Goal: Information Seeking & Learning: Learn about a topic

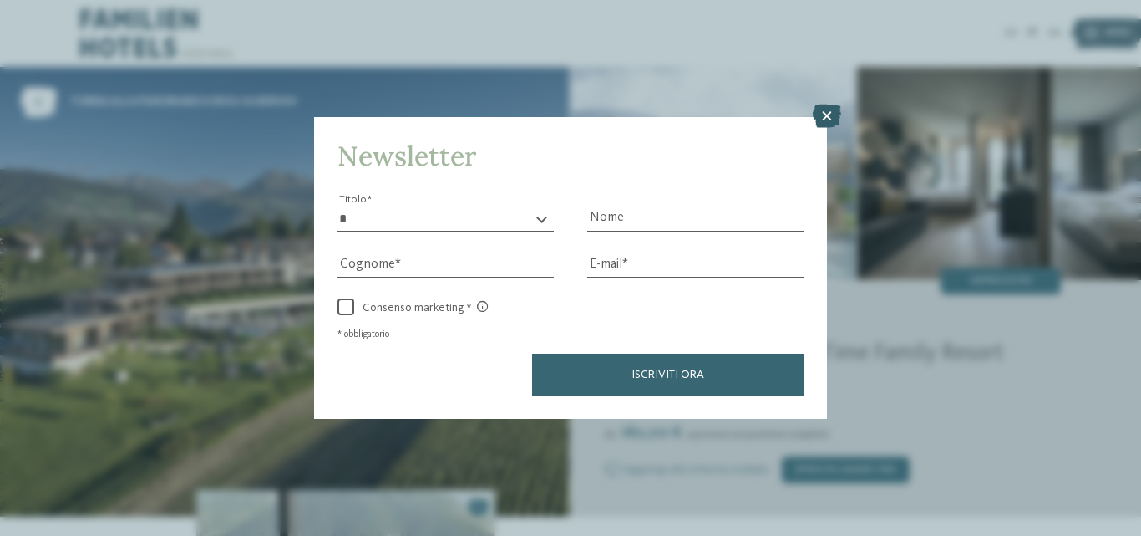
click at [829, 115] on icon at bounding box center [827, 115] width 28 height 23
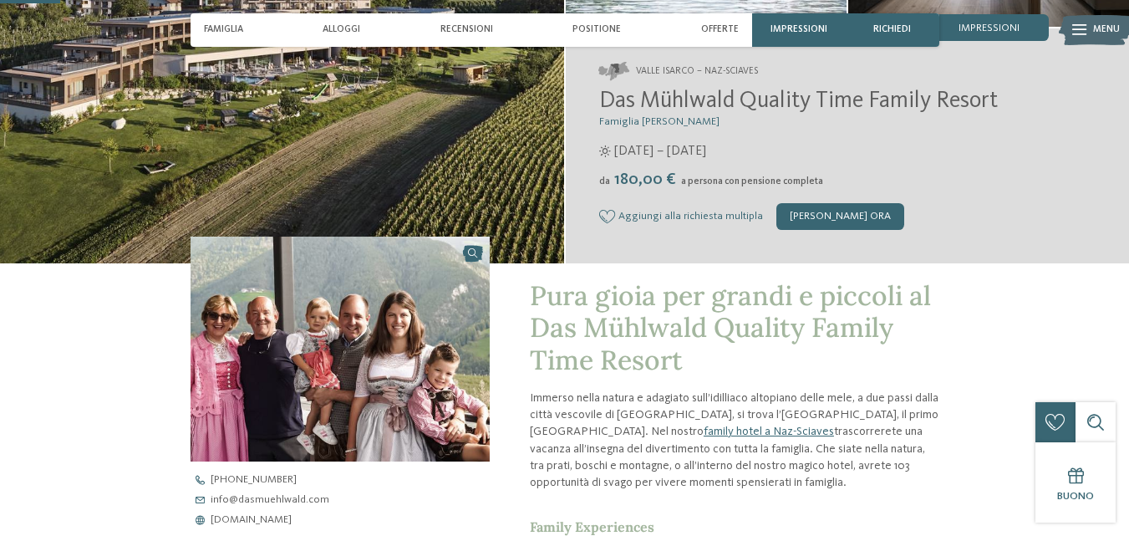
scroll to position [585, 0]
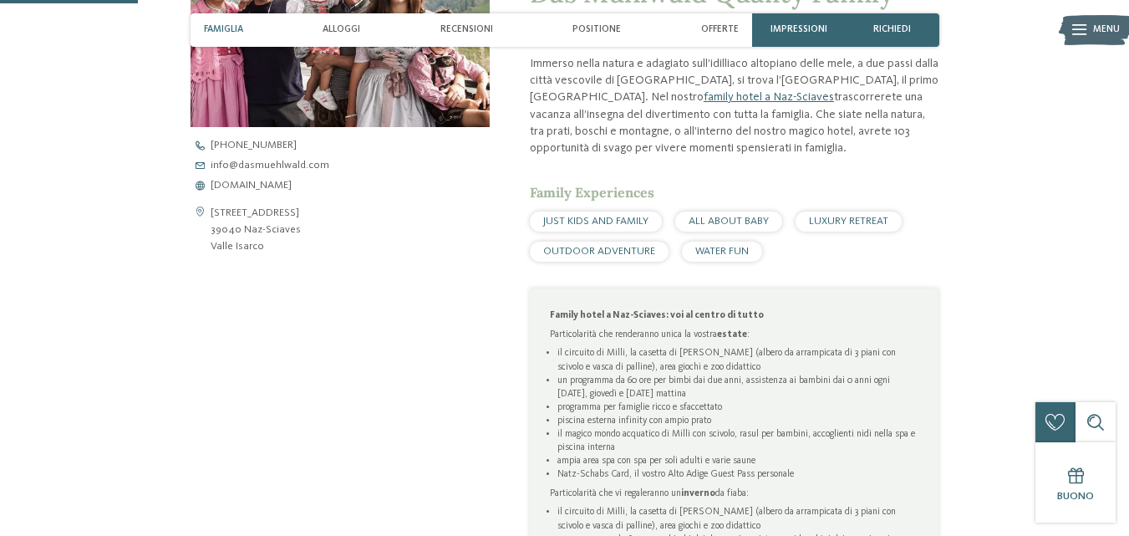
click at [226, 23] on div "Famiglia" at bounding box center [223, 29] width 53 height 33
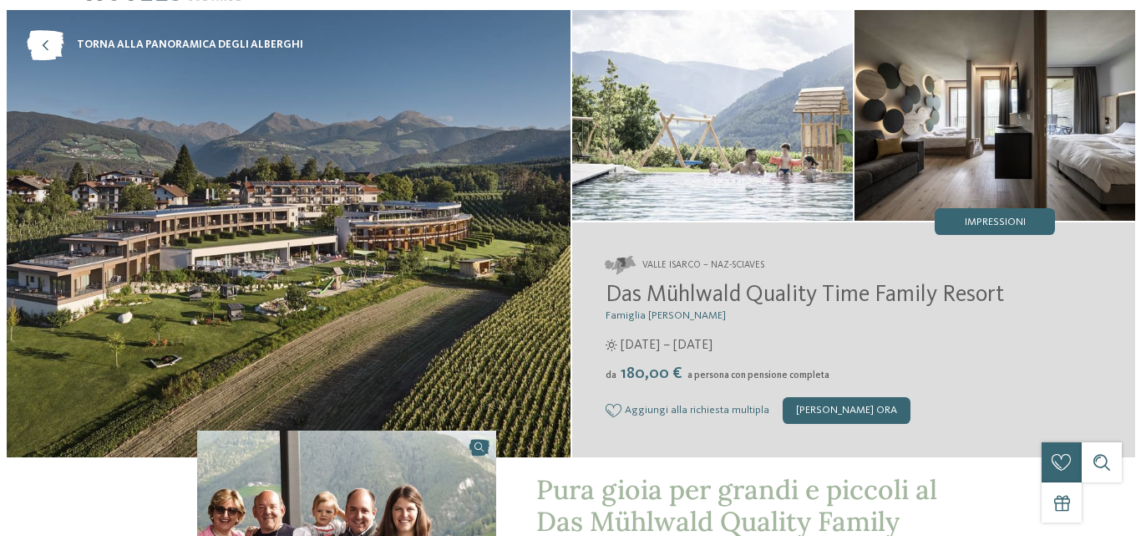
scroll to position [0, 0]
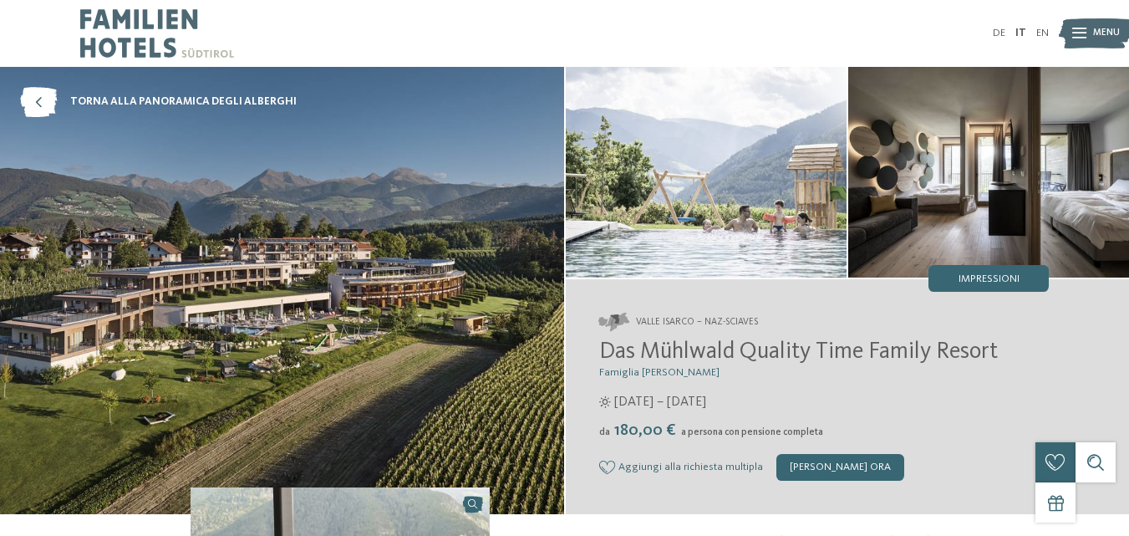
click at [1093, 33] on span "Menu" at bounding box center [1106, 33] width 27 height 13
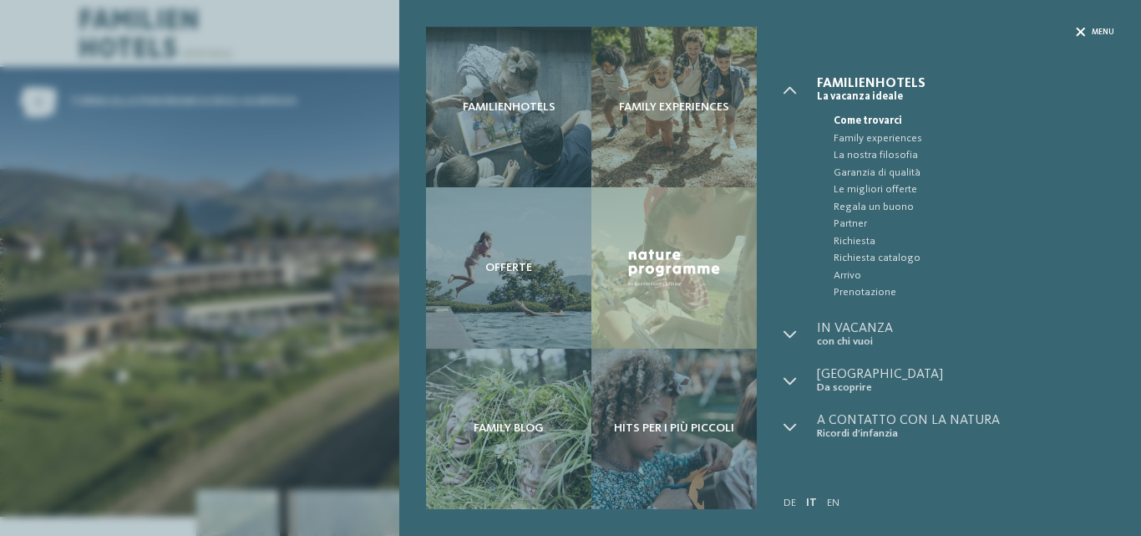
click at [1096, 35] on span "Menu" at bounding box center [1103, 32] width 23 height 11
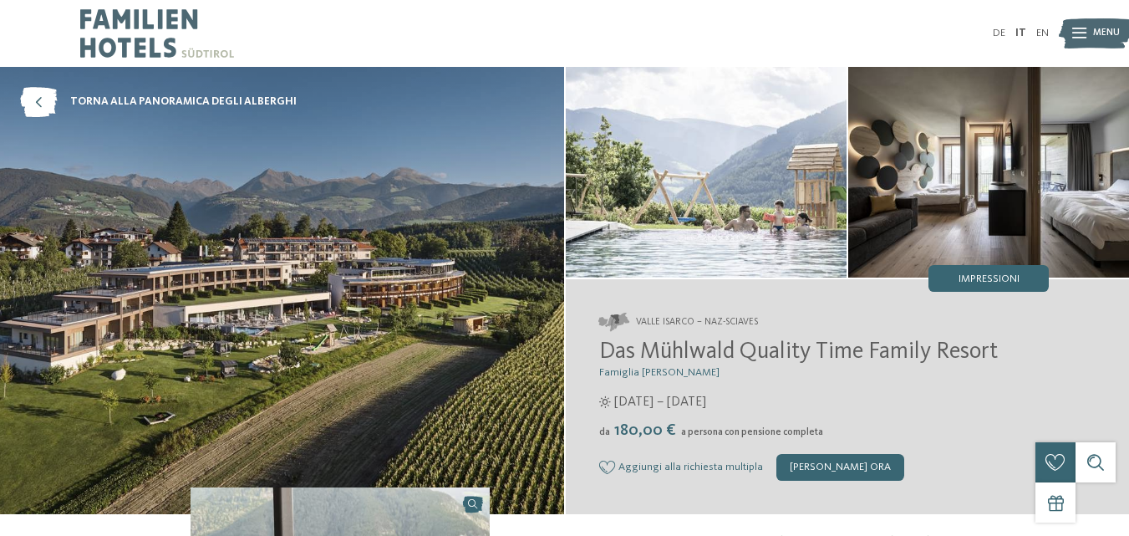
click at [369, 234] on img at bounding box center [282, 290] width 564 height 447
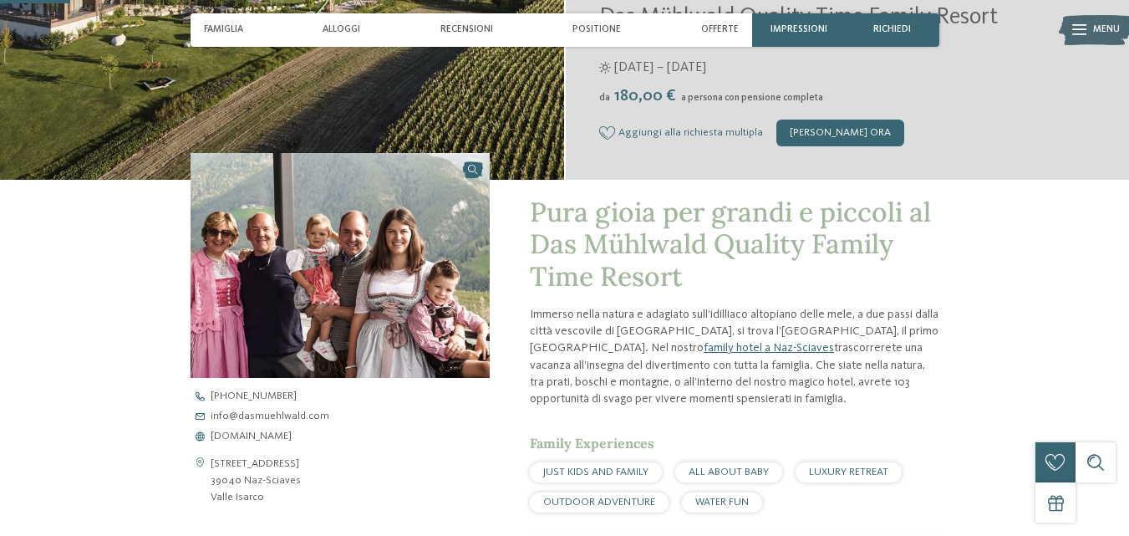
scroll to position [84, 0]
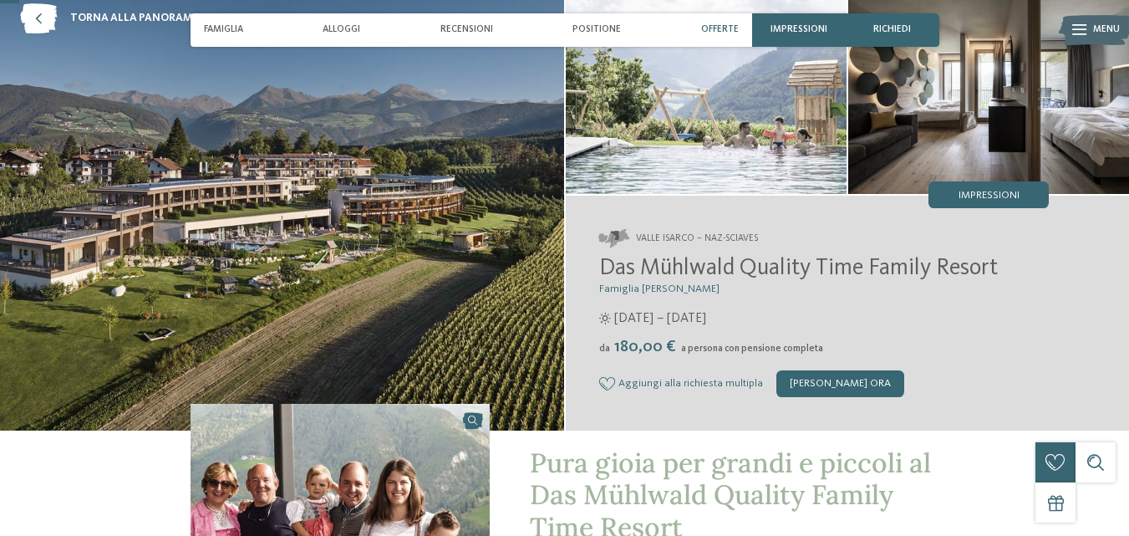
click at [731, 21] on div "Offerte" at bounding box center [719, 29] width 51 height 33
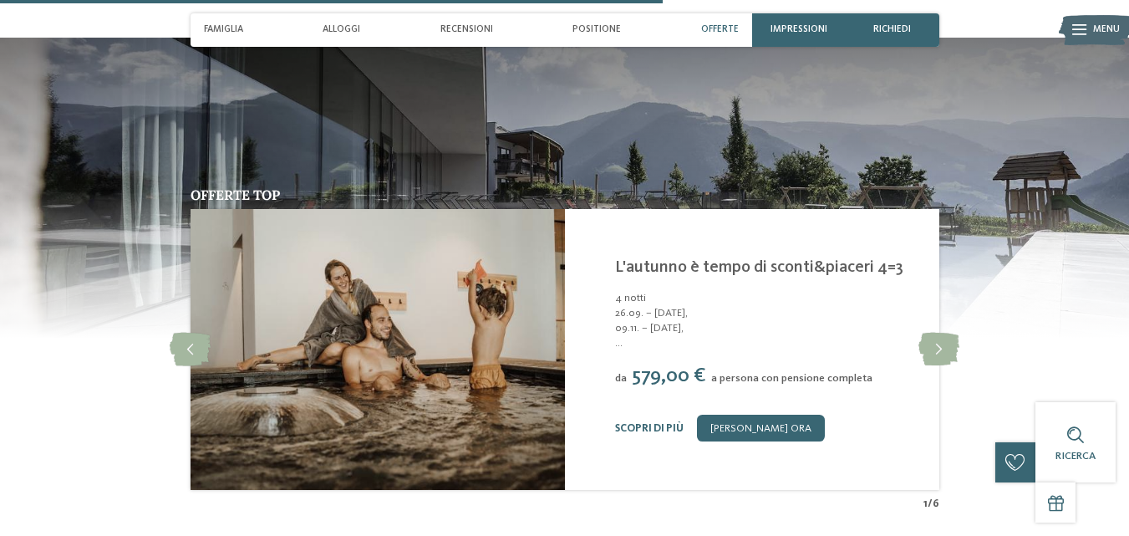
scroll to position [2837, 0]
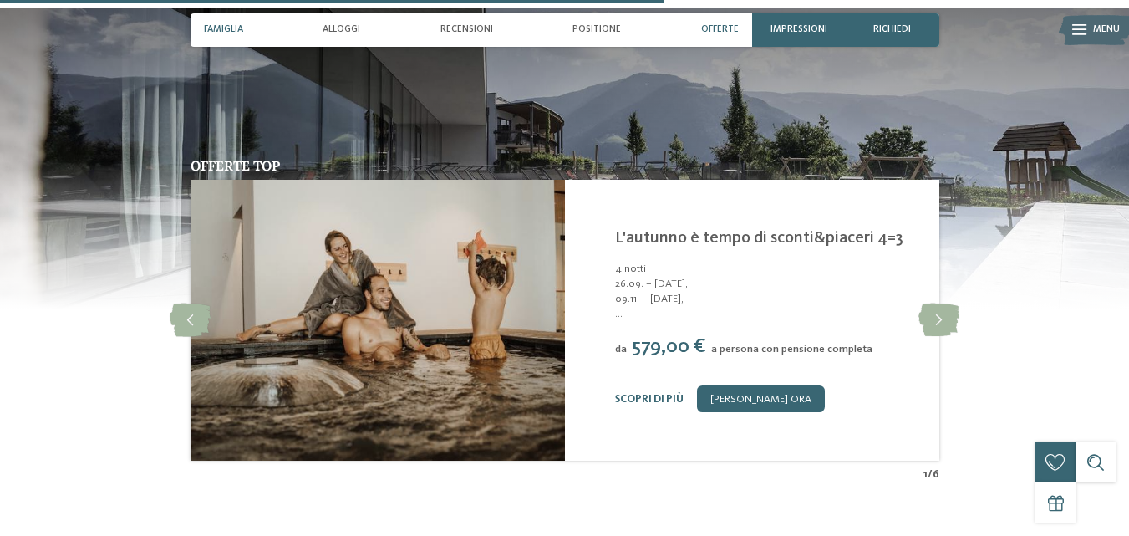
click at [229, 26] on span "Famiglia" at bounding box center [223, 29] width 39 height 11
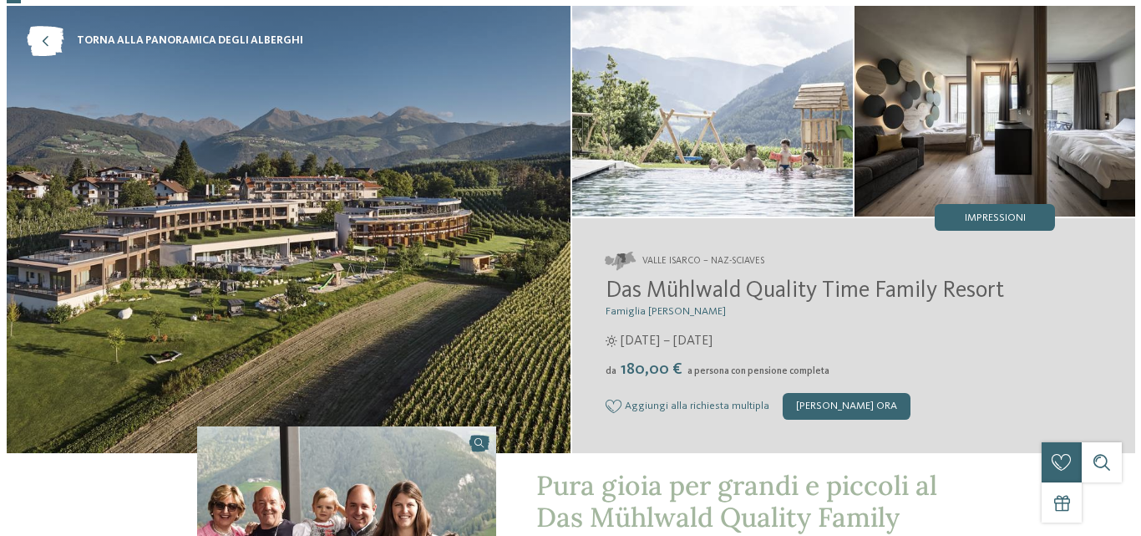
scroll to position [0, 0]
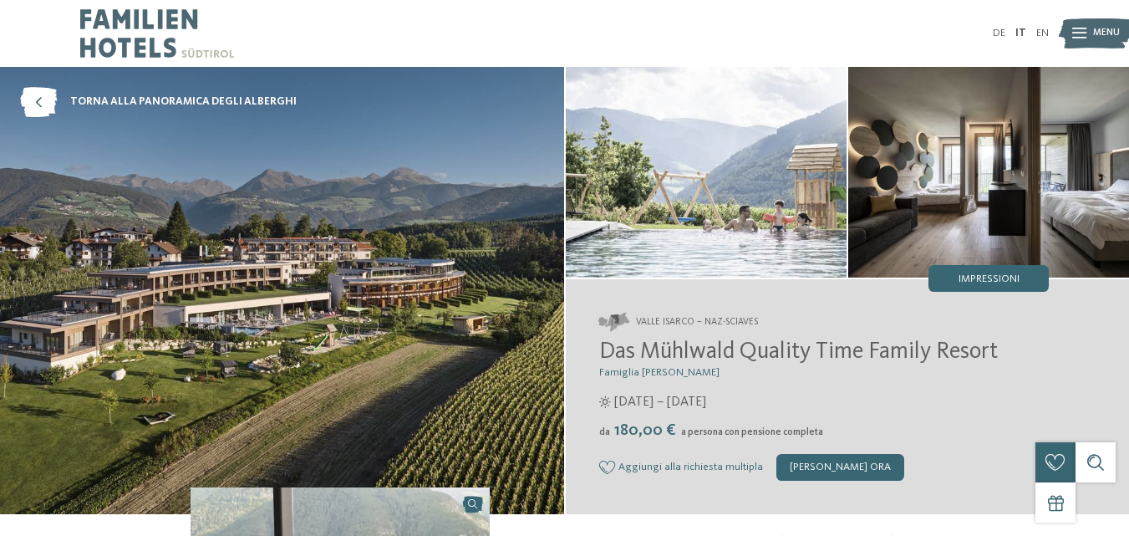
click at [1100, 30] on span "Menu" at bounding box center [1106, 33] width 27 height 13
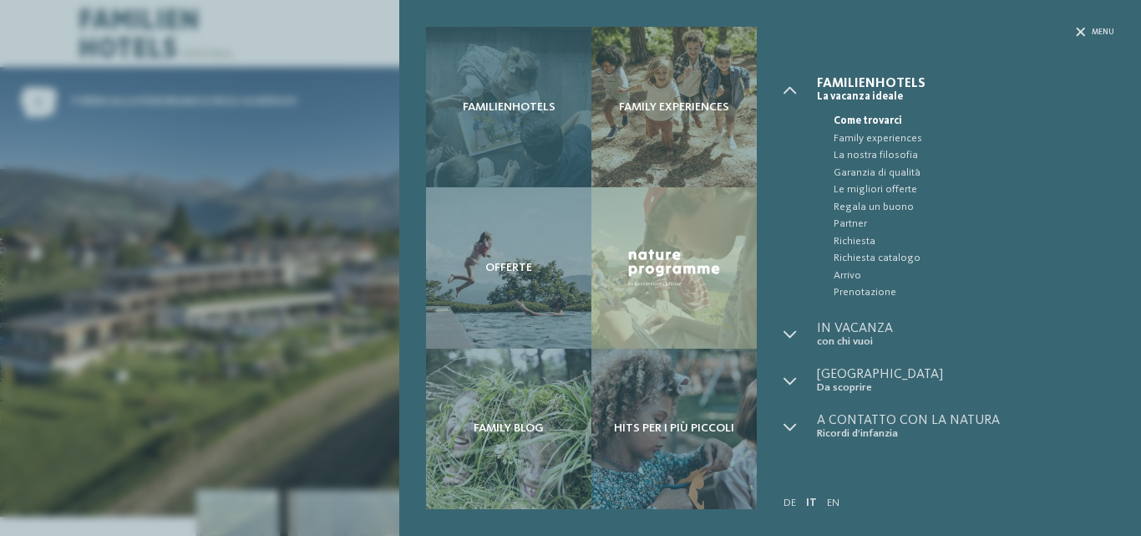
click at [519, 98] on div "Familienhotels" at bounding box center [508, 107] width 165 height 160
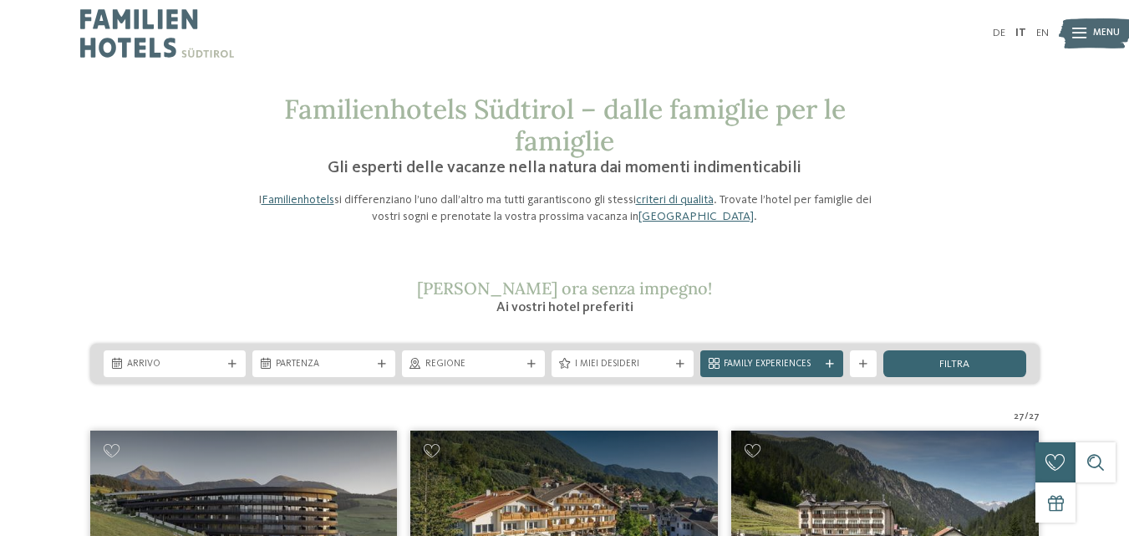
click at [1081, 33] on icon at bounding box center [1079, 33] width 14 height 11
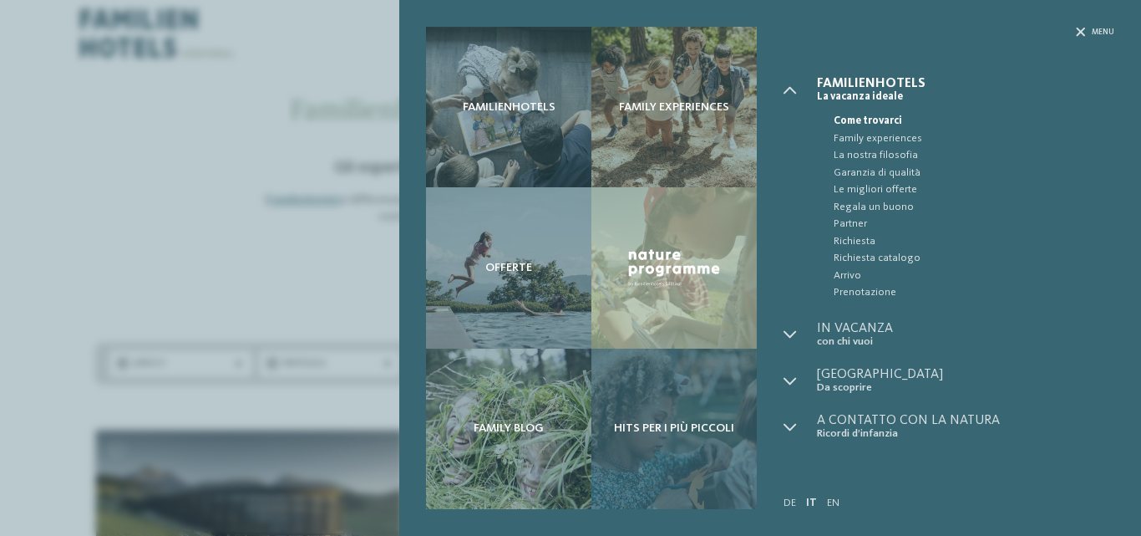
click at [655, 399] on div "Hits per i più piccoli" at bounding box center [674, 428] width 165 height 160
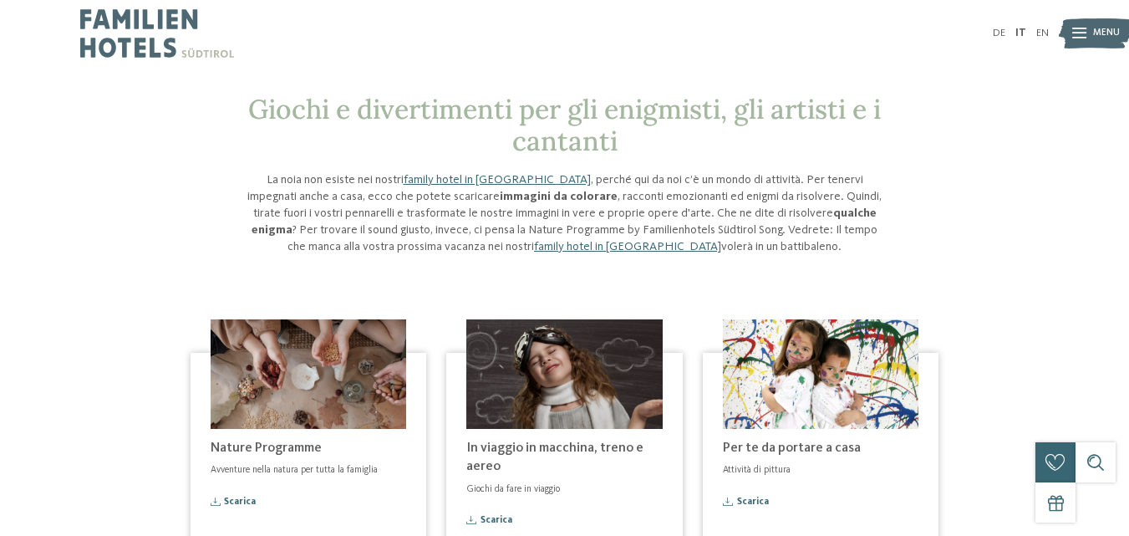
click at [1078, 27] on div at bounding box center [1079, 33] width 14 height 33
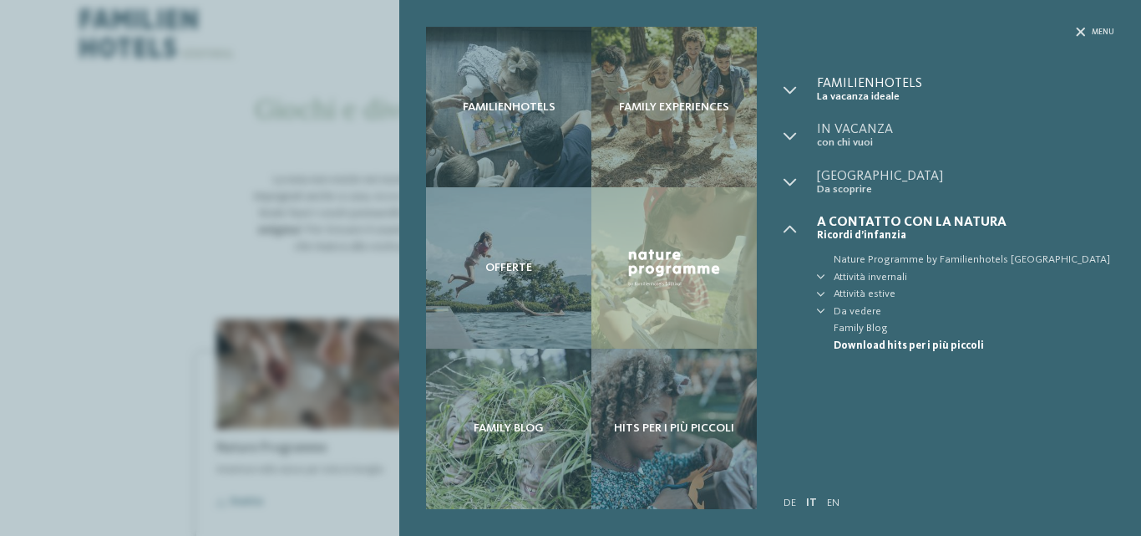
click at [841, 89] on span "Familienhotels" at bounding box center [965, 83] width 297 height 13
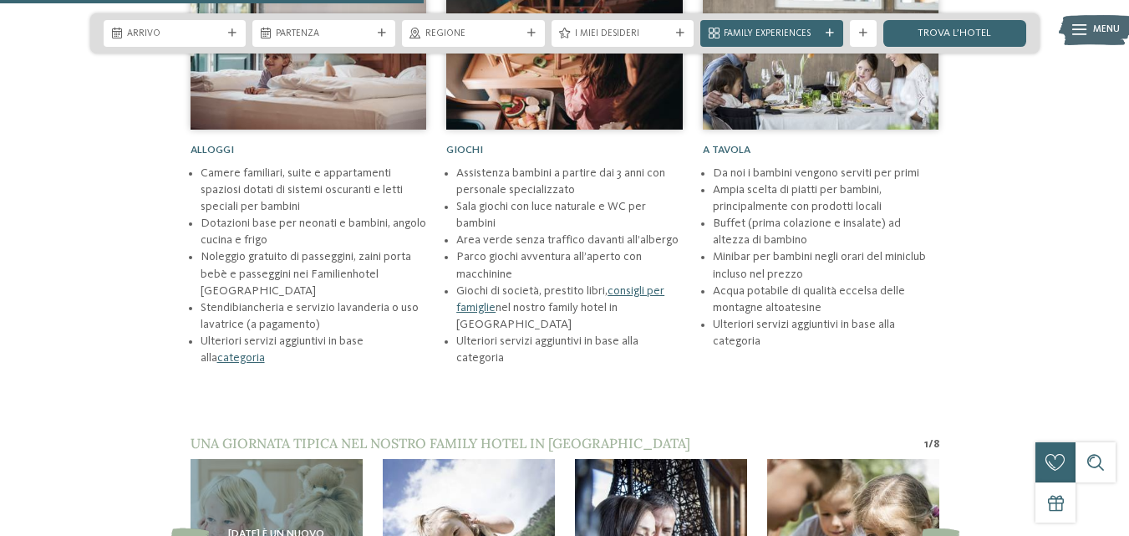
scroll to position [1755, 0]
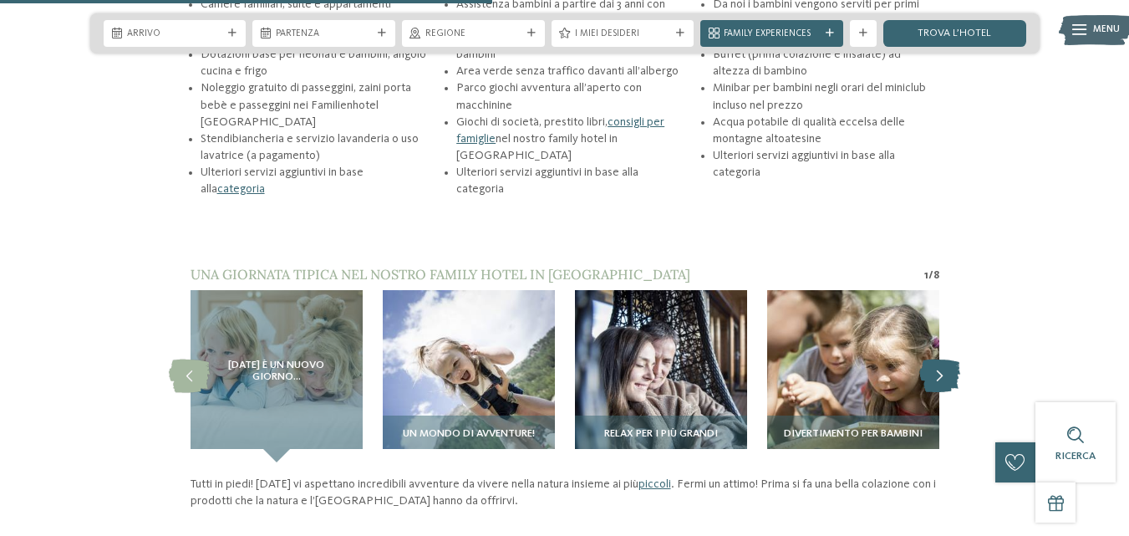
click at [943, 373] on icon at bounding box center [939, 375] width 41 height 33
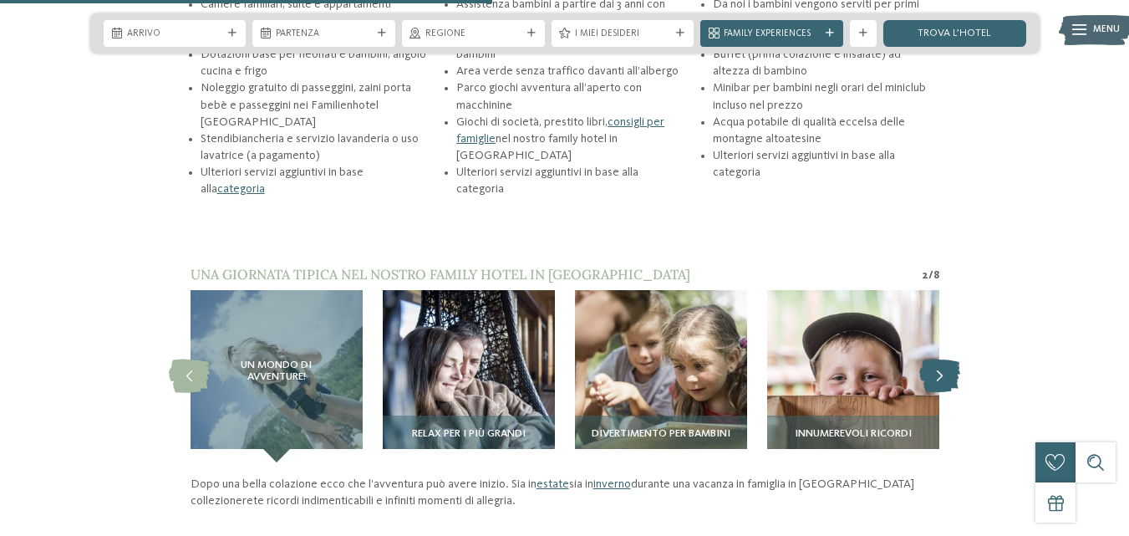
click at [943, 373] on icon at bounding box center [939, 375] width 41 height 33
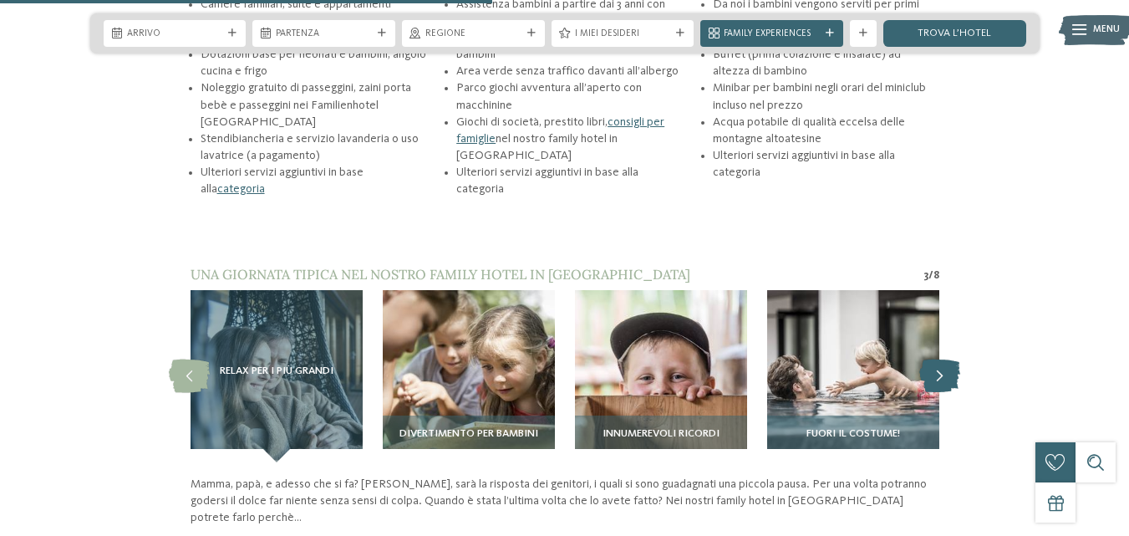
click at [943, 373] on icon at bounding box center [939, 375] width 41 height 33
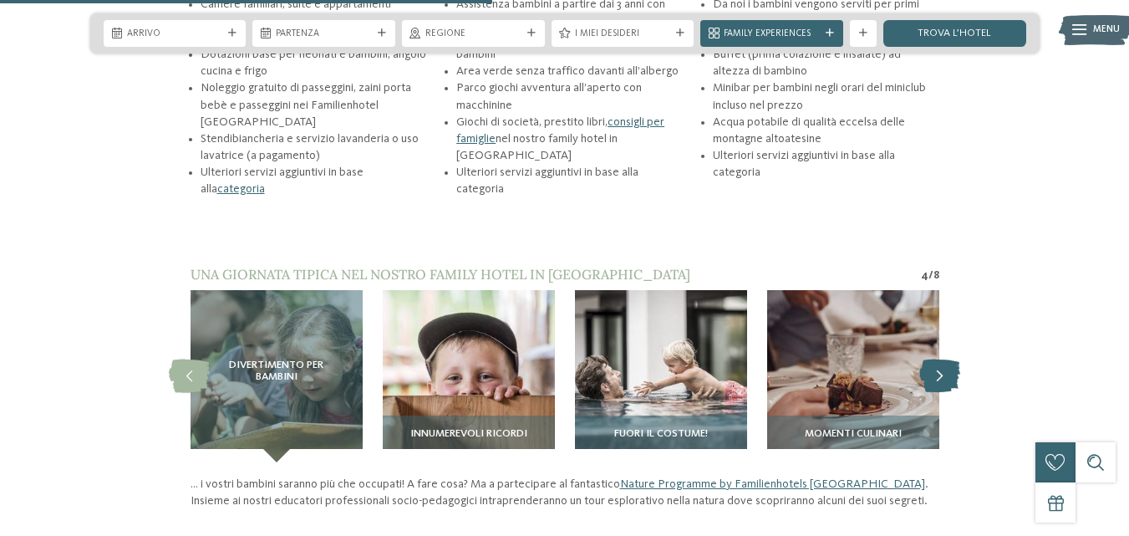
click at [943, 373] on icon at bounding box center [939, 375] width 41 height 33
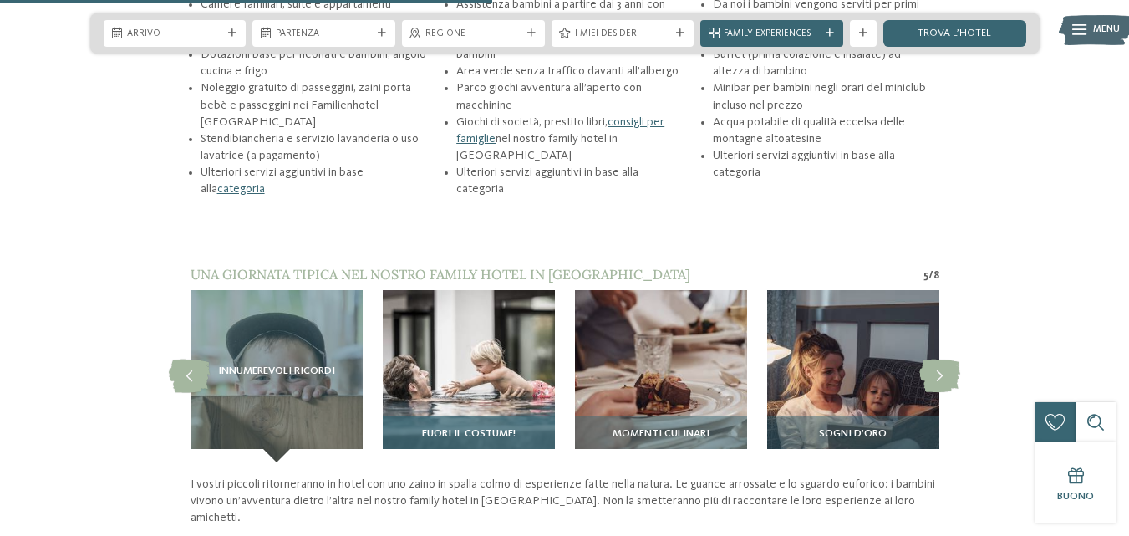
click at [483, 343] on img at bounding box center [469, 376] width 172 height 172
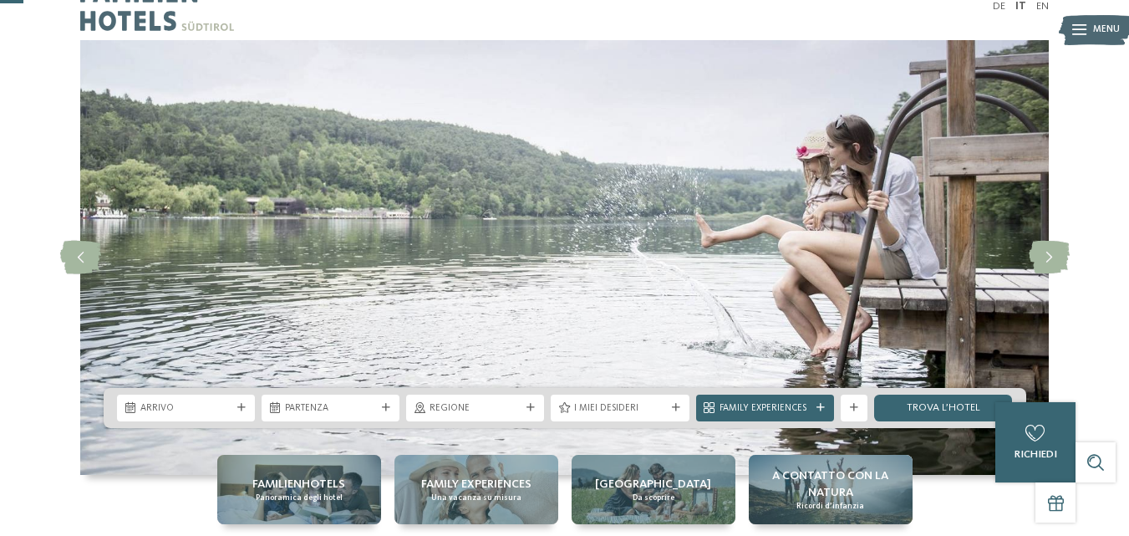
scroll to position [0, 0]
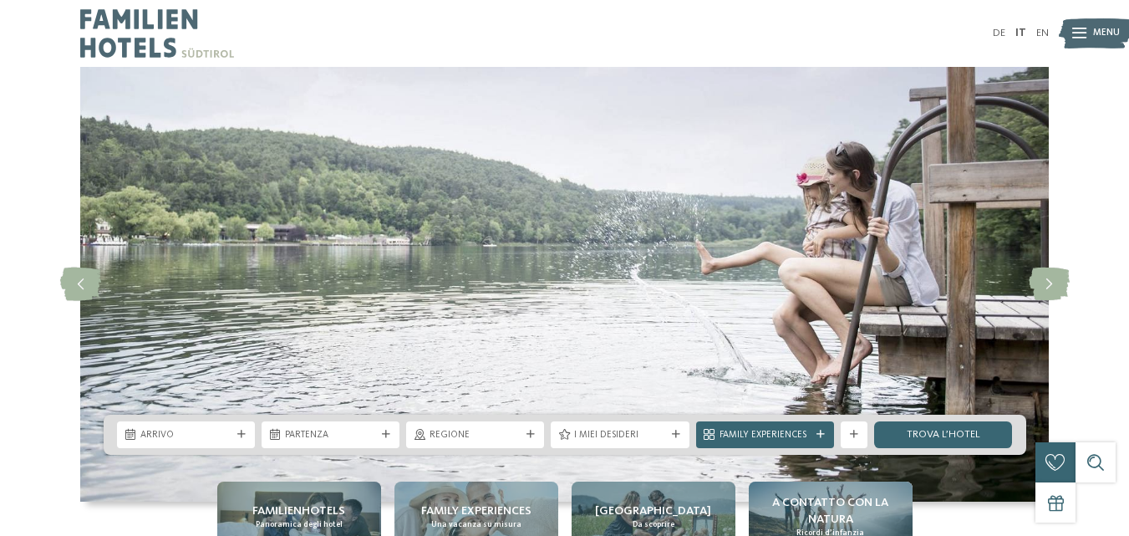
click at [128, 20] on img at bounding box center [157, 33] width 154 height 67
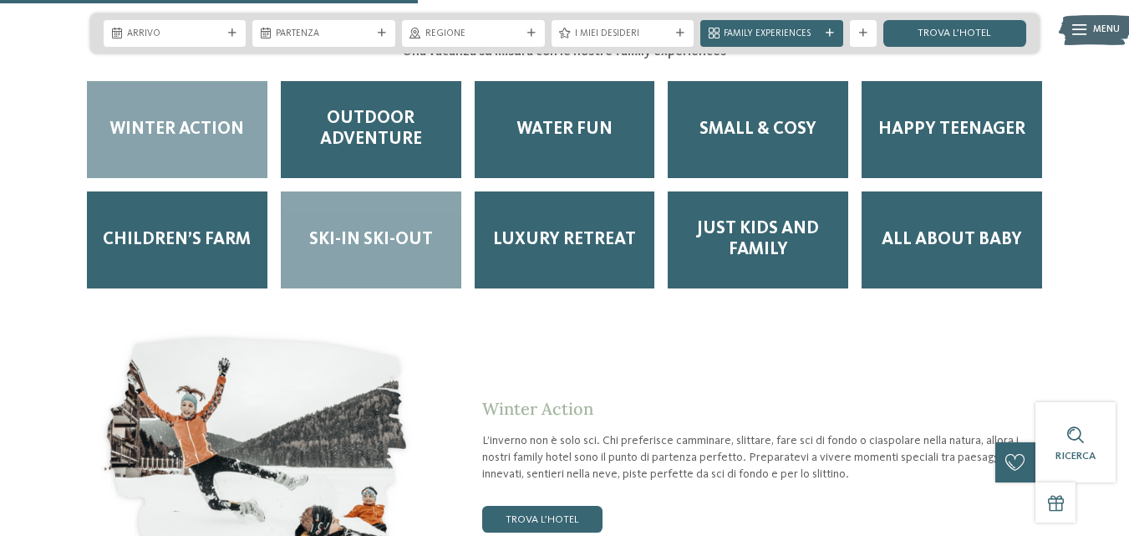
scroll to position [2256, 0]
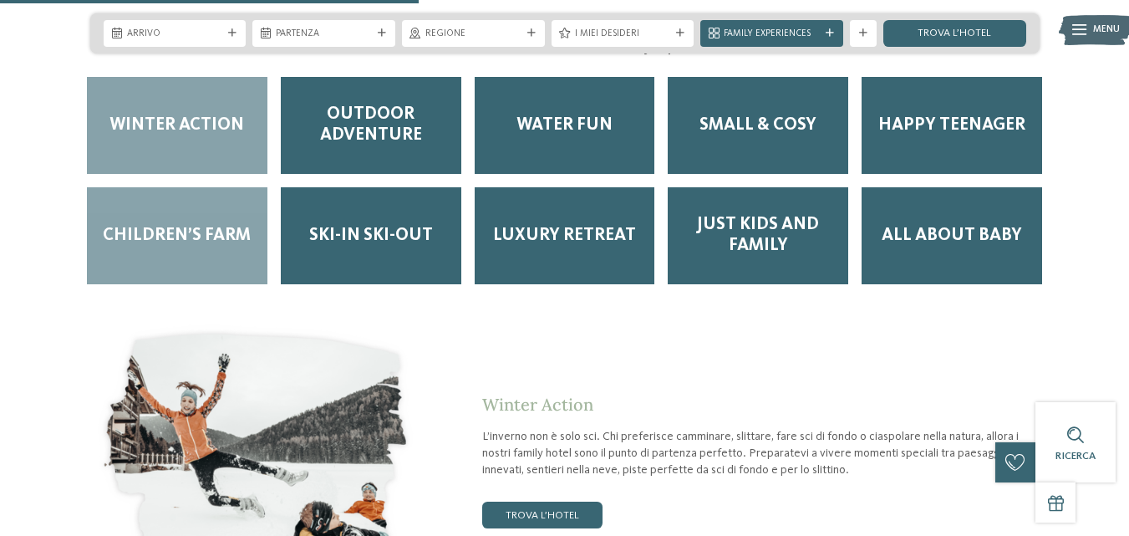
click at [190, 226] on span "Children’s Farm" at bounding box center [177, 236] width 148 height 21
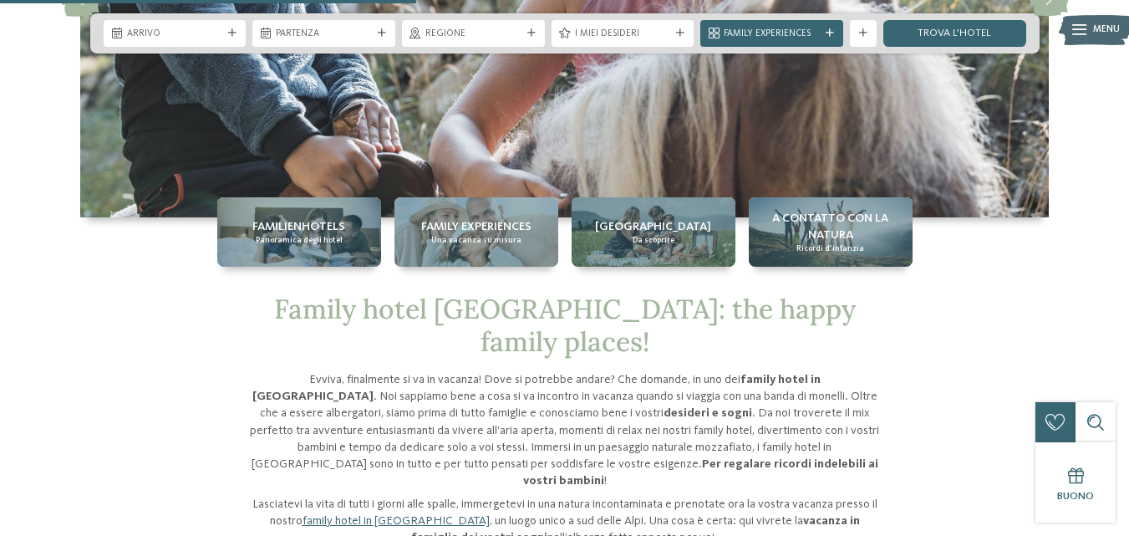
scroll to position [0, 0]
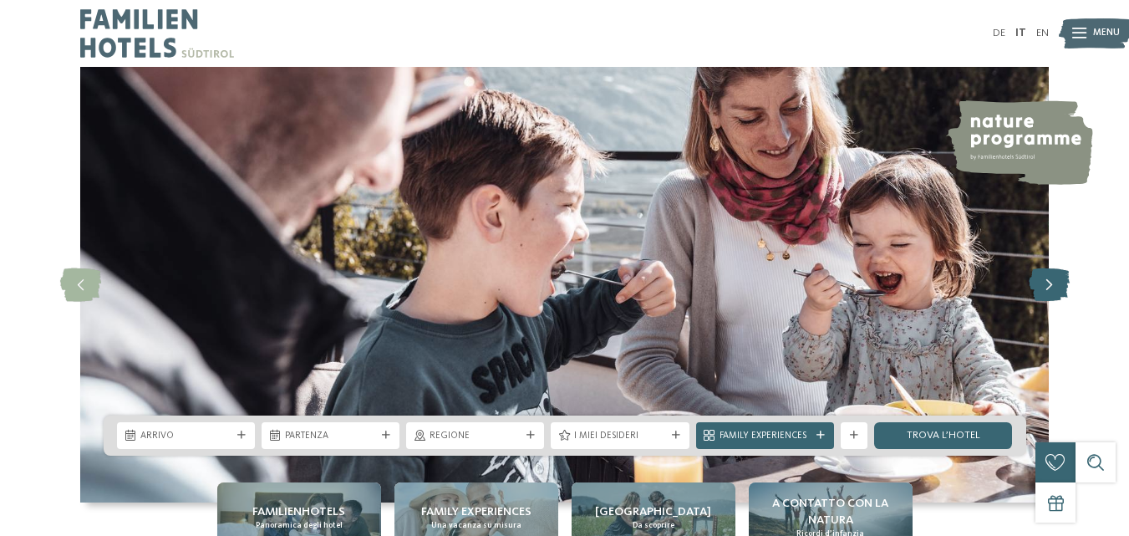
click at [1042, 289] on icon at bounding box center [1049, 284] width 41 height 33
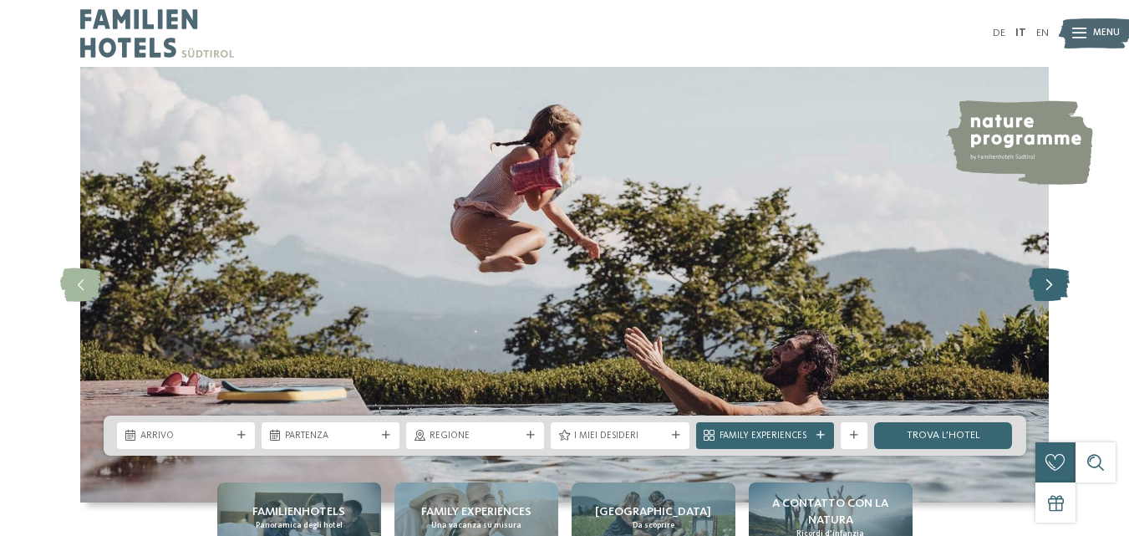
click at [1042, 289] on icon at bounding box center [1049, 284] width 41 height 33
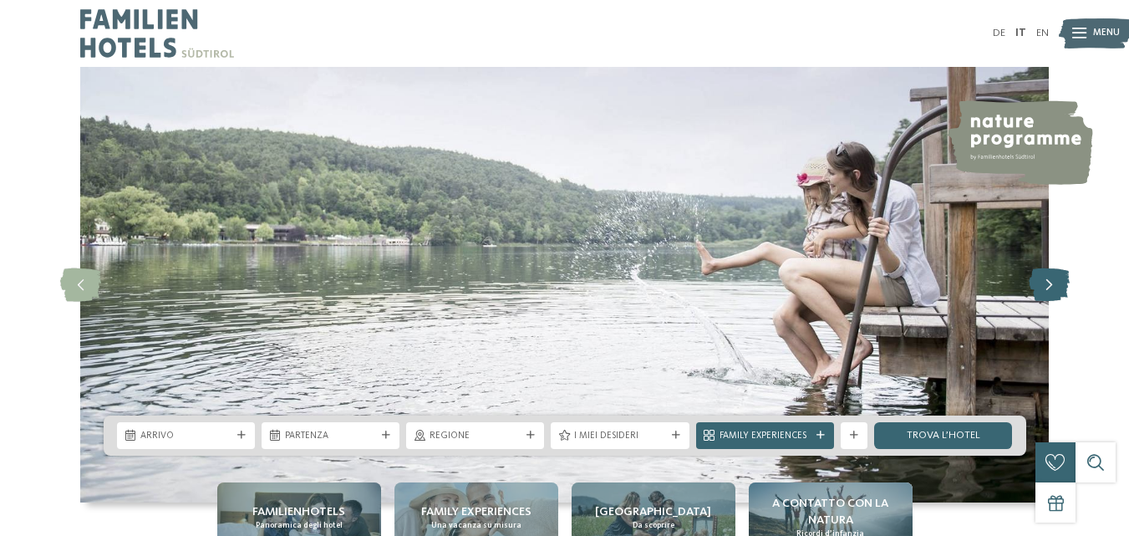
click at [1042, 289] on icon at bounding box center [1049, 284] width 41 height 33
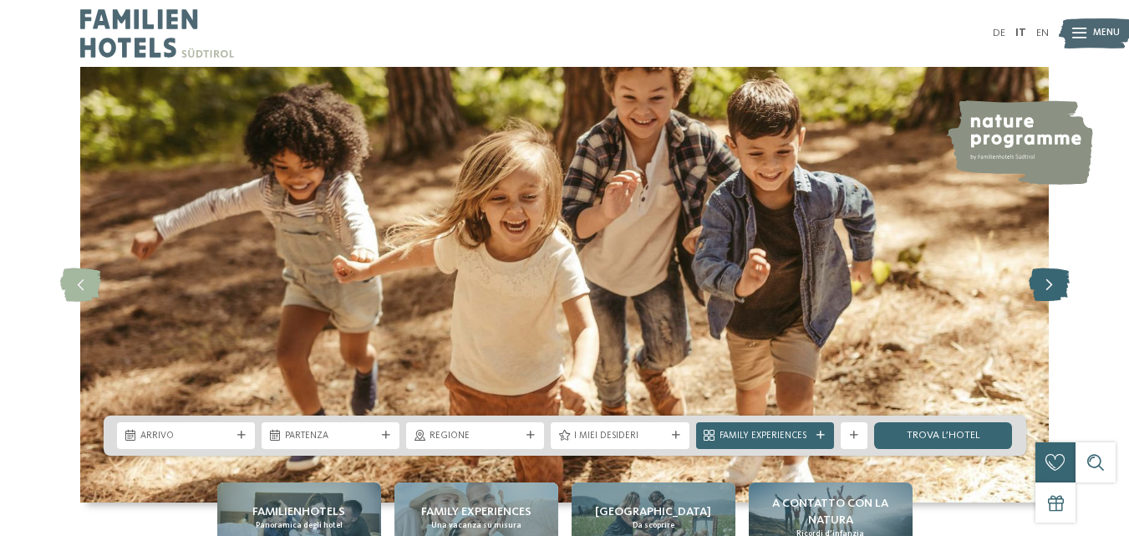
click at [1042, 289] on icon at bounding box center [1049, 284] width 41 height 33
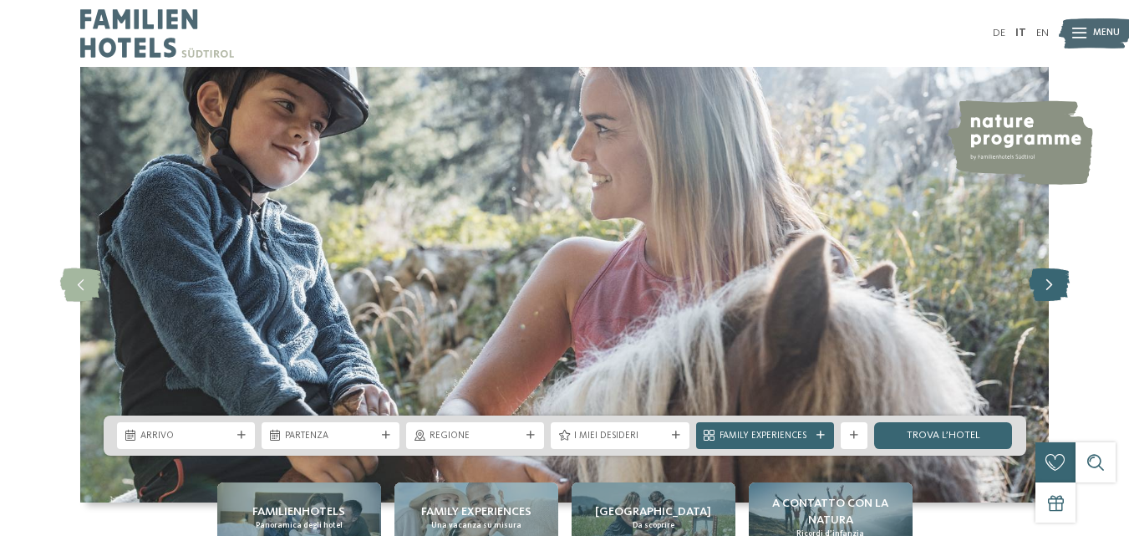
click at [1042, 289] on icon at bounding box center [1049, 284] width 41 height 33
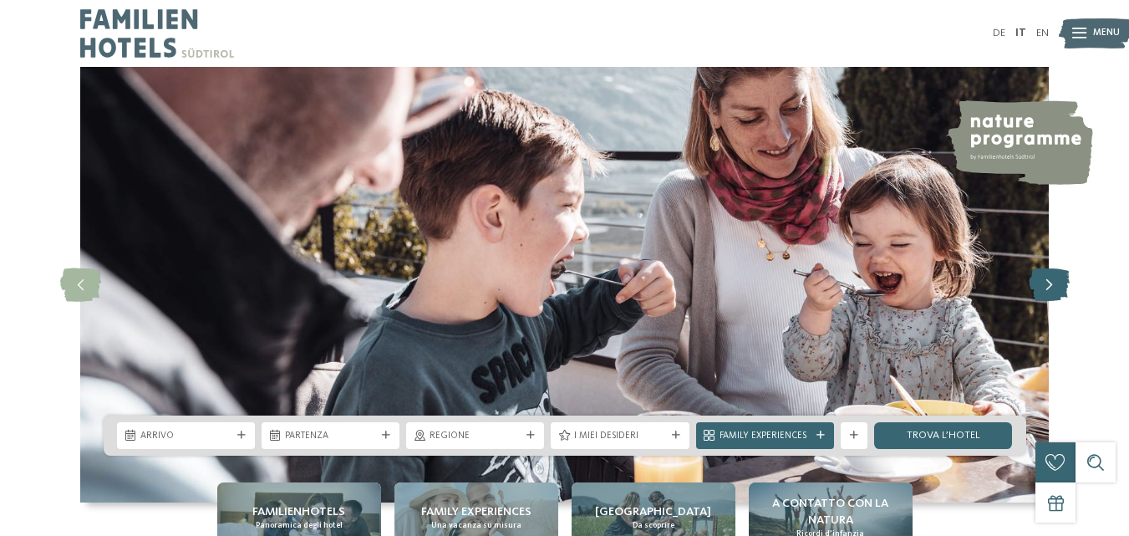
click at [1042, 289] on icon at bounding box center [1049, 284] width 41 height 33
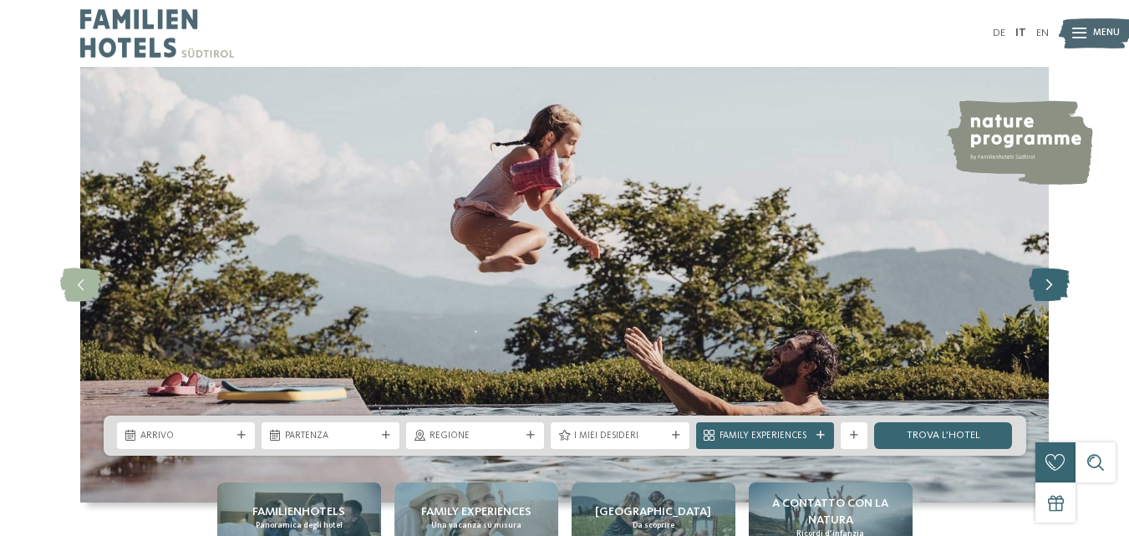
click at [1042, 289] on icon at bounding box center [1049, 284] width 41 height 33
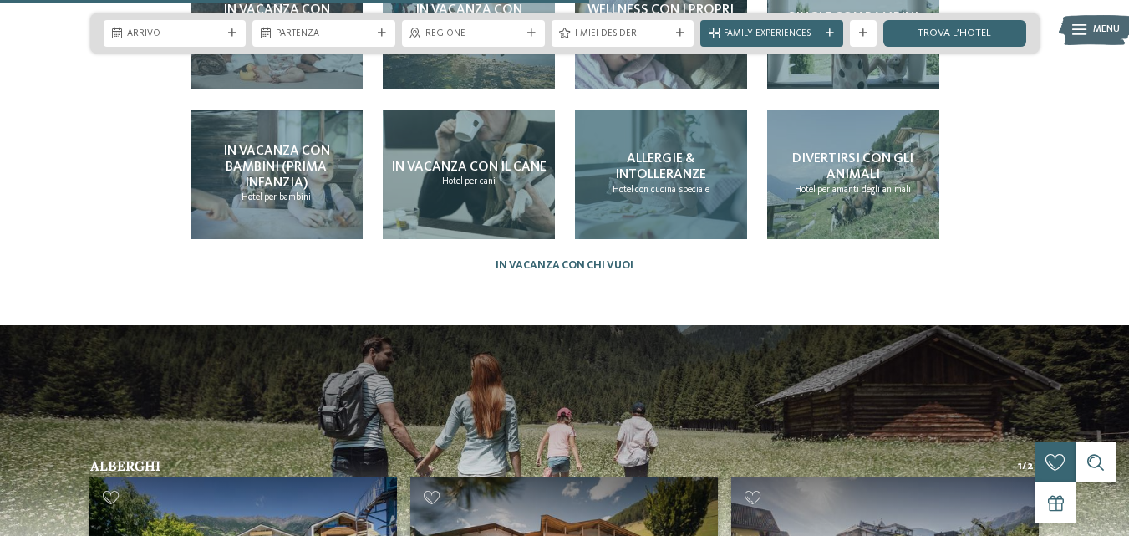
scroll to position [2924, 0]
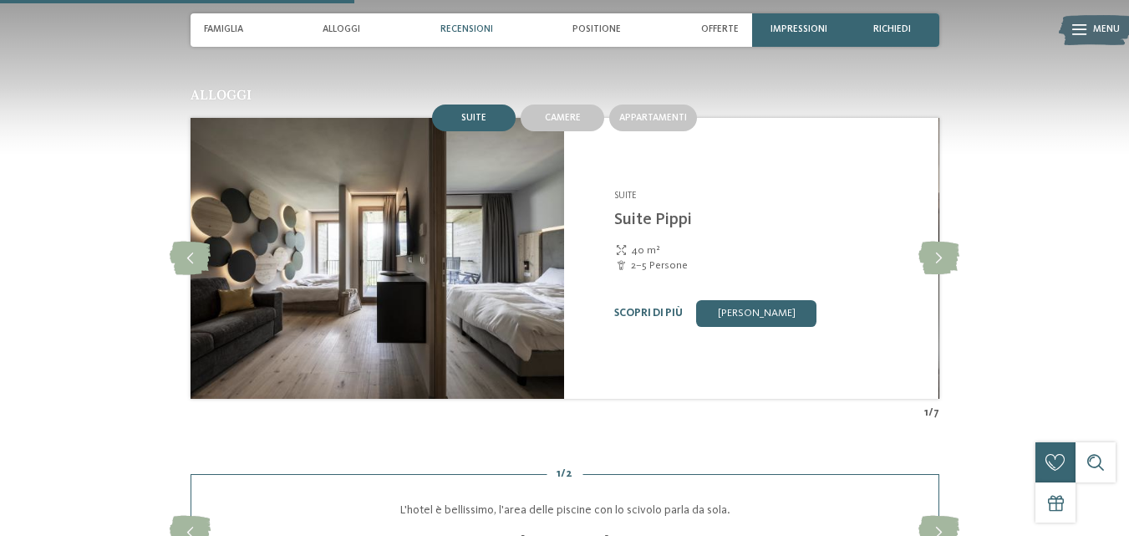
scroll to position [1504, 0]
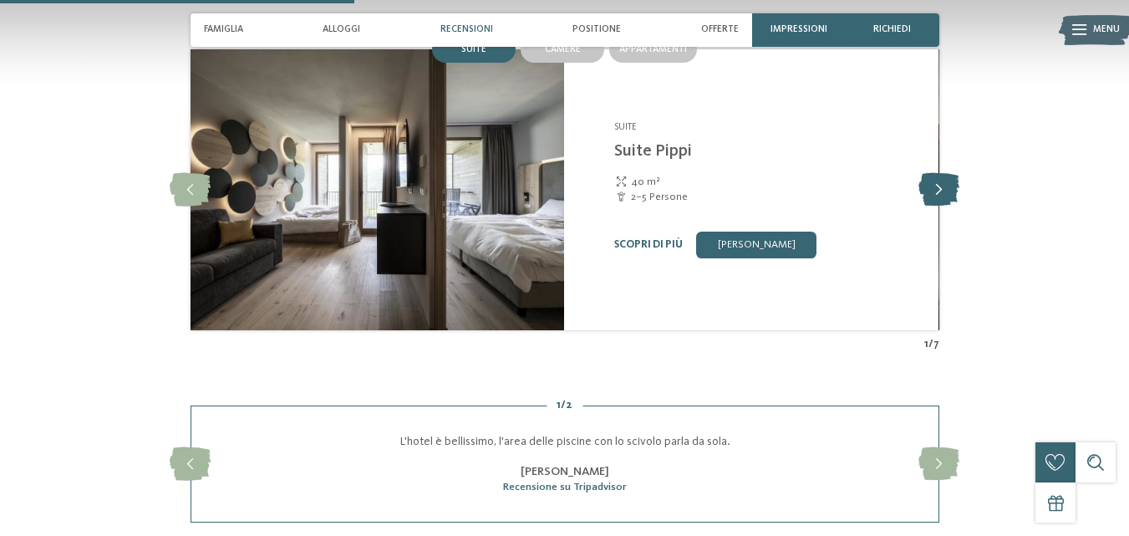
click at [941, 175] on icon at bounding box center [938, 189] width 41 height 33
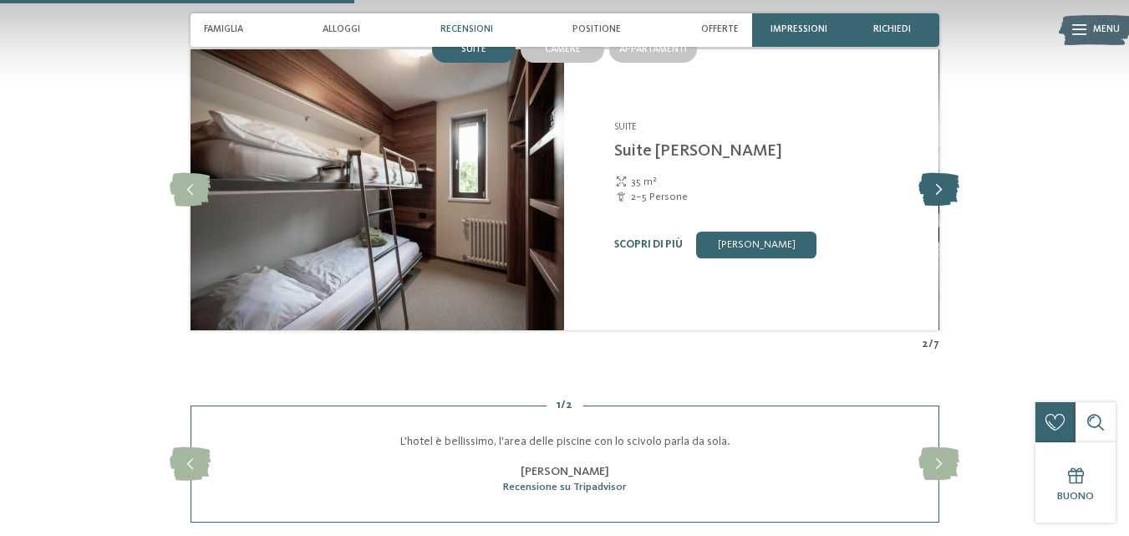
click at [941, 175] on icon at bounding box center [938, 189] width 41 height 33
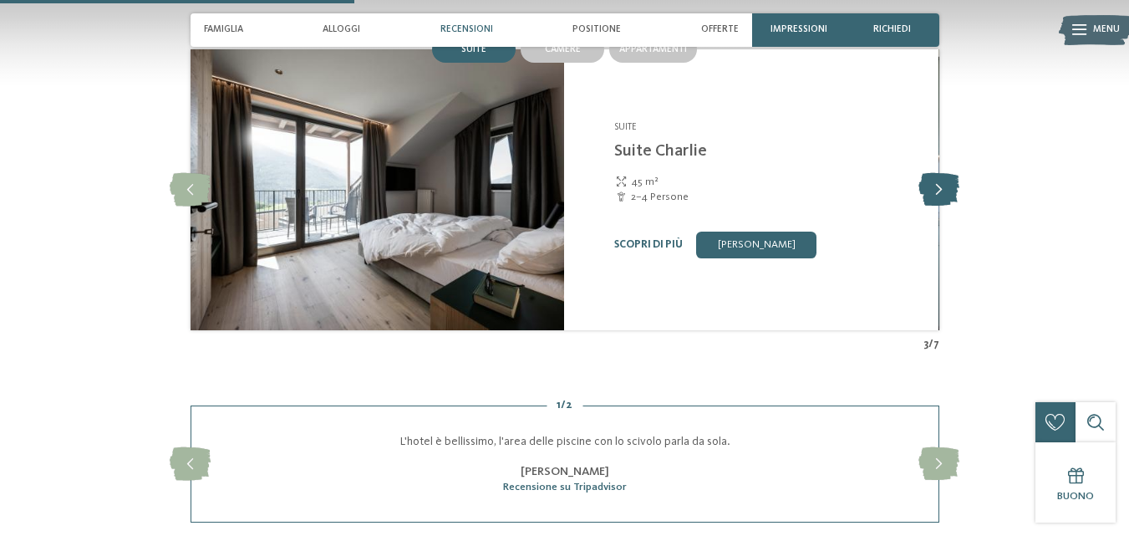
click at [941, 175] on icon at bounding box center [938, 189] width 41 height 33
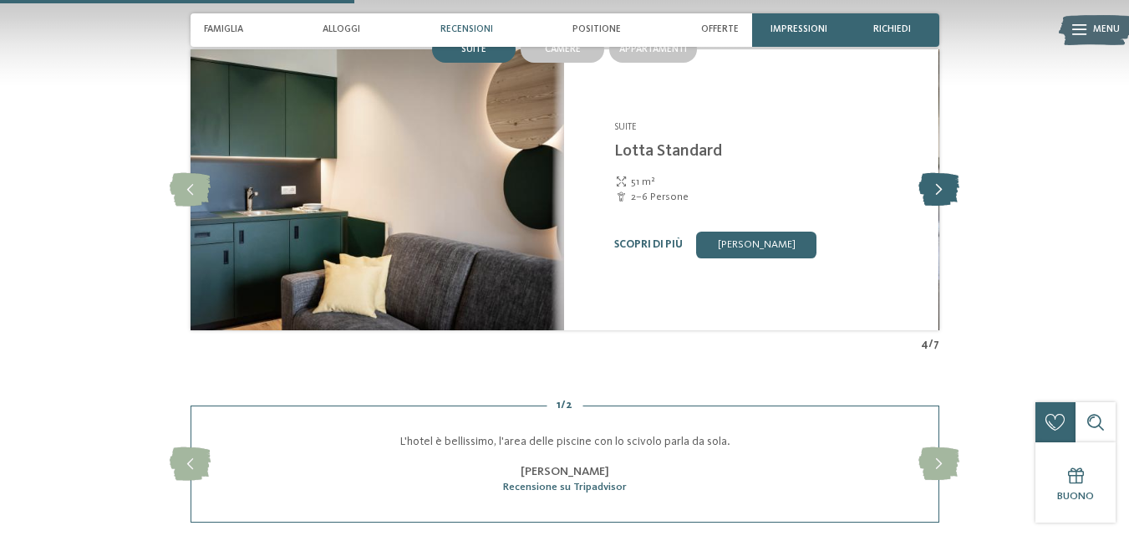
click at [941, 175] on icon at bounding box center [938, 189] width 41 height 33
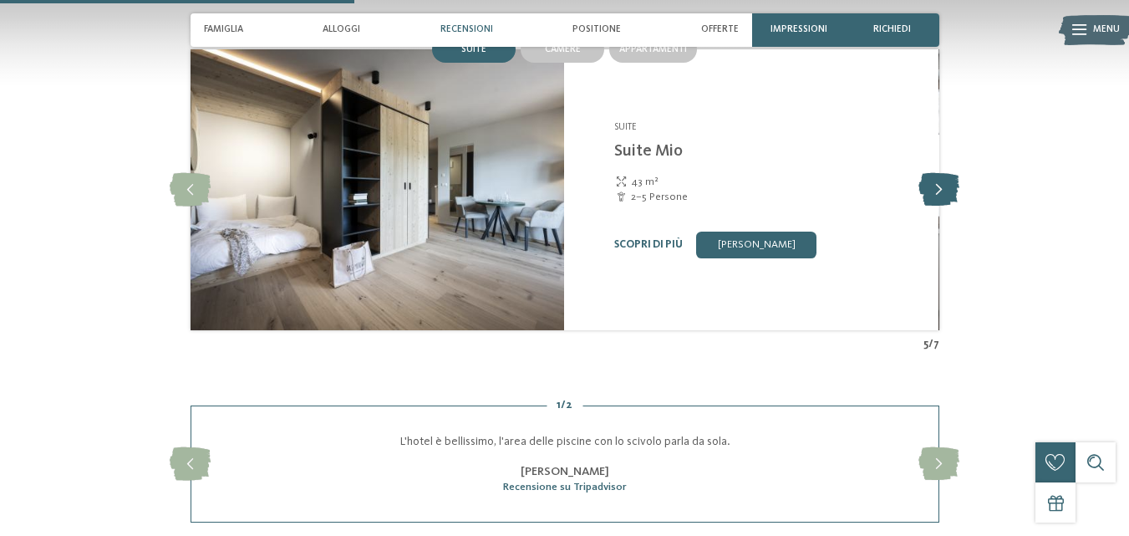
click at [941, 175] on icon at bounding box center [938, 189] width 41 height 33
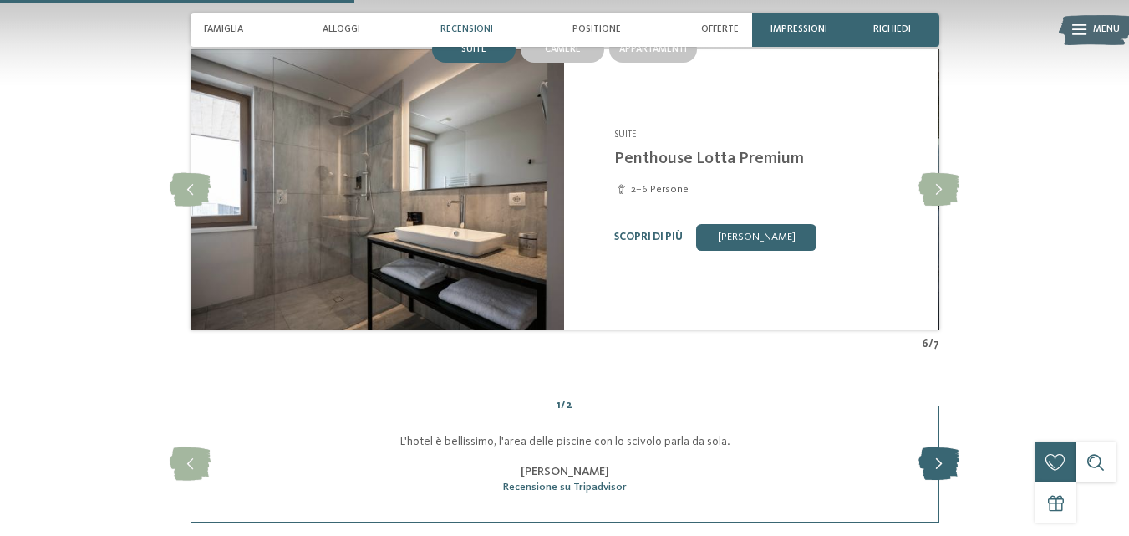
click at [943, 447] on icon at bounding box center [938, 463] width 41 height 33
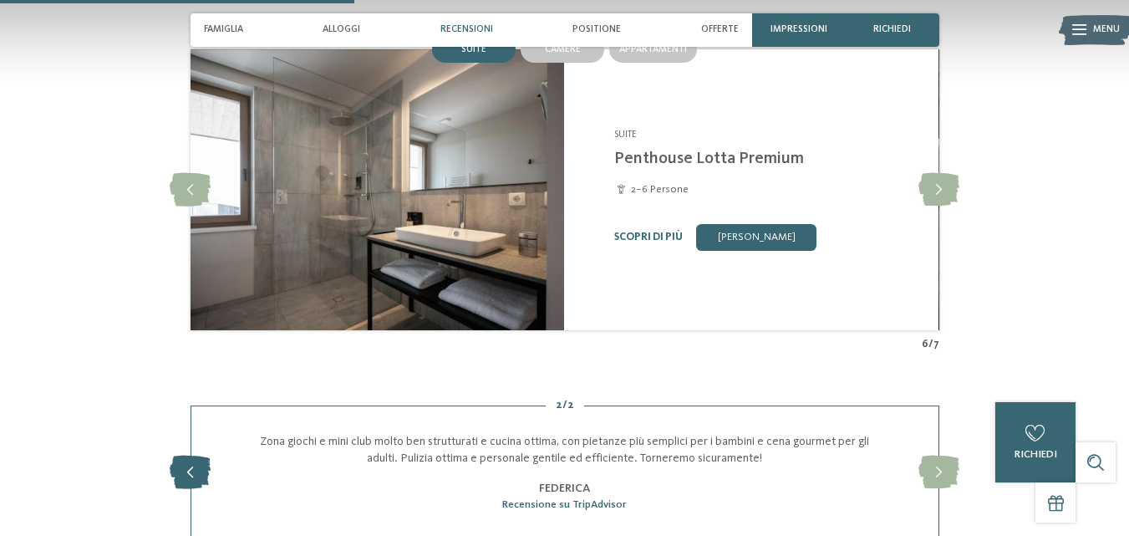
click at [181, 455] on icon at bounding box center [190, 471] width 41 height 33
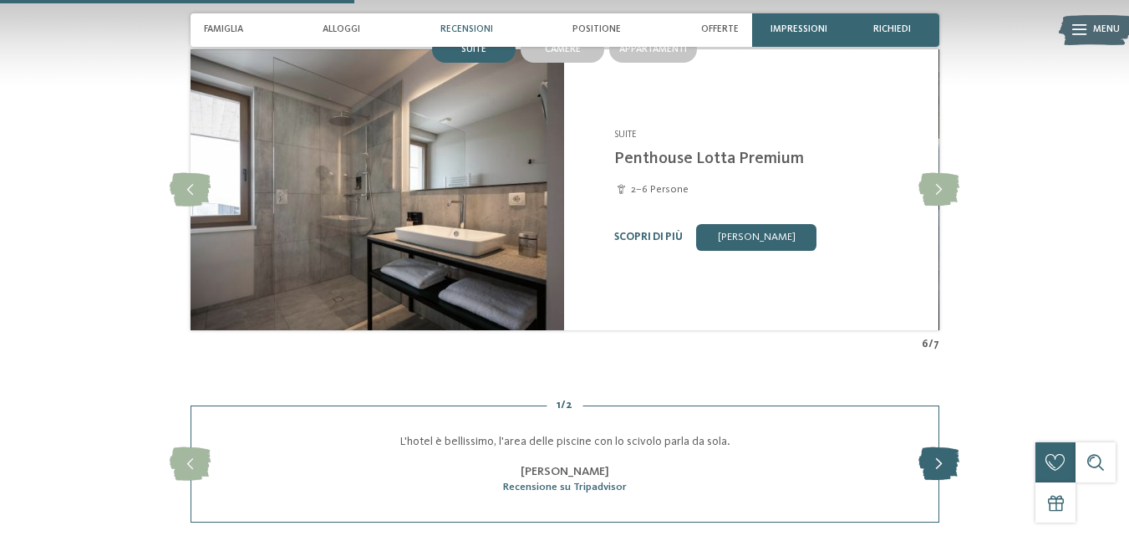
click at [942, 447] on icon at bounding box center [938, 463] width 41 height 33
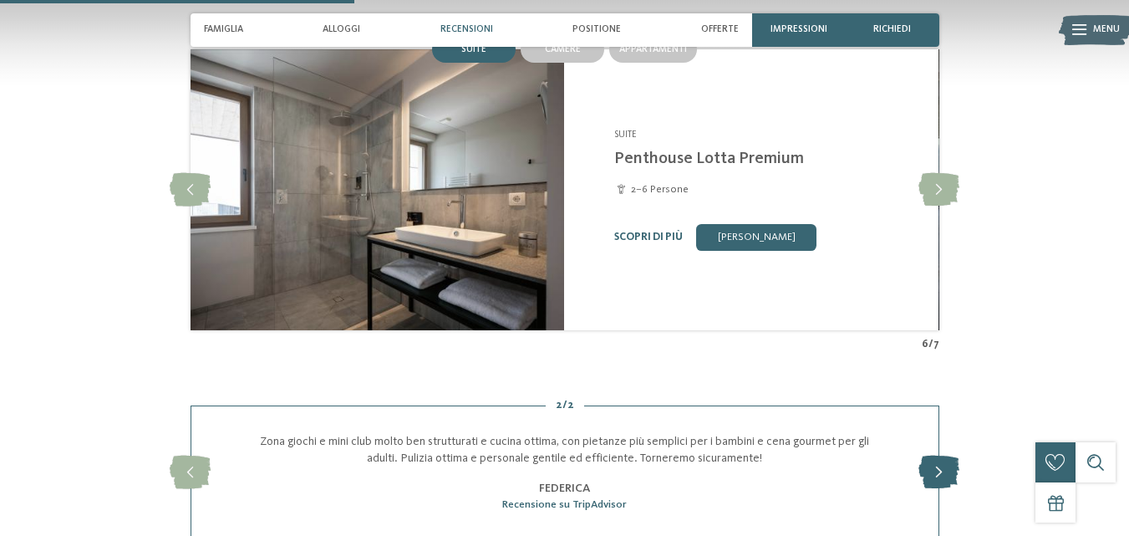
click at [943, 455] on icon at bounding box center [938, 471] width 41 height 33
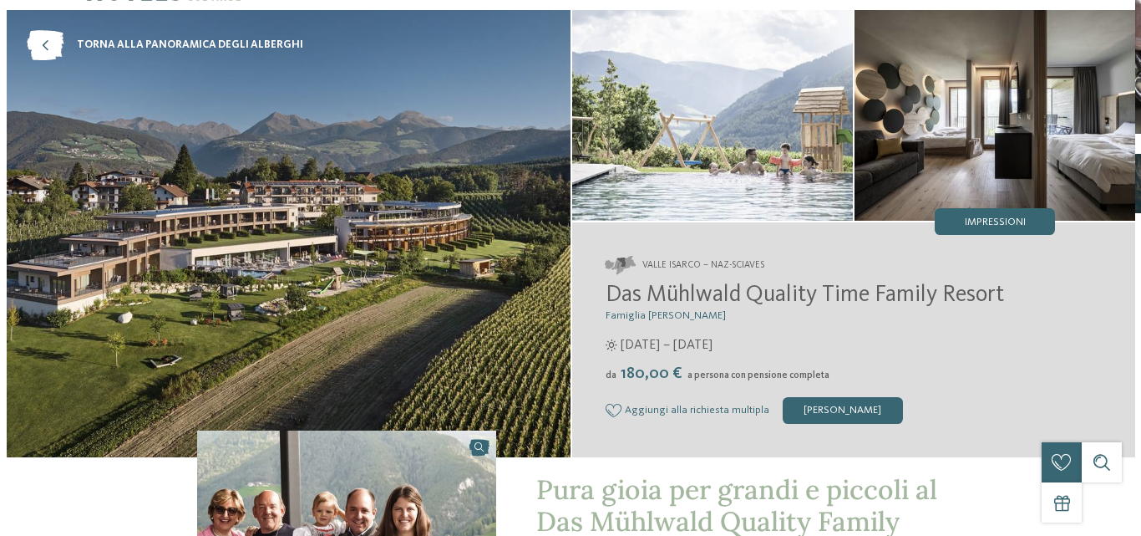
scroll to position [0, 0]
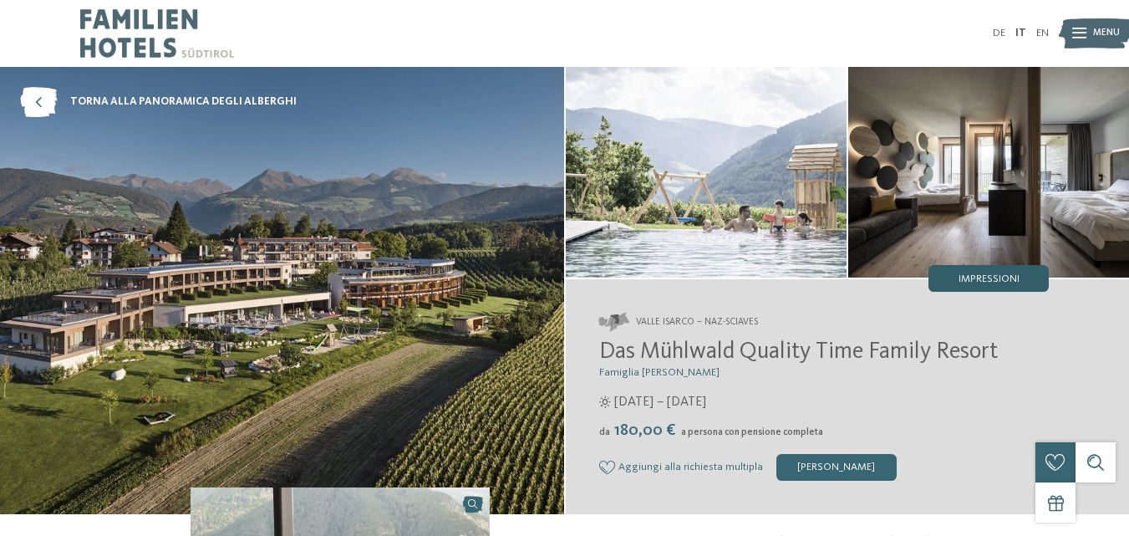
click at [983, 280] on span "Impressioni" at bounding box center [988, 279] width 61 height 11
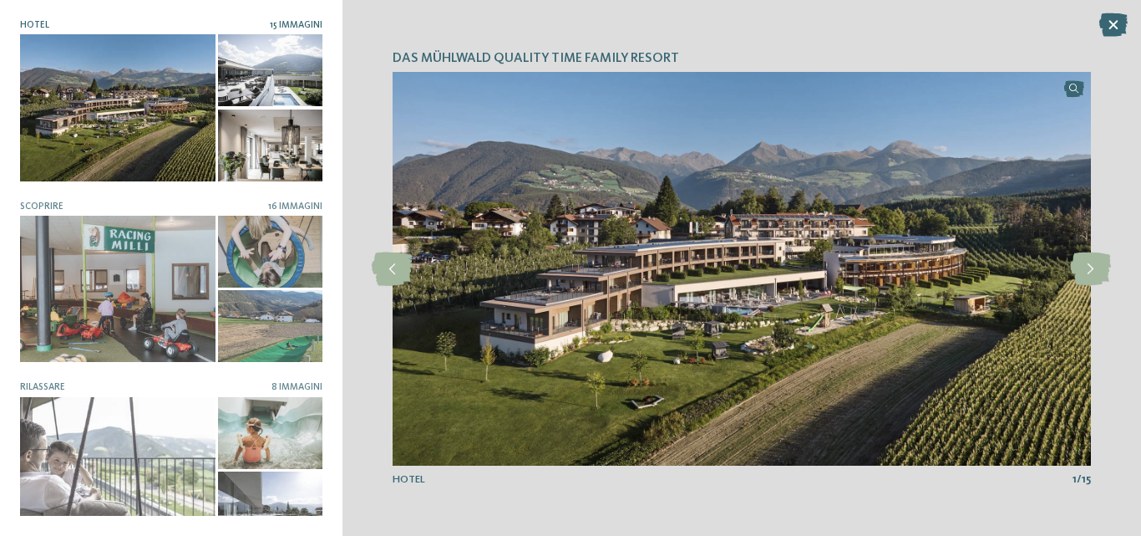
click at [124, 114] on div at bounding box center [118, 107] width 196 height 146
click at [1087, 267] on icon at bounding box center [1090, 268] width 41 height 33
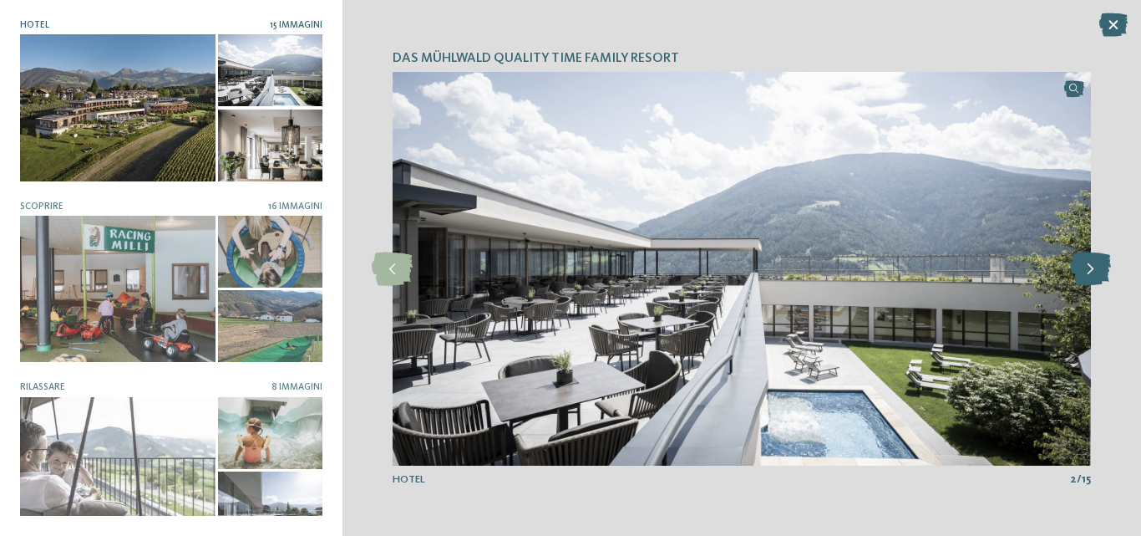
click at [1087, 267] on icon at bounding box center [1090, 268] width 41 height 33
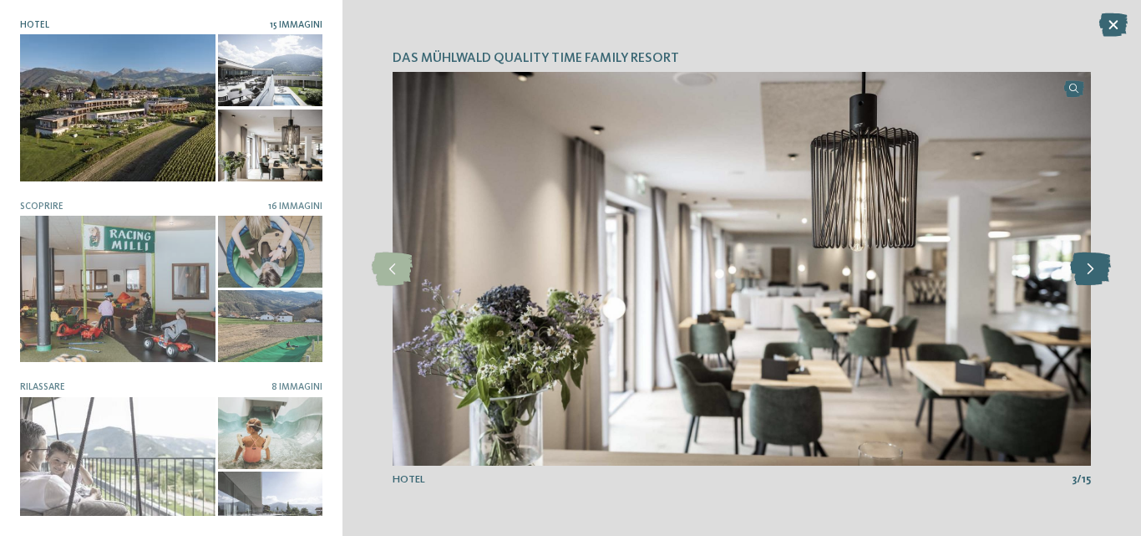
click at [1087, 267] on icon at bounding box center [1090, 268] width 41 height 33
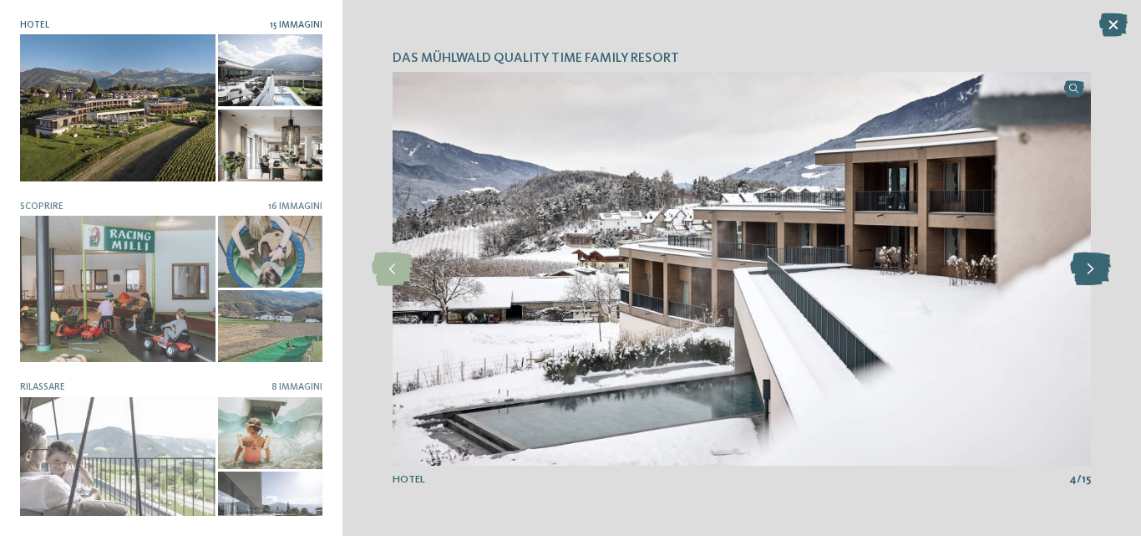
click at [1087, 267] on icon at bounding box center [1090, 268] width 41 height 33
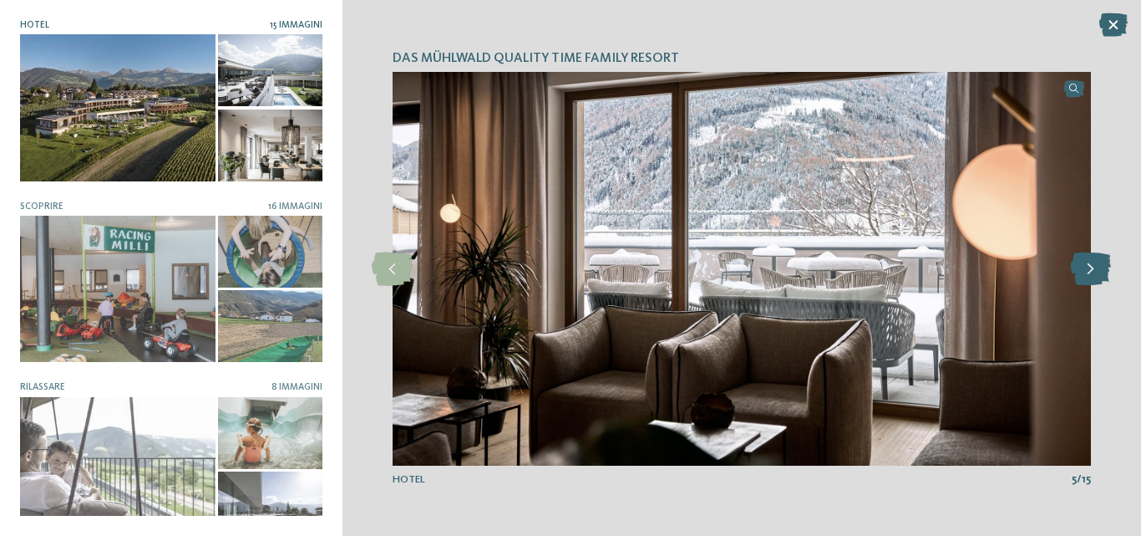
click at [1087, 267] on icon at bounding box center [1090, 268] width 41 height 33
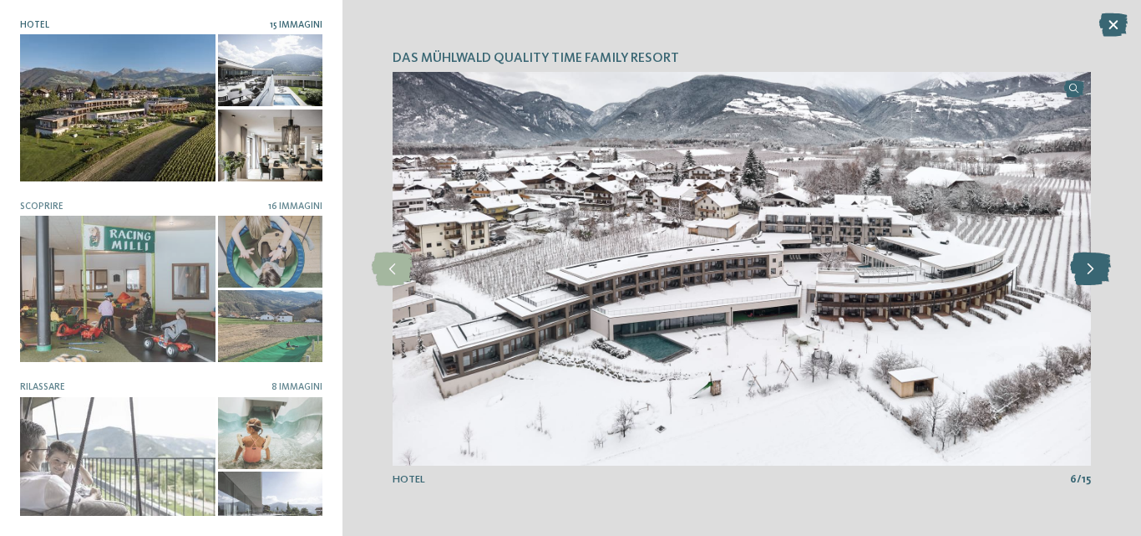
click at [1087, 267] on icon at bounding box center [1090, 268] width 41 height 33
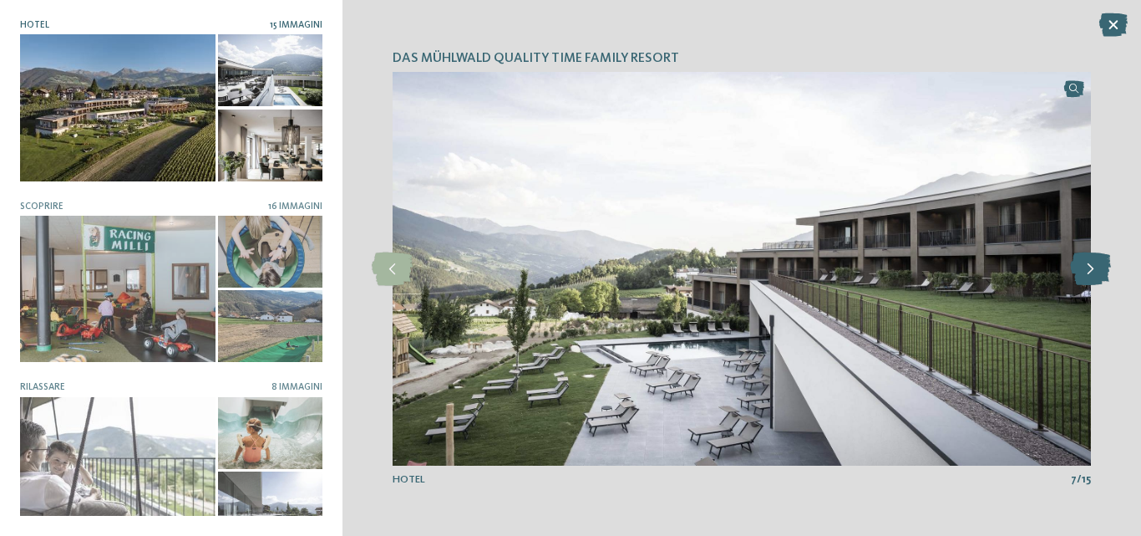
click at [1087, 267] on icon at bounding box center [1090, 268] width 41 height 33
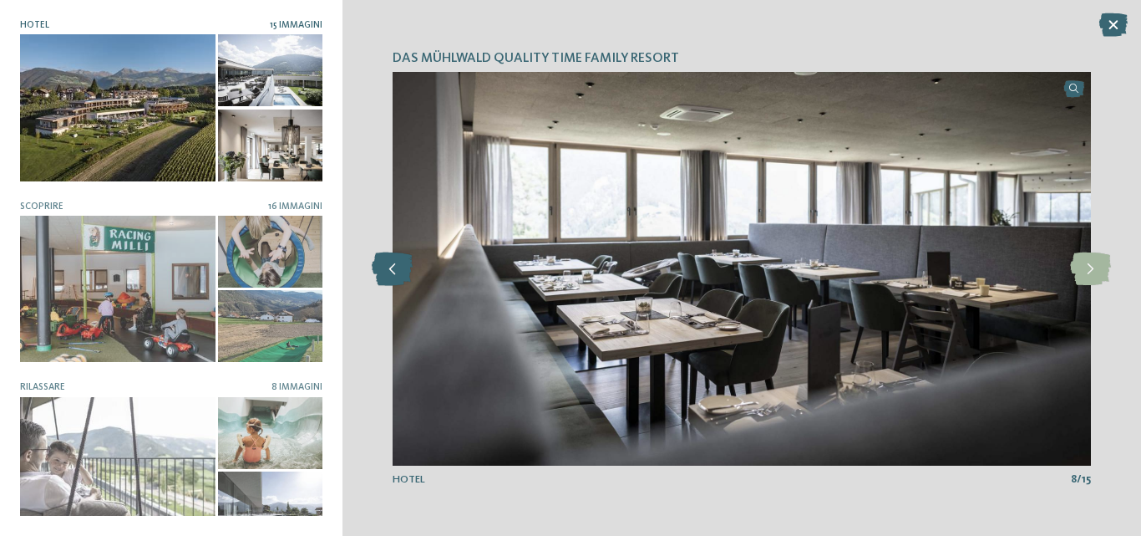
click at [383, 261] on icon at bounding box center [392, 268] width 41 height 33
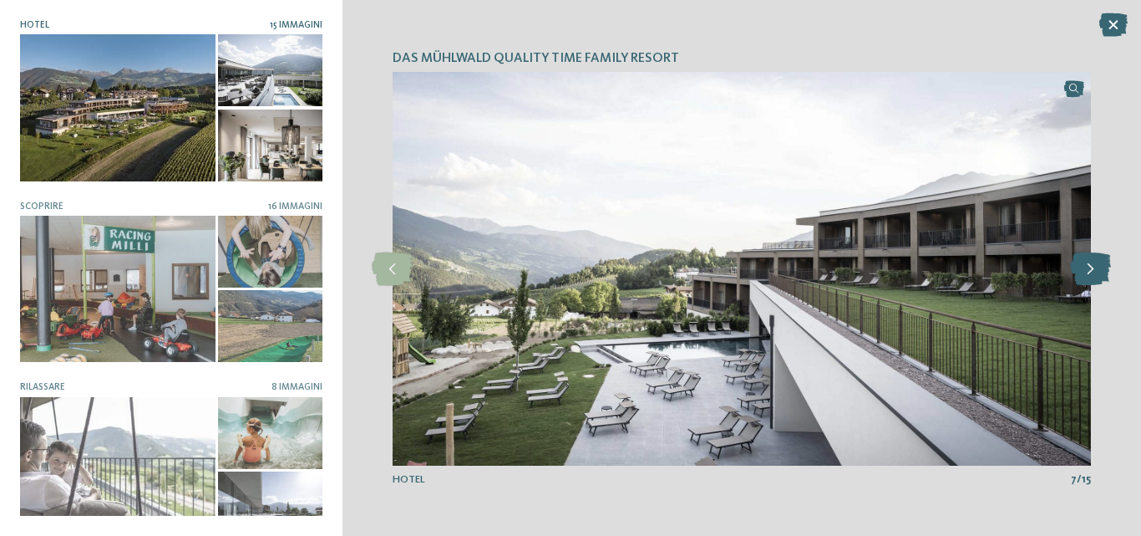
click at [1095, 269] on icon at bounding box center [1090, 268] width 41 height 33
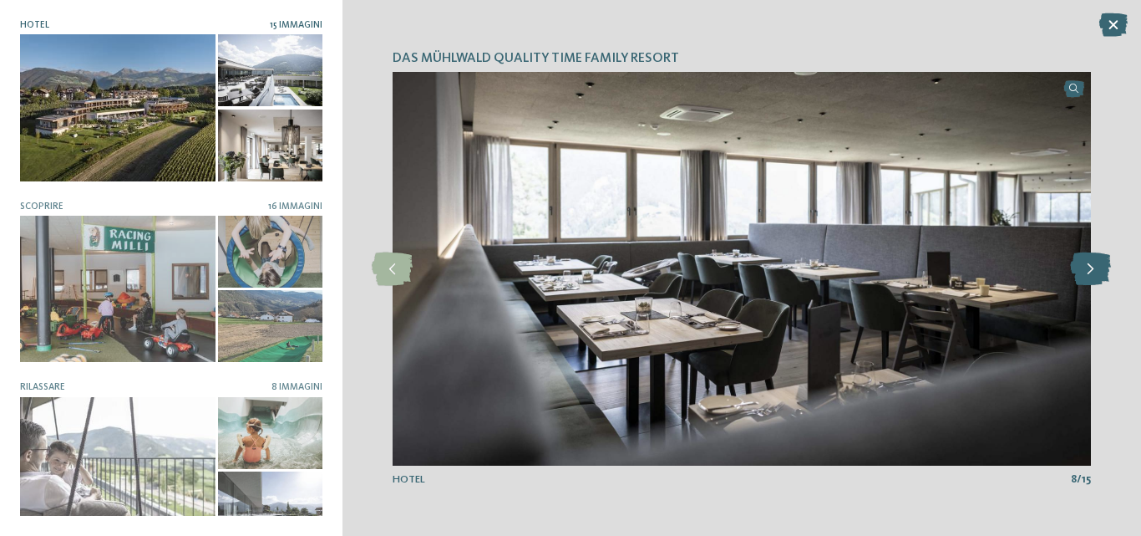
click at [1095, 269] on icon at bounding box center [1090, 268] width 41 height 33
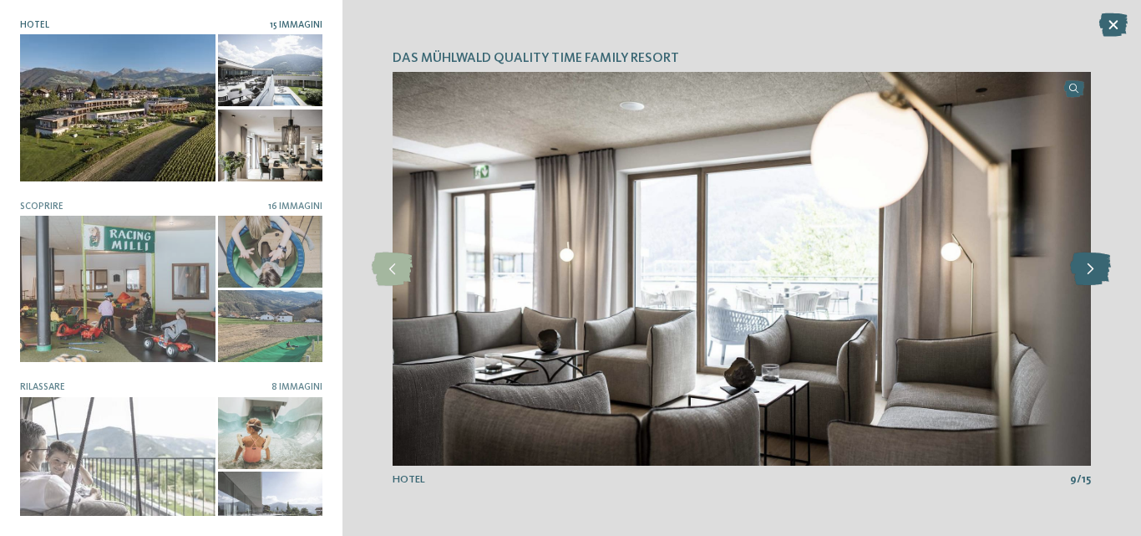
click at [1095, 269] on icon at bounding box center [1090, 268] width 41 height 33
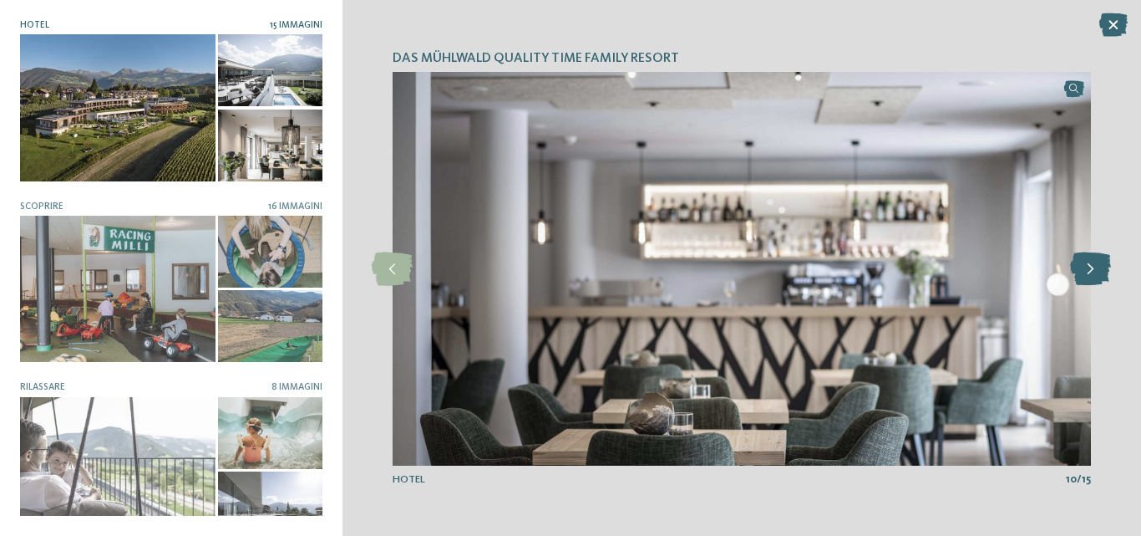
click at [1095, 269] on icon at bounding box center [1090, 268] width 41 height 33
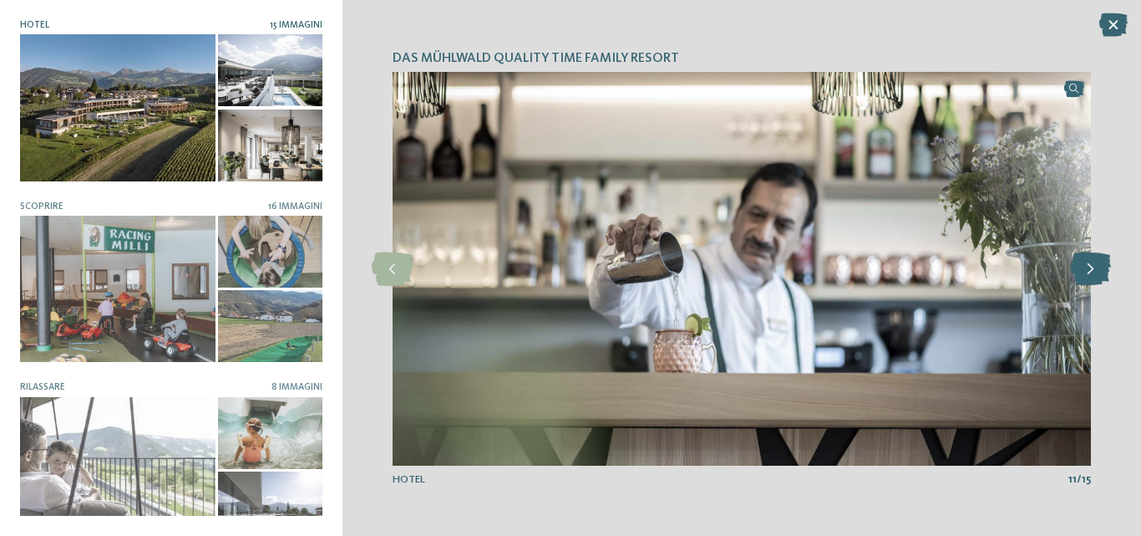
click at [1095, 269] on icon at bounding box center [1090, 268] width 41 height 33
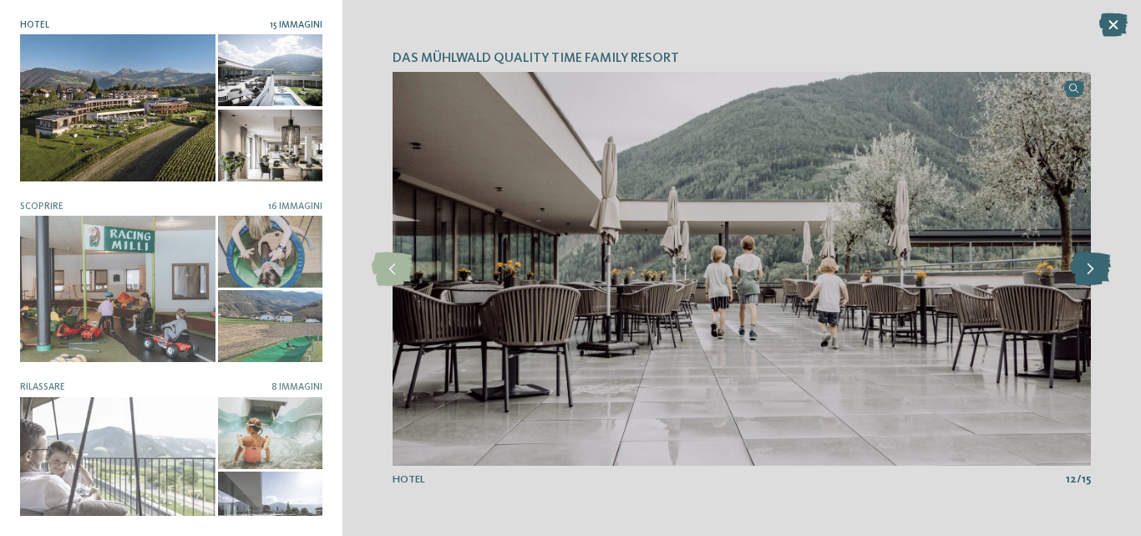
click at [1095, 269] on icon at bounding box center [1090, 268] width 41 height 33
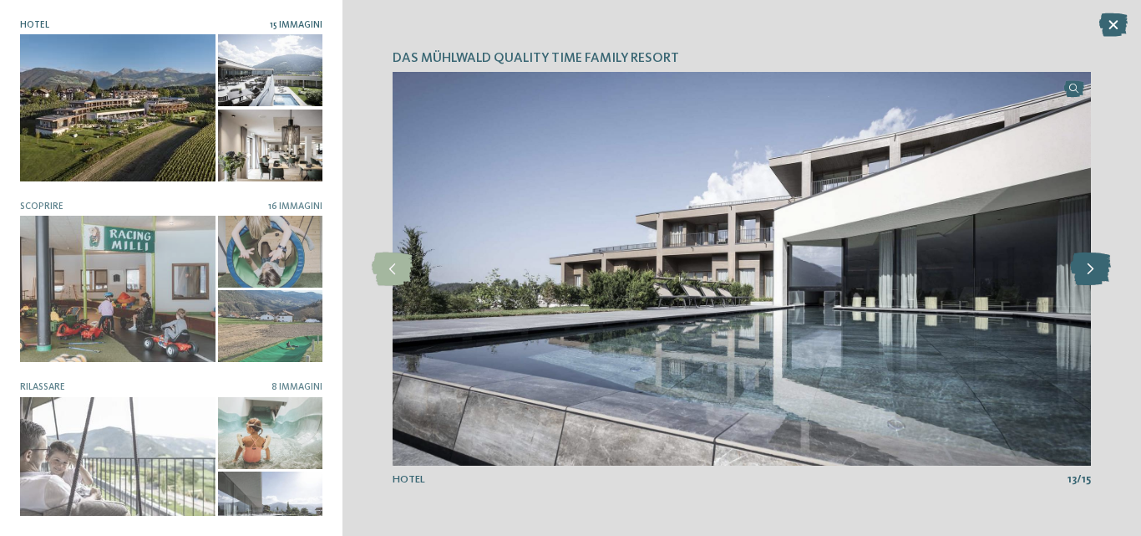
click at [1095, 269] on icon at bounding box center [1090, 268] width 41 height 33
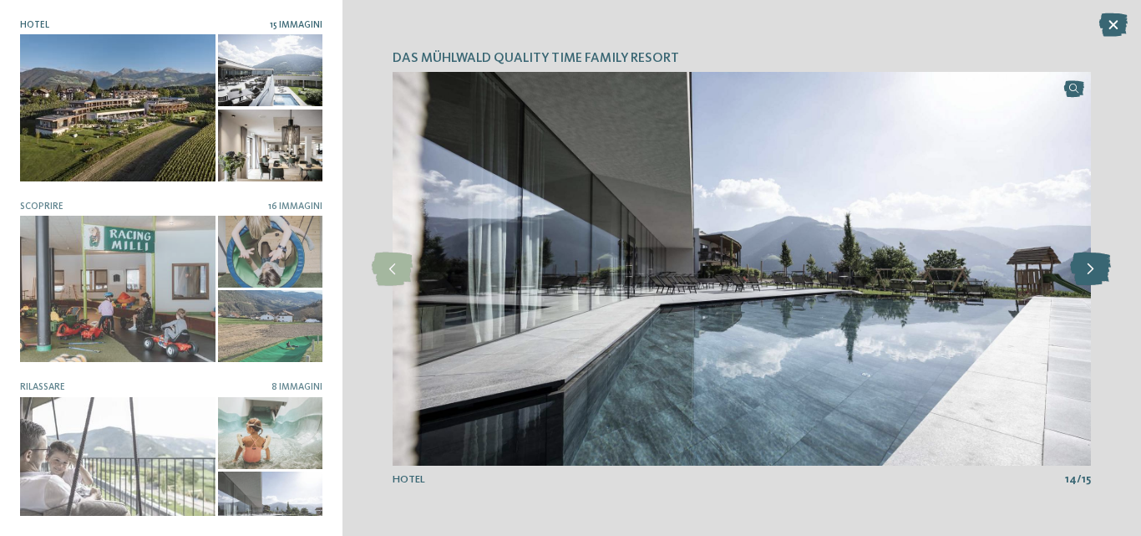
click at [1095, 269] on icon at bounding box center [1090, 268] width 41 height 33
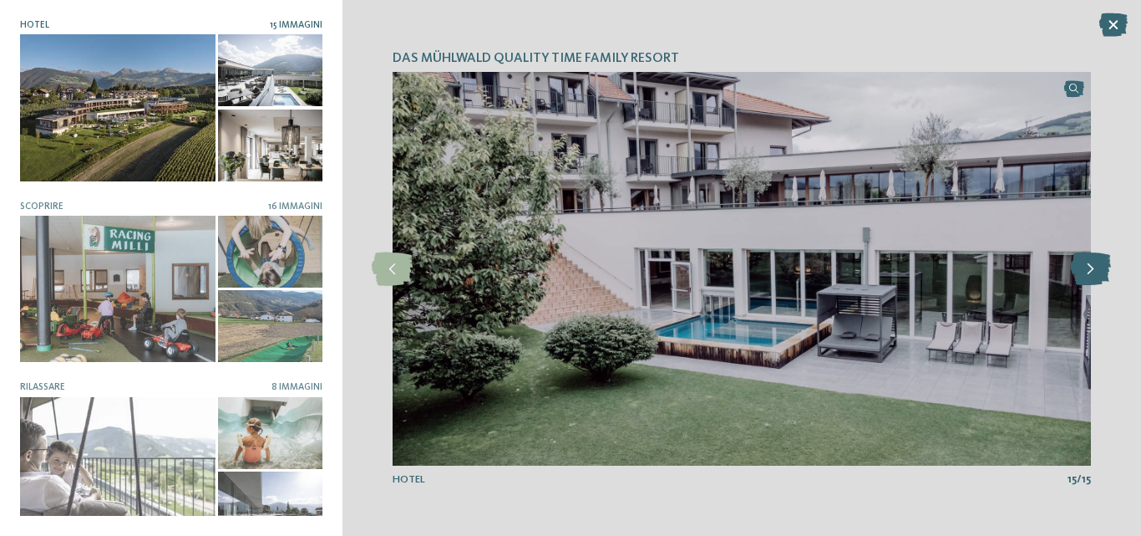
click at [1095, 269] on icon at bounding box center [1090, 268] width 41 height 33
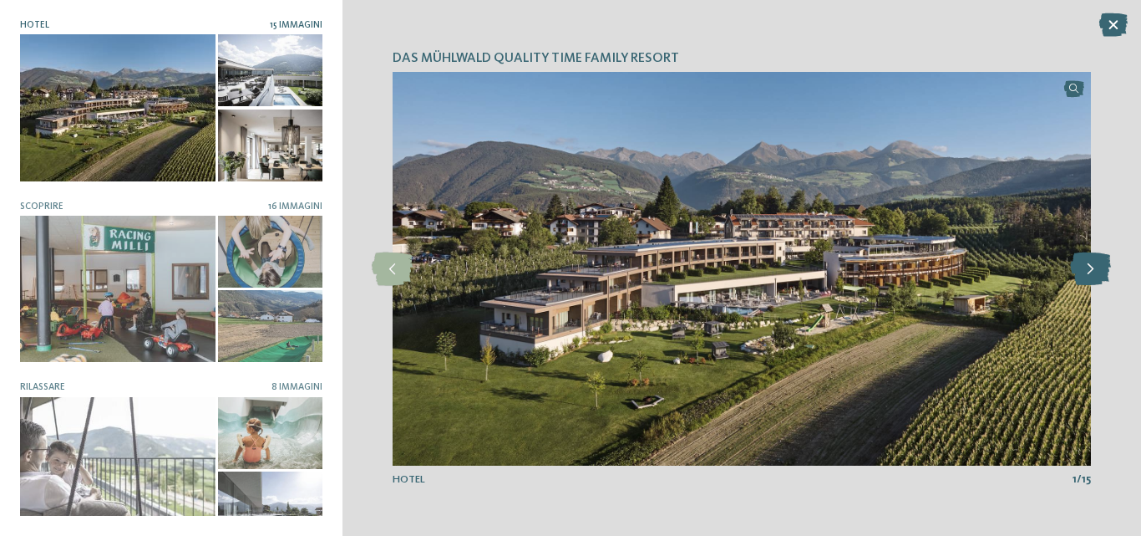
click at [1095, 269] on icon at bounding box center [1090, 268] width 41 height 33
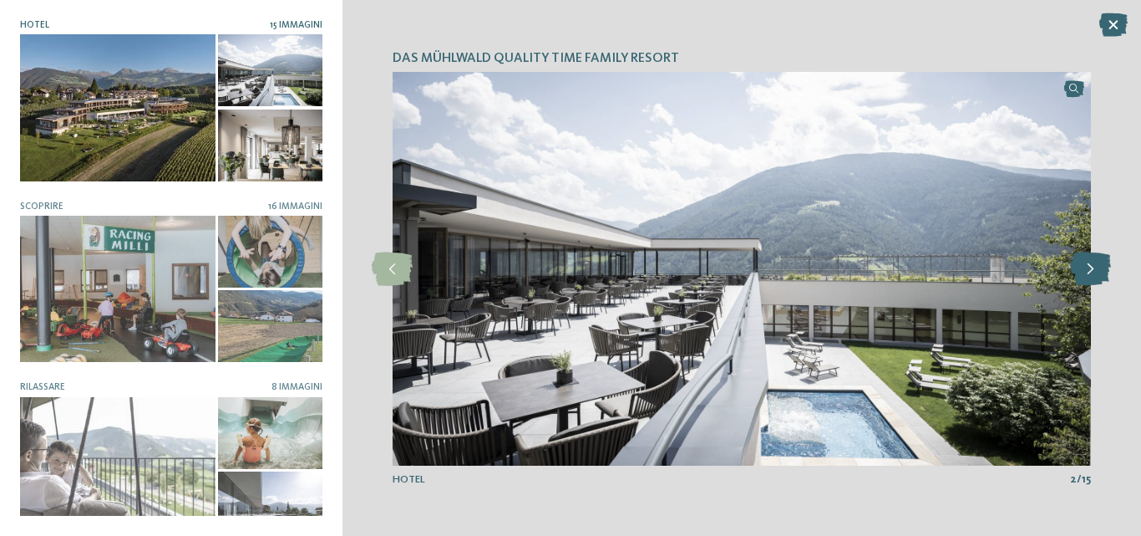
click at [1095, 269] on icon at bounding box center [1090, 268] width 41 height 33
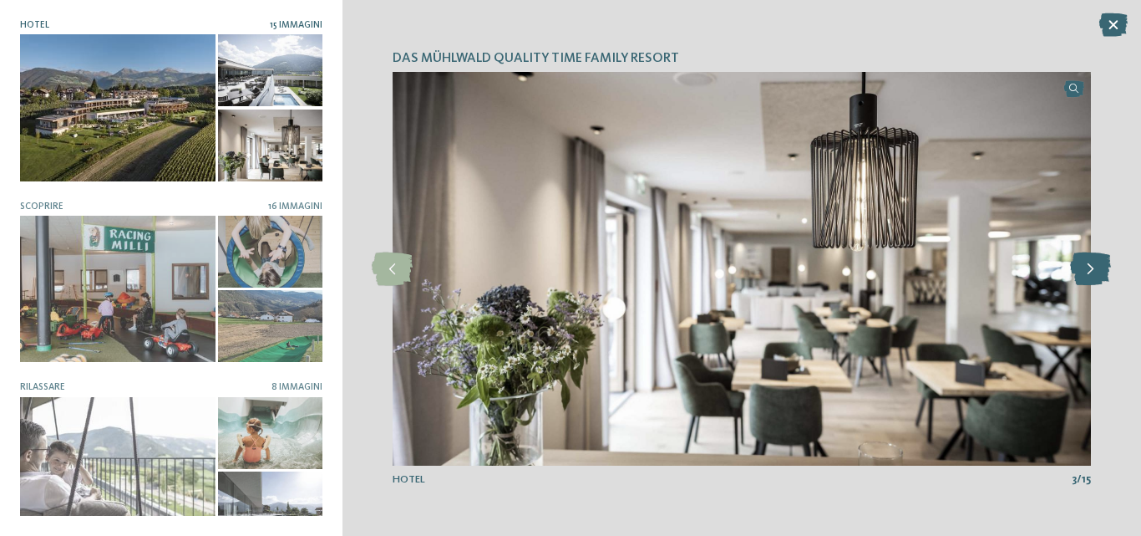
click at [1095, 269] on icon at bounding box center [1090, 268] width 41 height 33
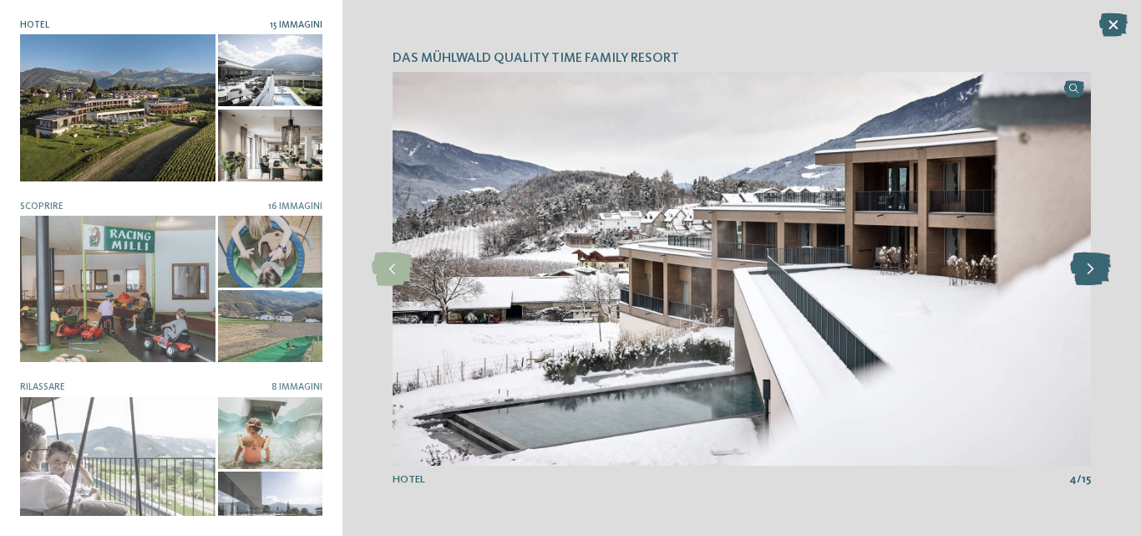
click at [1095, 269] on icon at bounding box center [1090, 268] width 41 height 33
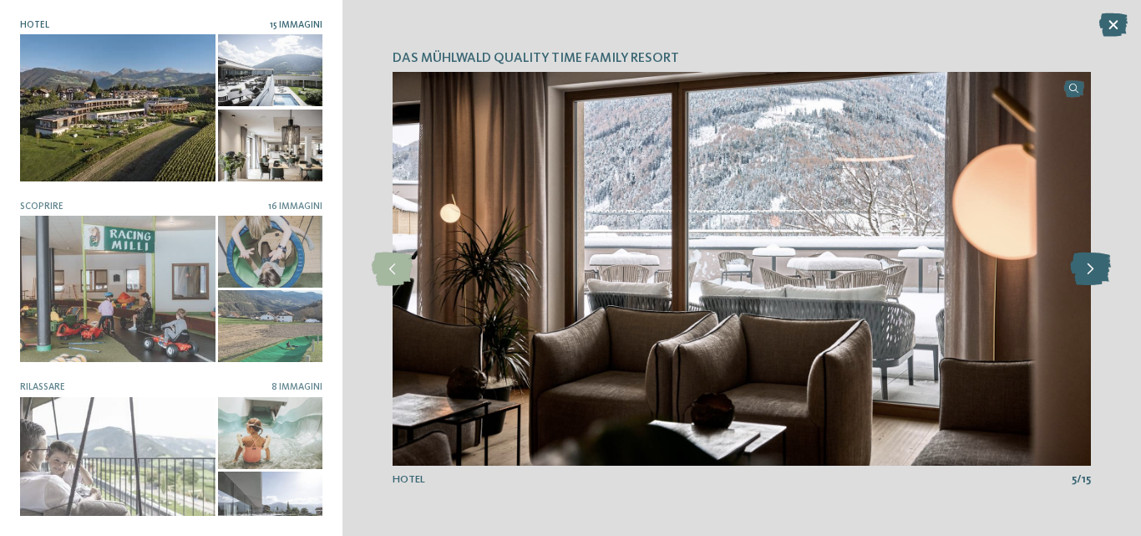
click at [1095, 269] on icon at bounding box center [1090, 268] width 41 height 33
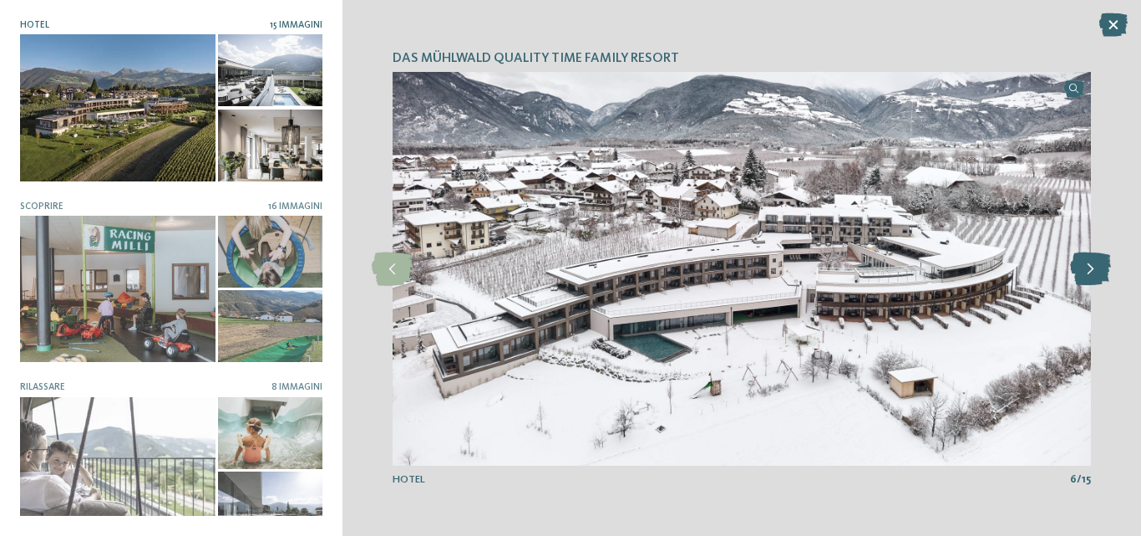
click at [1095, 269] on icon at bounding box center [1090, 268] width 41 height 33
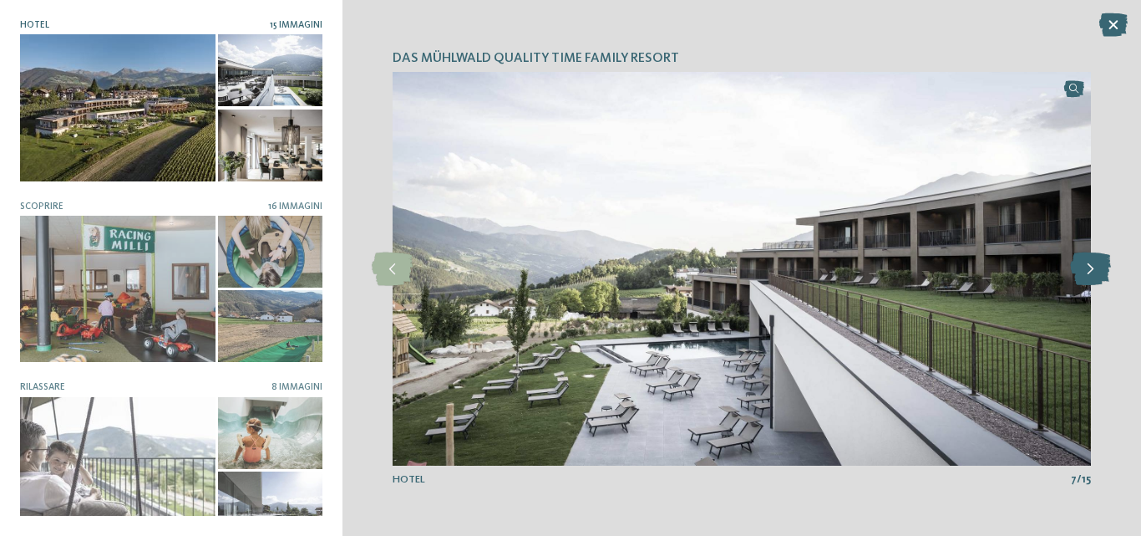
click at [1095, 269] on icon at bounding box center [1090, 268] width 41 height 33
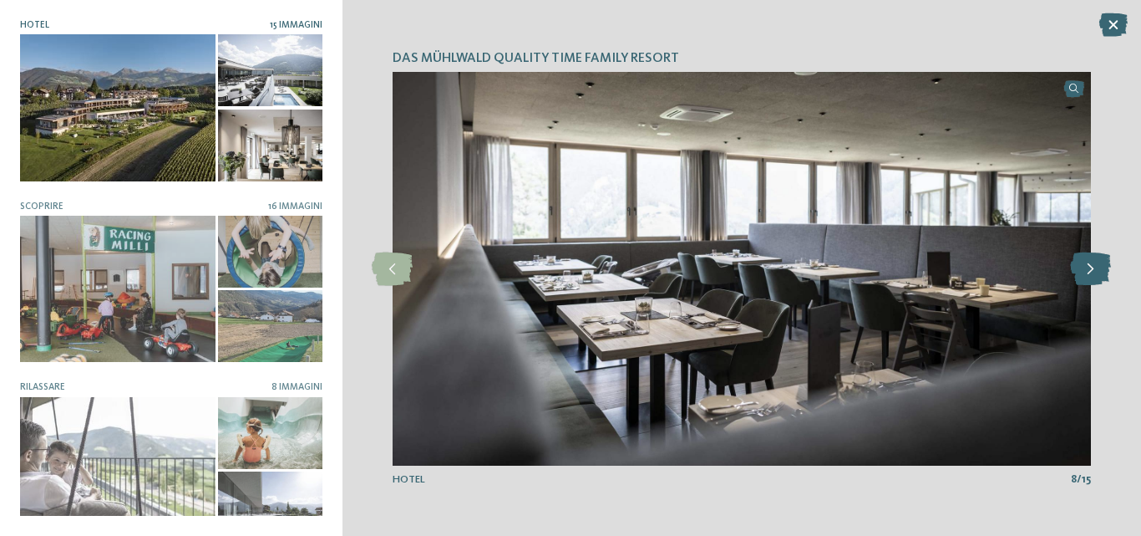
click at [1095, 269] on icon at bounding box center [1090, 268] width 41 height 33
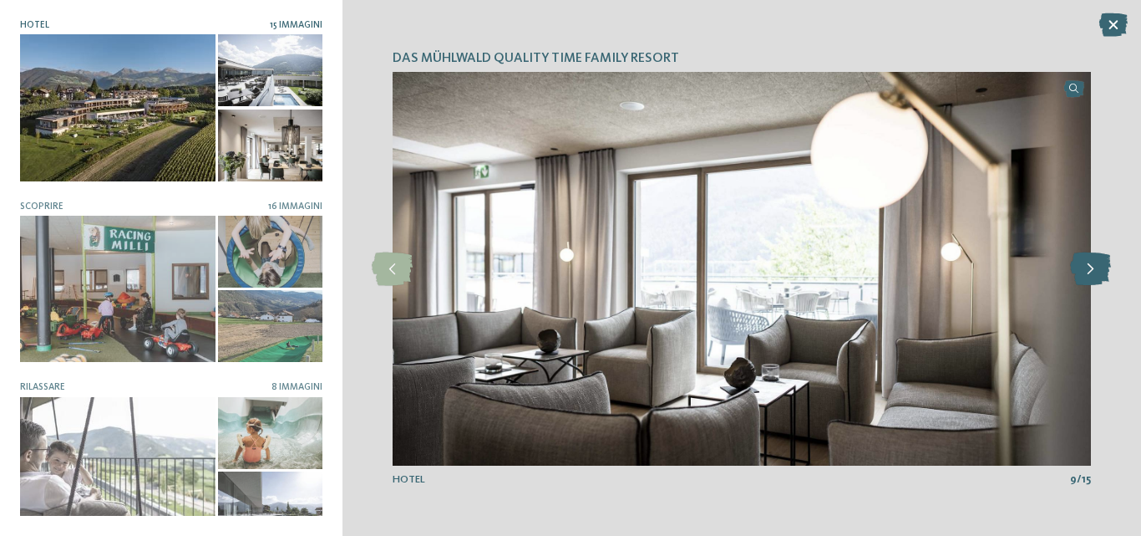
click at [1095, 269] on icon at bounding box center [1090, 268] width 41 height 33
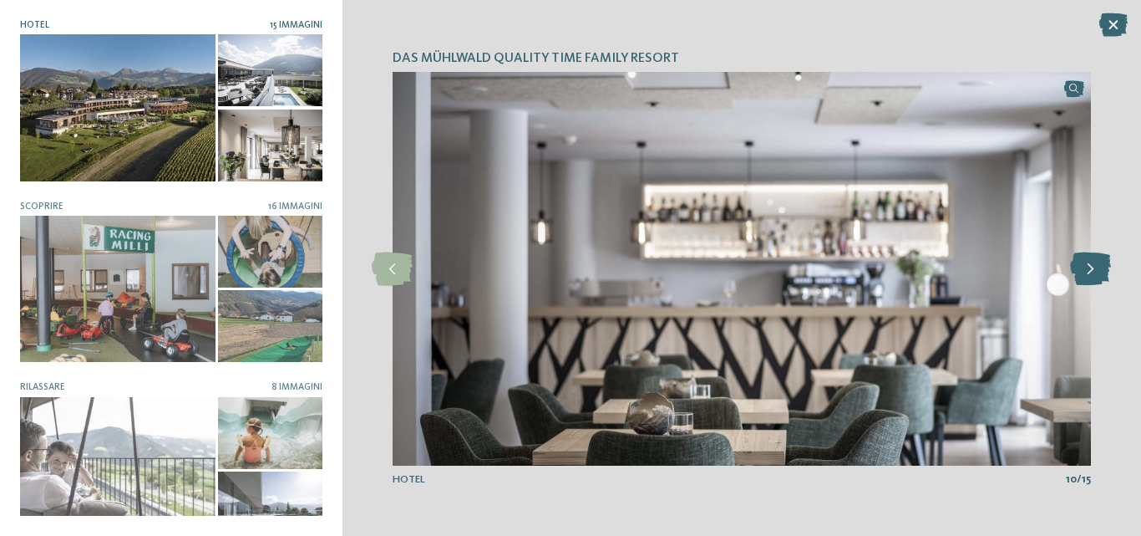
click at [1095, 269] on icon at bounding box center [1090, 268] width 41 height 33
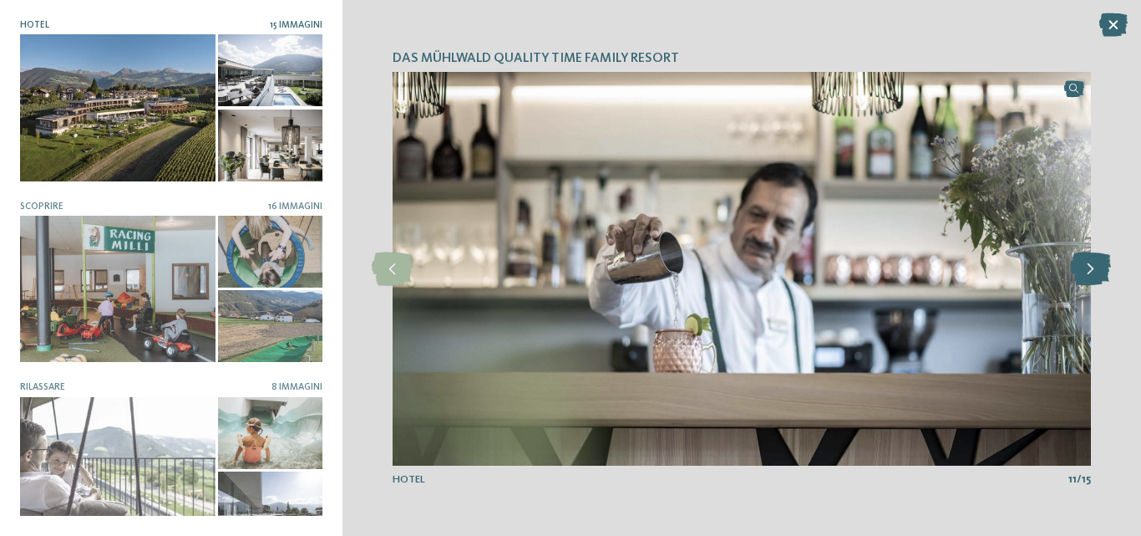
click at [1095, 269] on icon at bounding box center [1090, 268] width 41 height 33
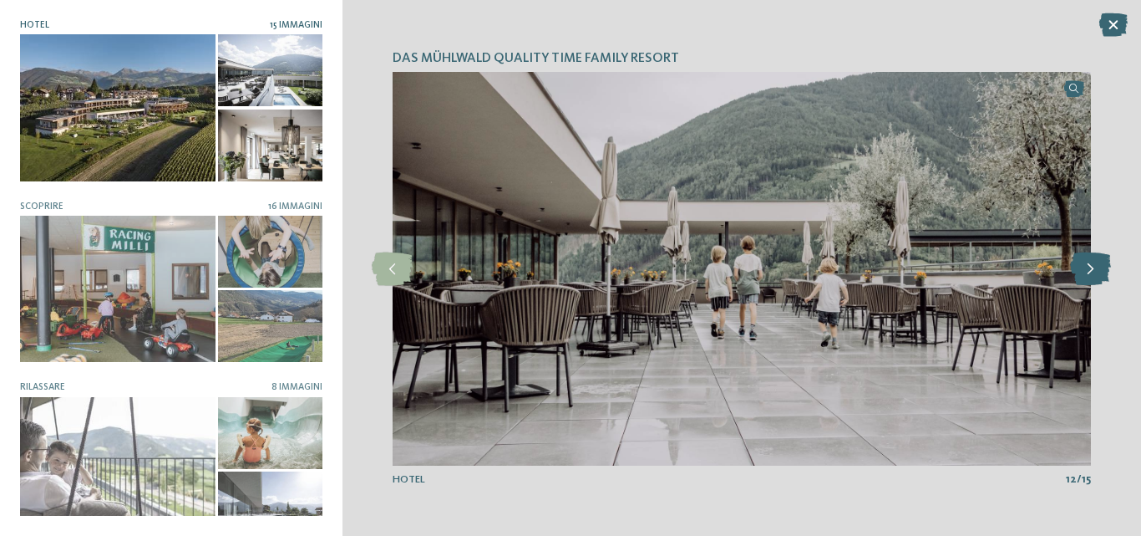
click at [1095, 269] on icon at bounding box center [1090, 268] width 41 height 33
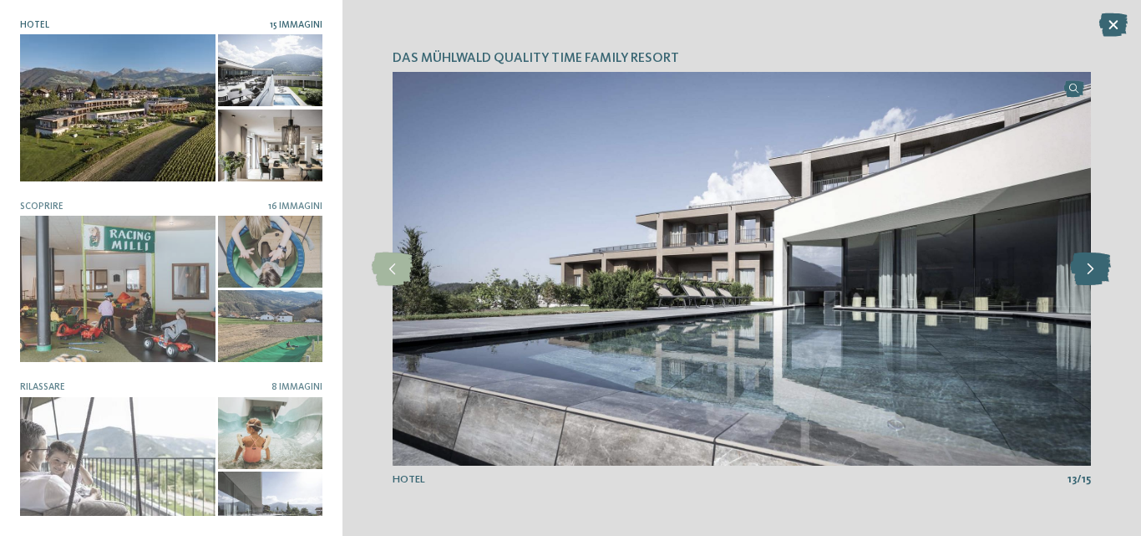
click at [1095, 269] on icon at bounding box center [1090, 268] width 41 height 33
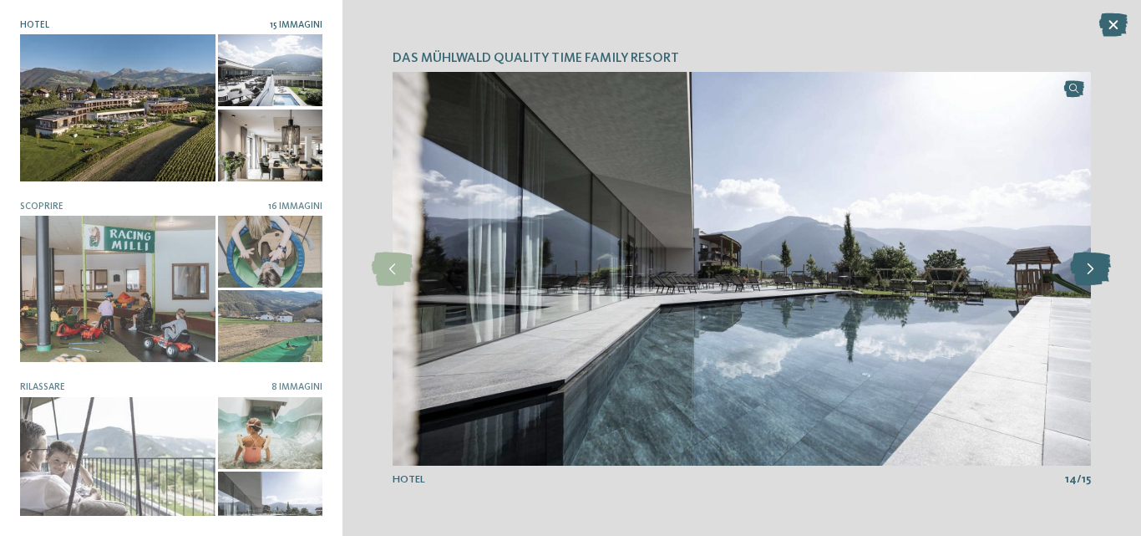
click at [1095, 269] on icon at bounding box center [1090, 268] width 41 height 33
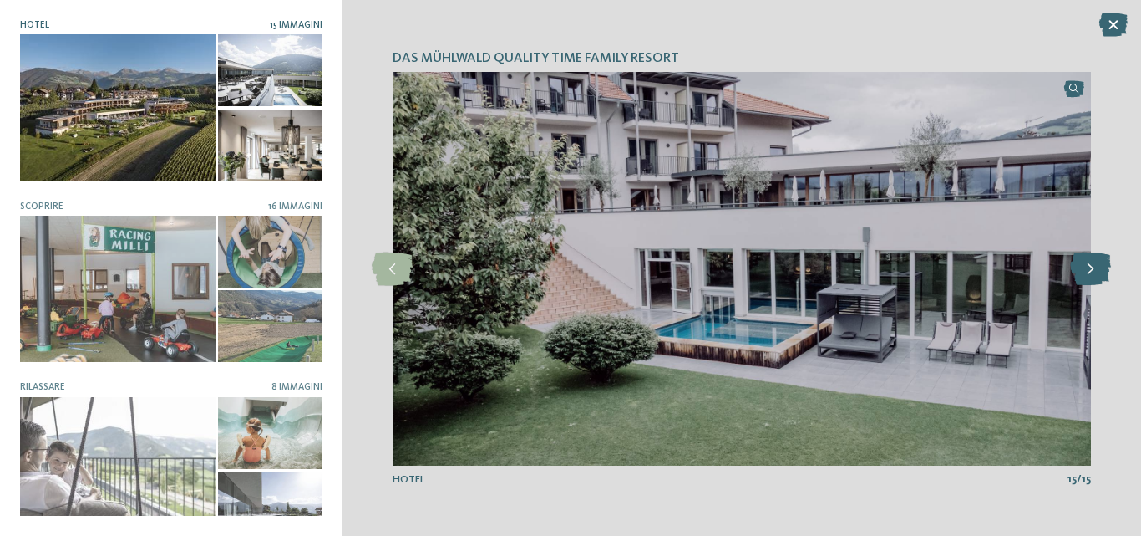
click at [1095, 269] on icon at bounding box center [1090, 268] width 41 height 33
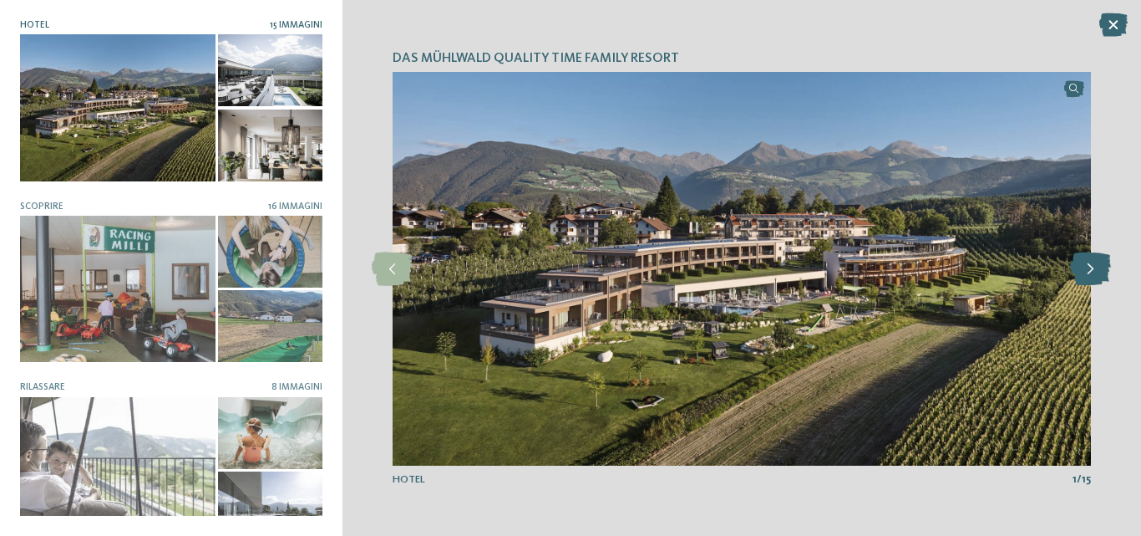
click at [1095, 269] on icon at bounding box center [1090, 268] width 41 height 33
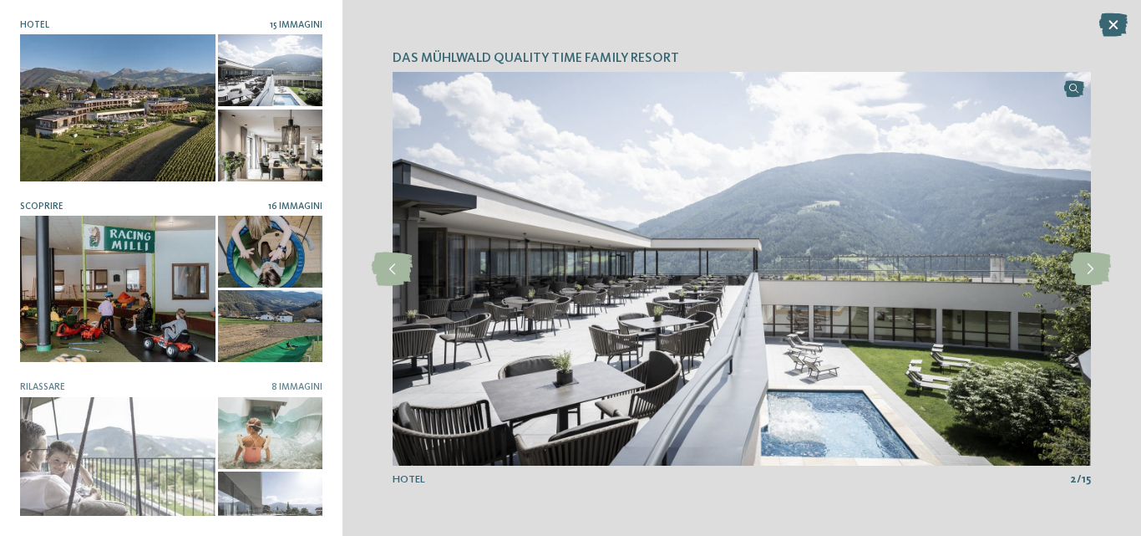
click at [88, 282] on div at bounding box center [118, 289] width 196 height 146
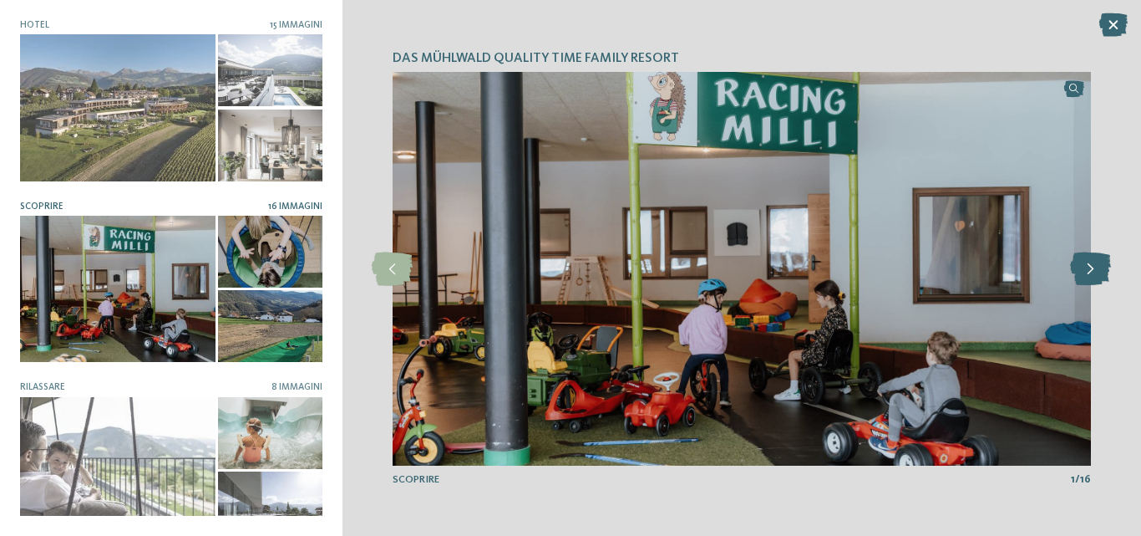
click at [1091, 265] on icon at bounding box center [1090, 268] width 41 height 33
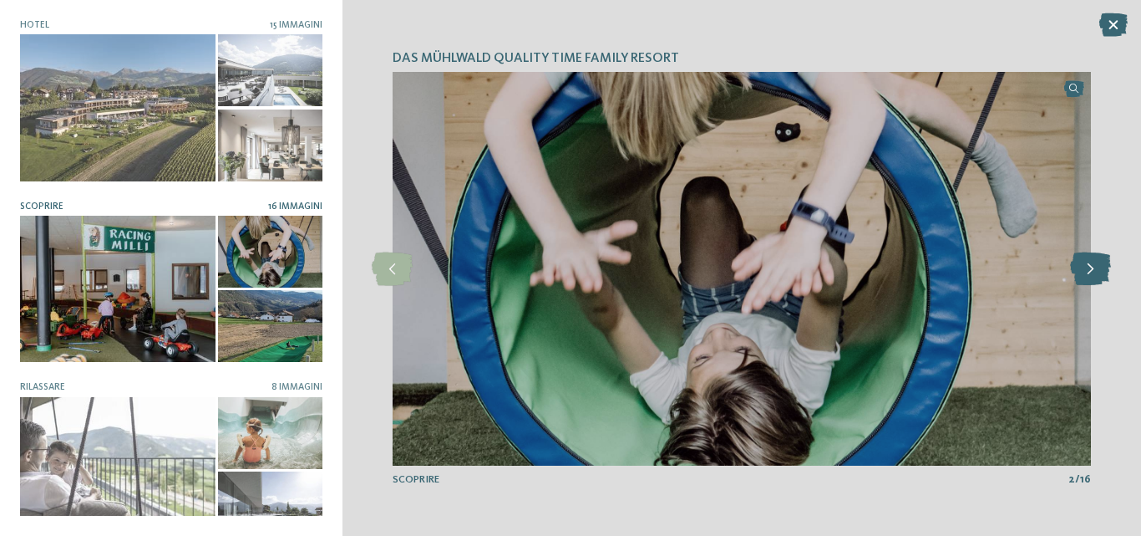
click at [1091, 265] on icon at bounding box center [1090, 268] width 41 height 33
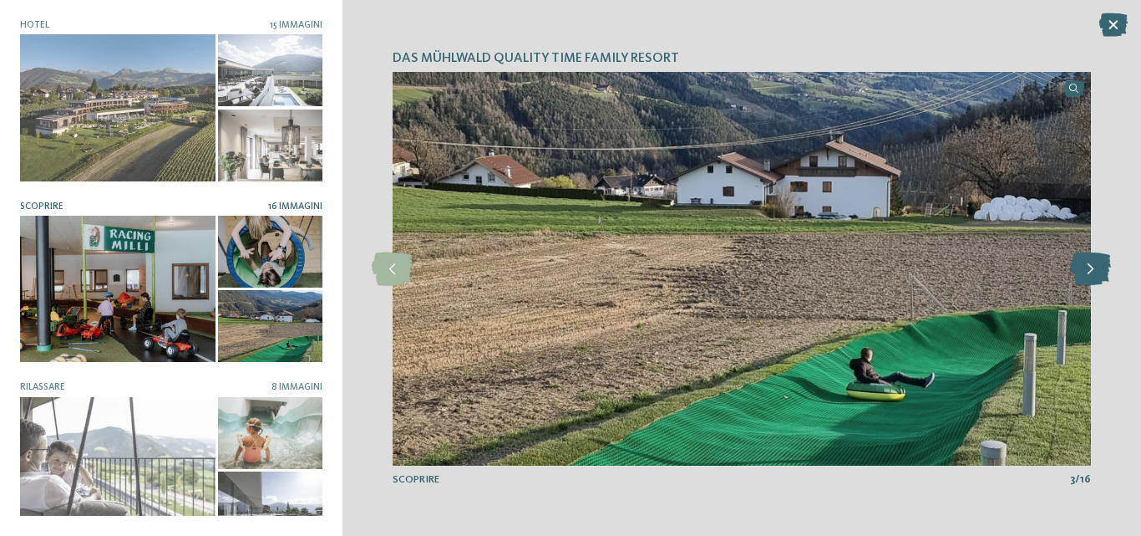
click at [1091, 265] on icon at bounding box center [1090, 268] width 41 height 33
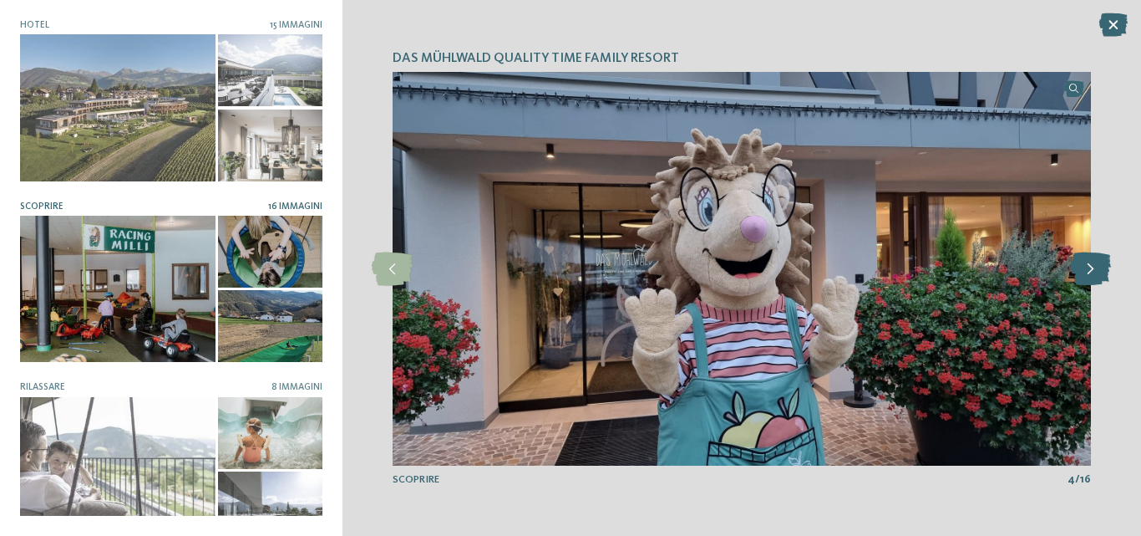
click at [1091, 265] on icon at bounding box center [1090, 268] width 41 height 33
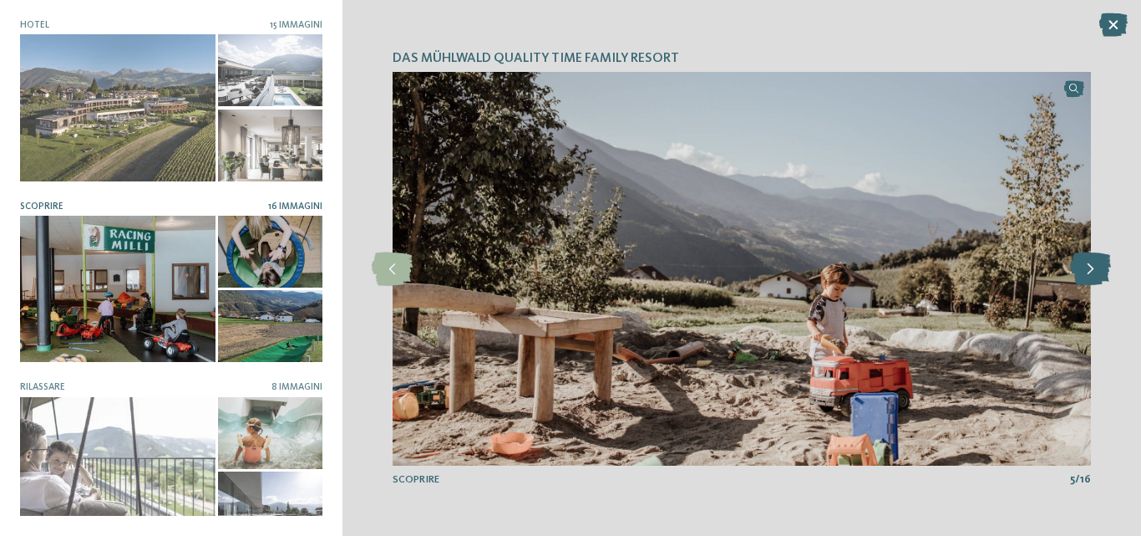
click at [1091, 265] on icon at bounding box center [1090, 268] width 41 height 33
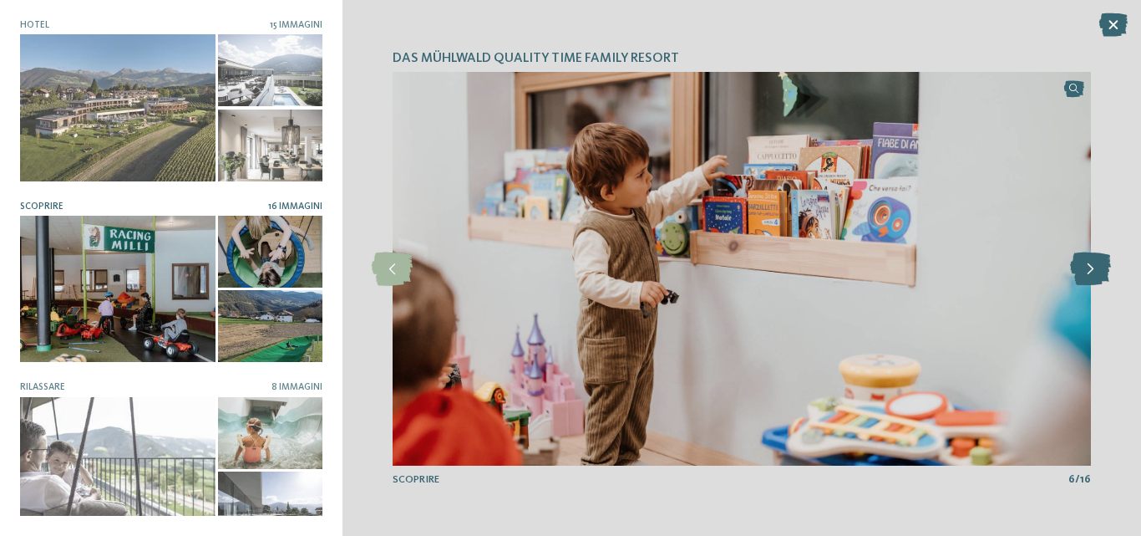
click at [1091, 265] on icon at bounding box center [1090, 268] width 41 height 33
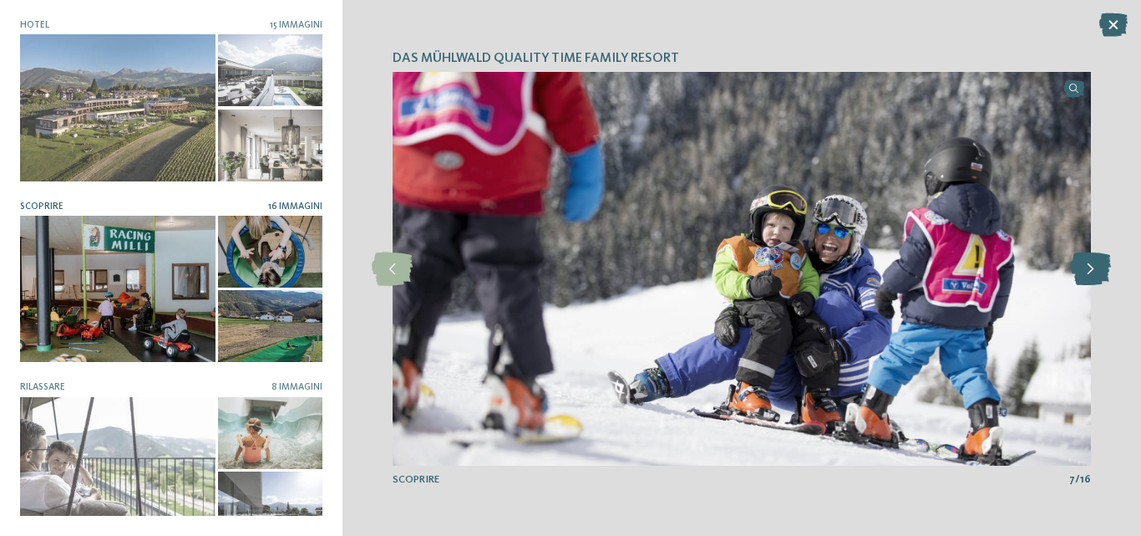
click at [1091, 265] on icon at bounding box center [1090, 268] width 41 height 33
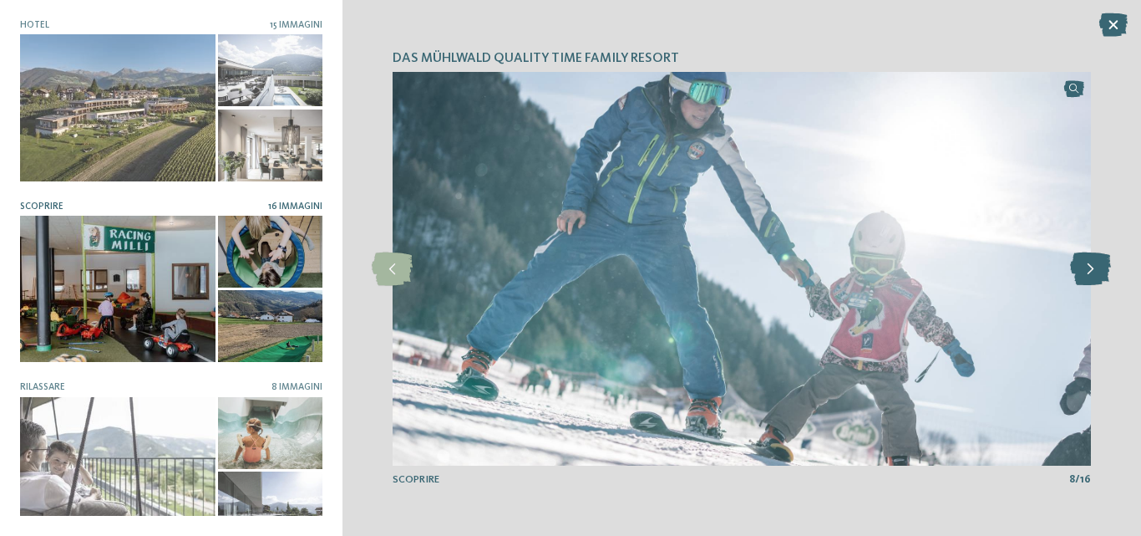
click at [1091, 265] on icon at bounding box center [1090, 268] width 41 height 33
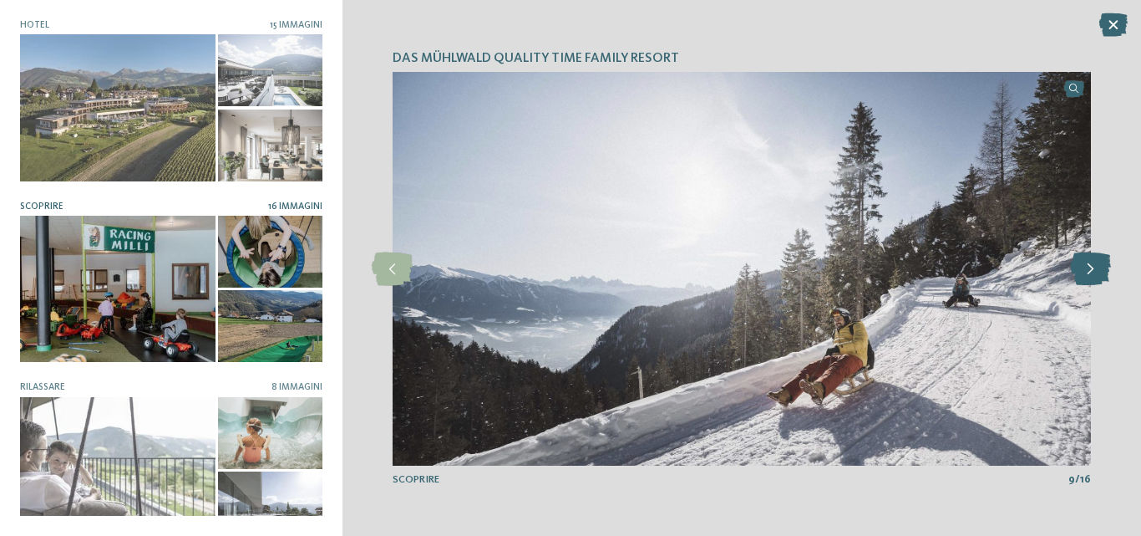
click at [1091, 265] on icon at bounding box center [1090, 268] width 41 height 33
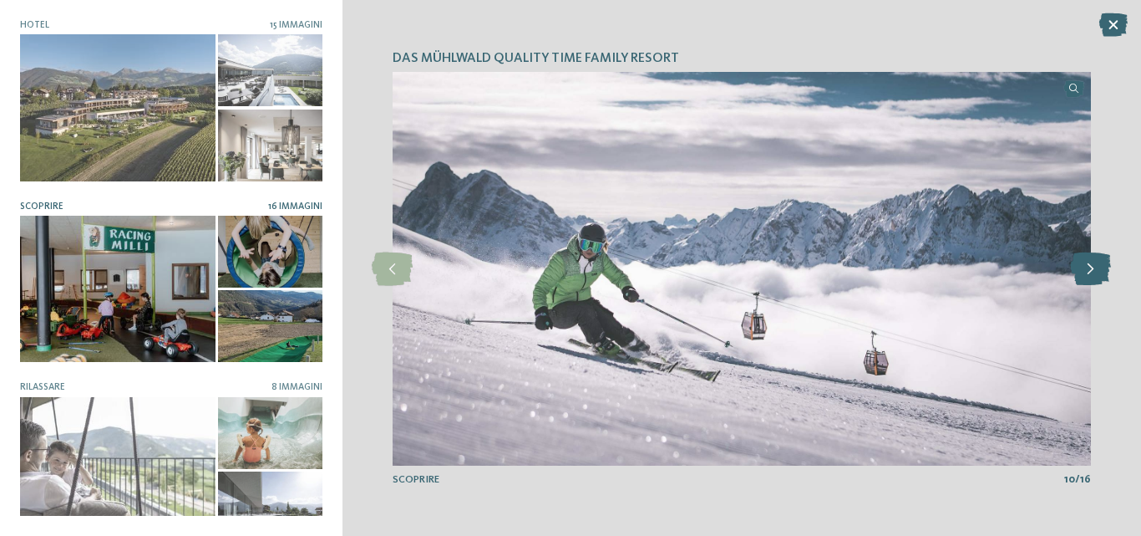
click at [1091, 265] on icon at bounding box center [1090, 268] width 41 height 33
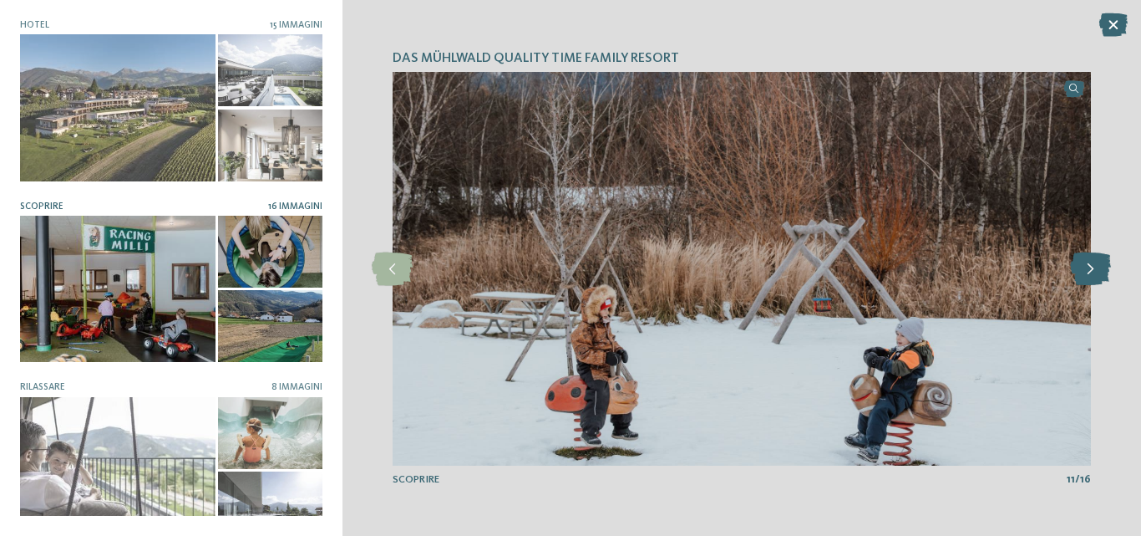
click at [1091, 265] on icon at bounding box center [1090, 268] width 41 height 33
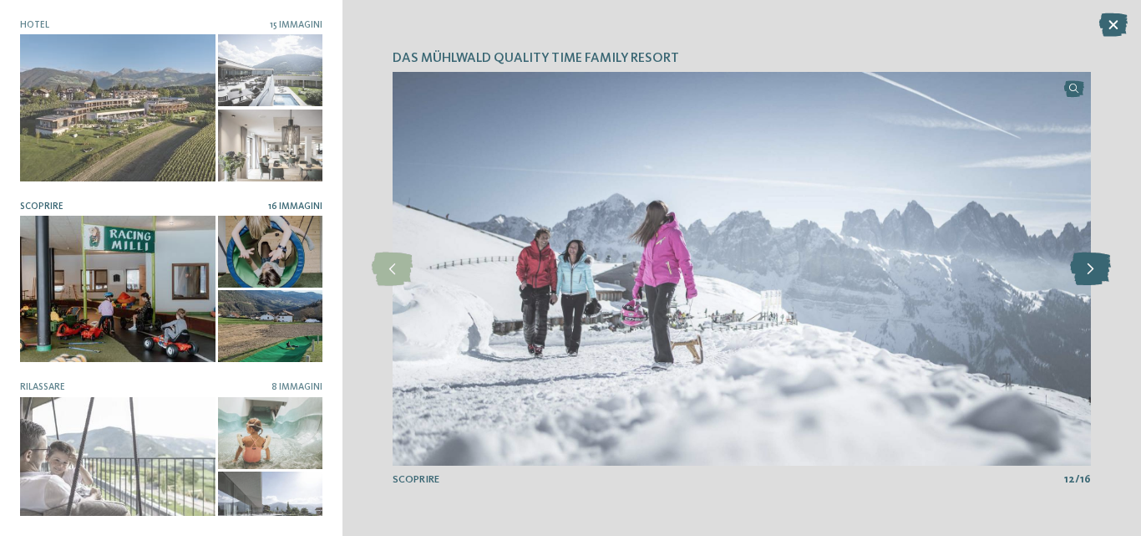
click at [1091, 265] on icon at bounding box center [1090, 268] width 41 height 33
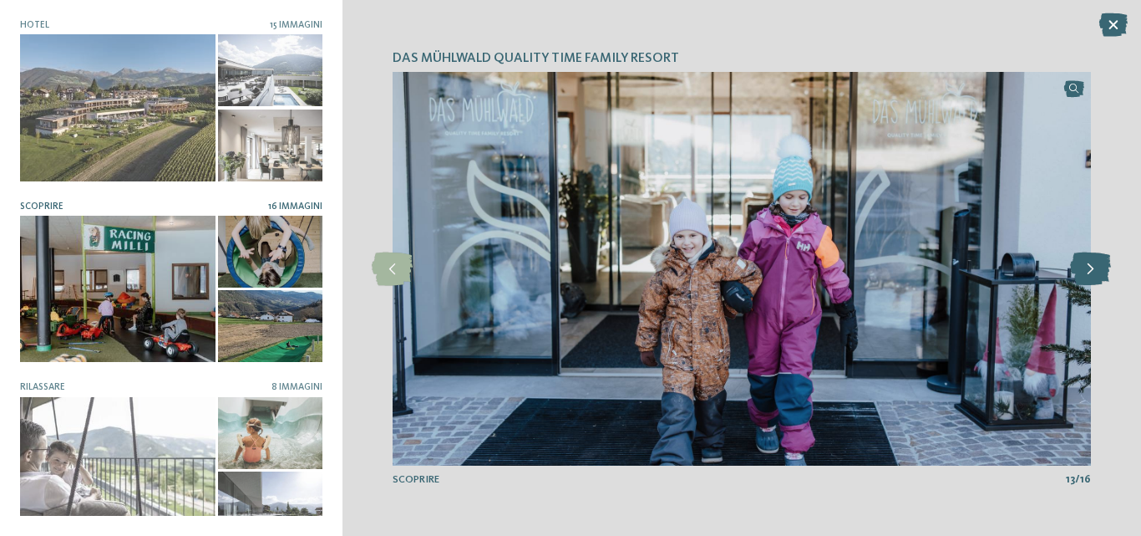
click at [1091, 265] on icon at bounding box center [1090, 268] width 41 height 33
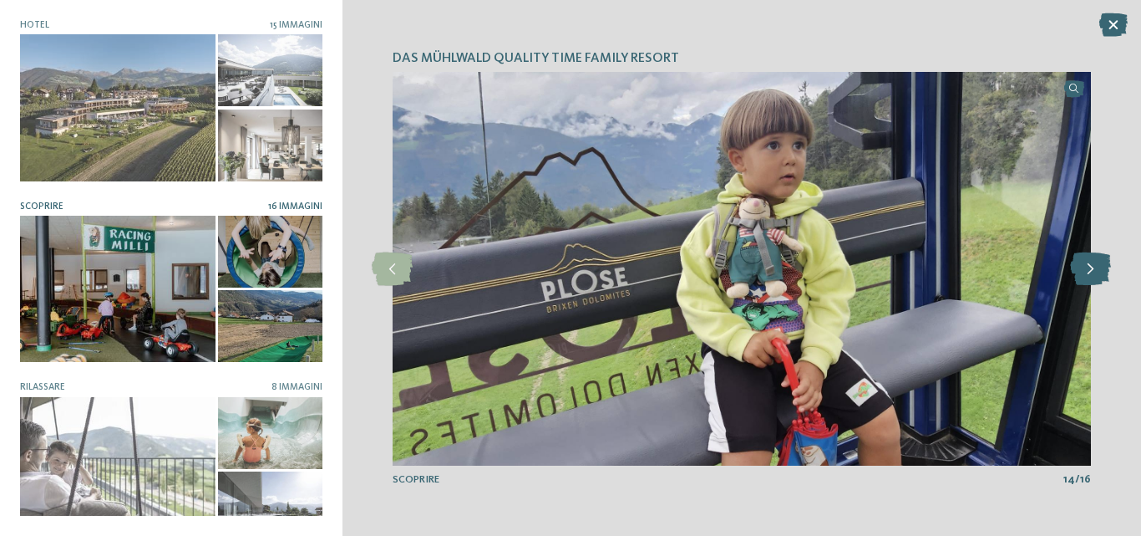
click at [1091, 265] on icon at bounding box center [1090, 268] width 41 height 33
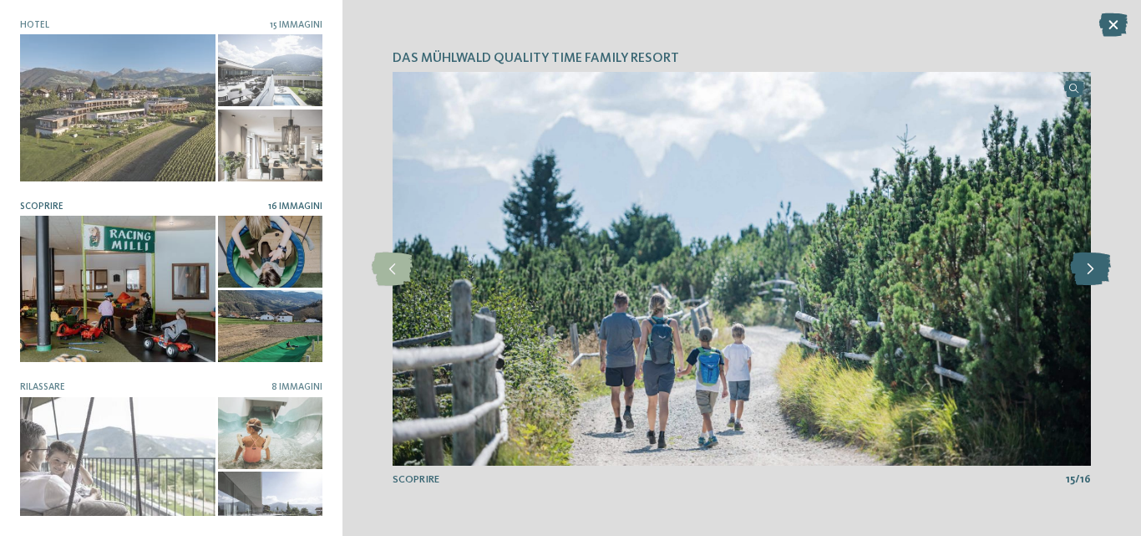
click at [1091, 265] on icon at bounding box center [1090, 268] width 41 height 33
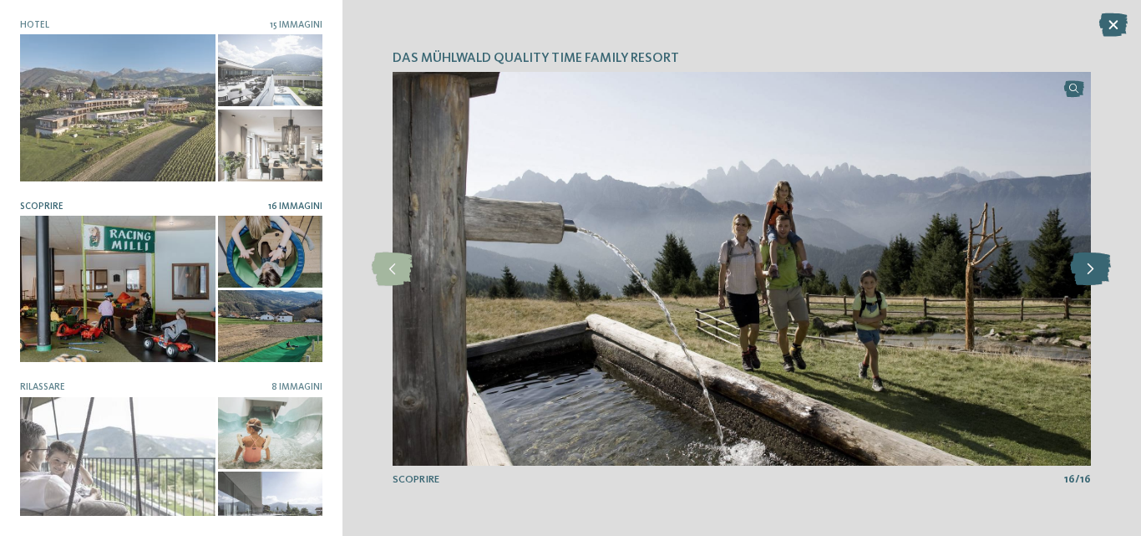
click at [1091, 265] on icon at bounding box center [1090, 268] width 41 height 33
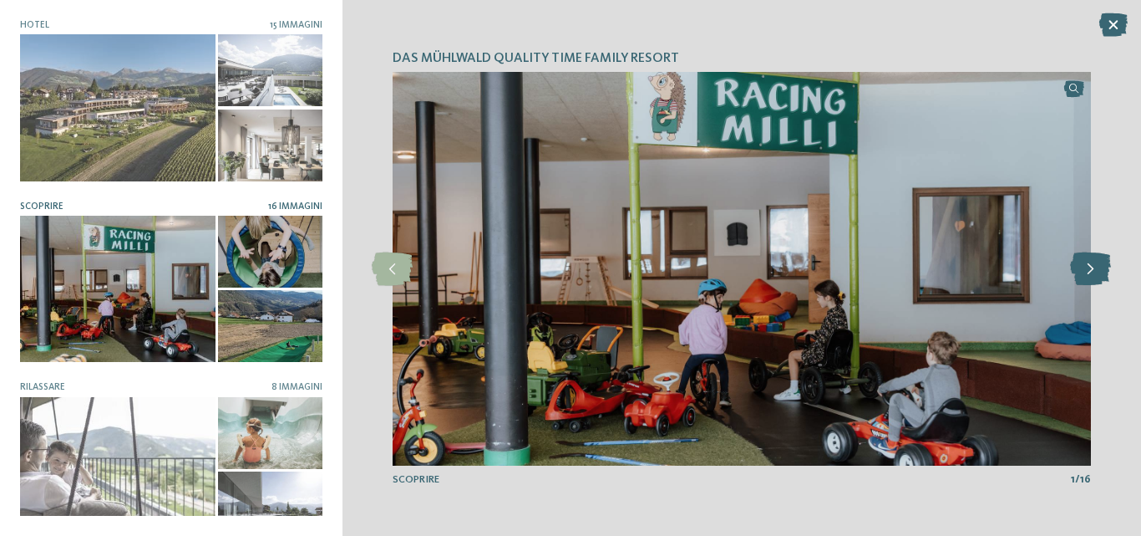
click at [1091, 265] on icon at bounding box center [1090, 268] width 41 height 33
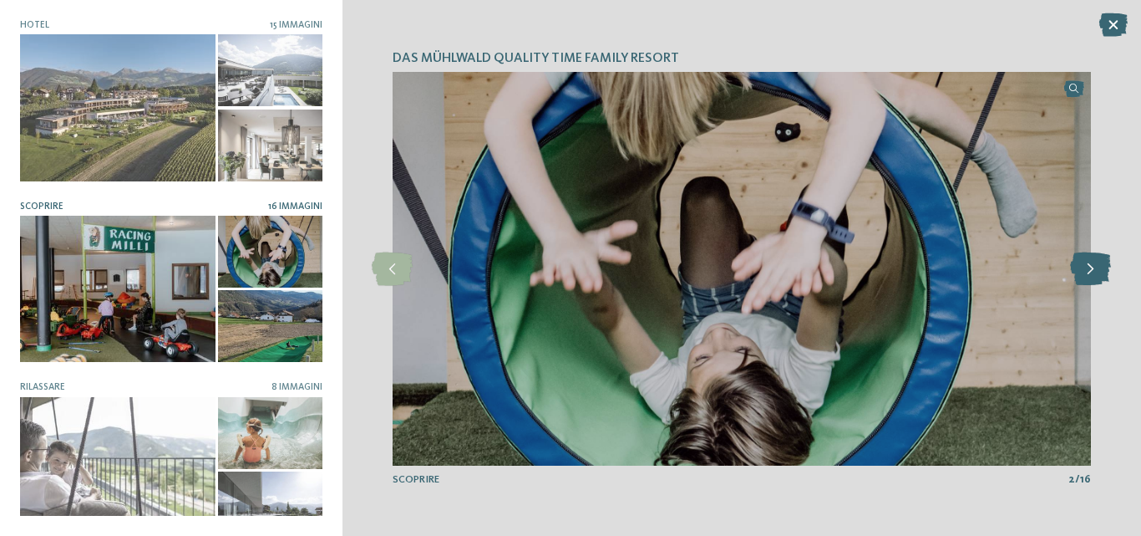
click at [1091, 265] on icon at bounding box center [1090, 268] width 41 height 33
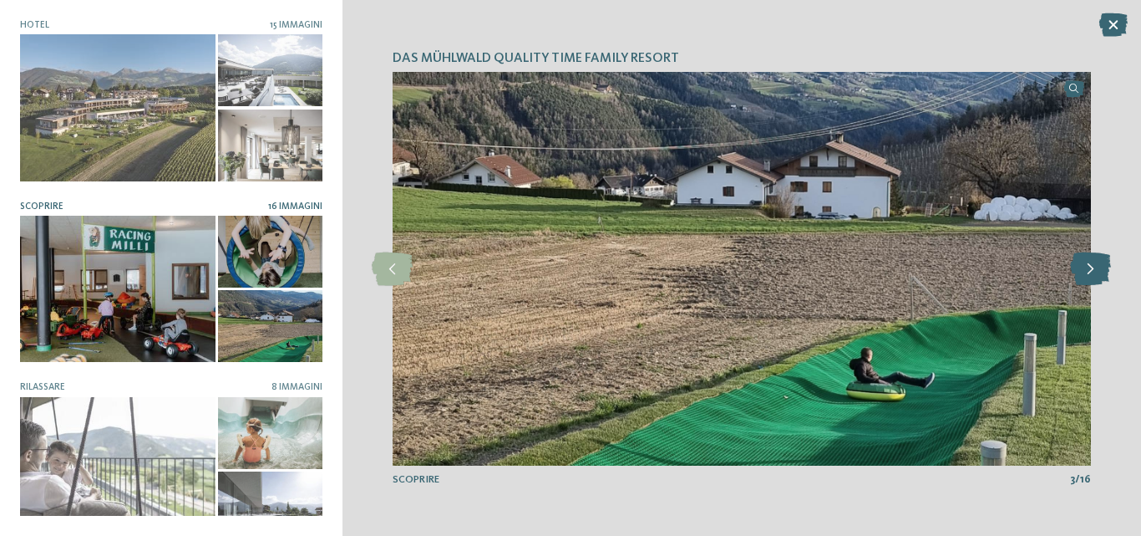
click at [1091, 265] on icon at bounding box center [1090, 268] width 41 height 33
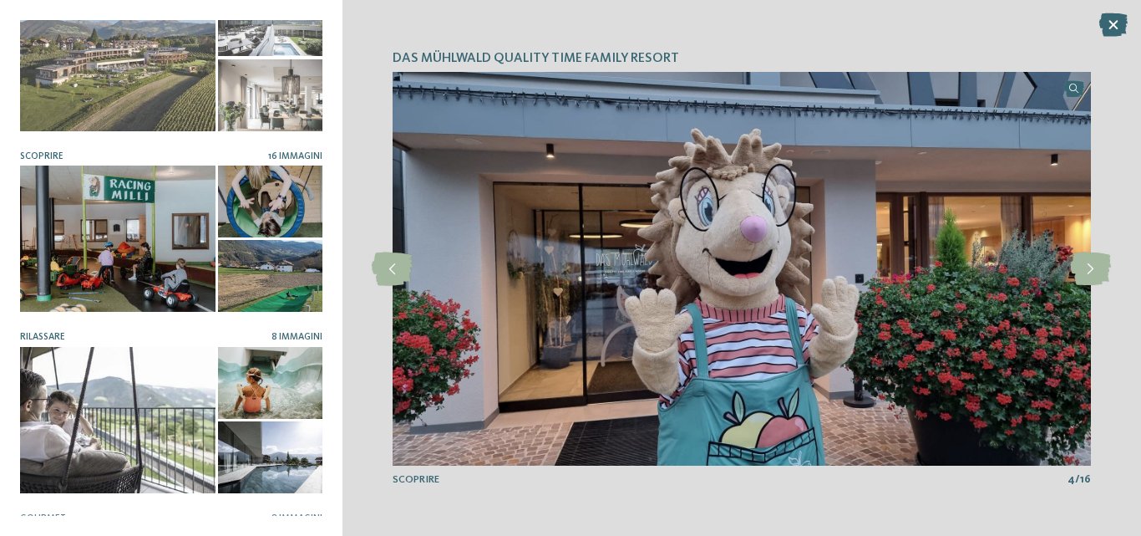
scroll to position [251, 0]
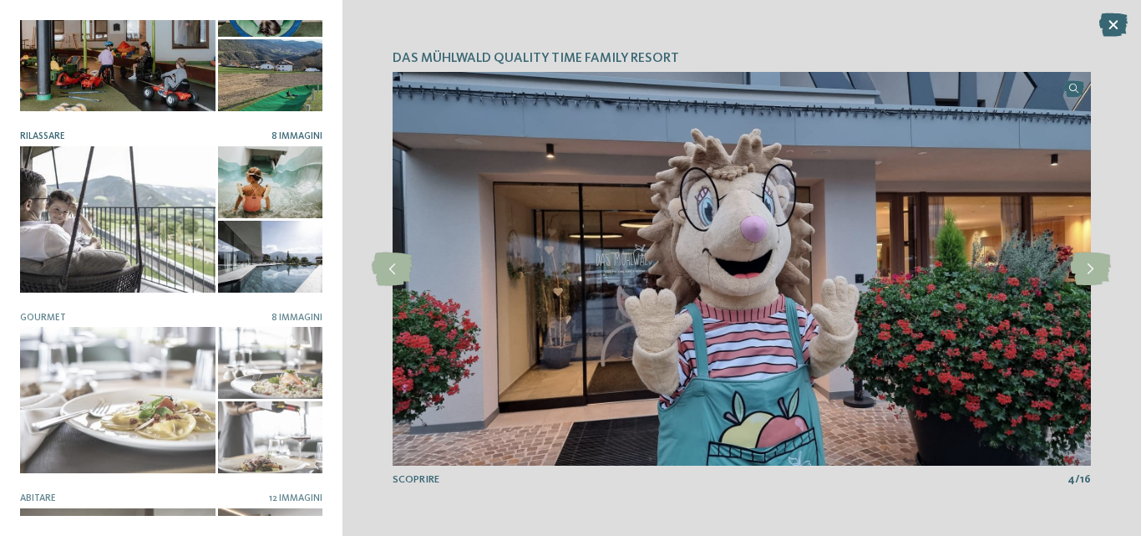
click at [128, 202] on div at bounding box center [118, 219] width 196 height 146
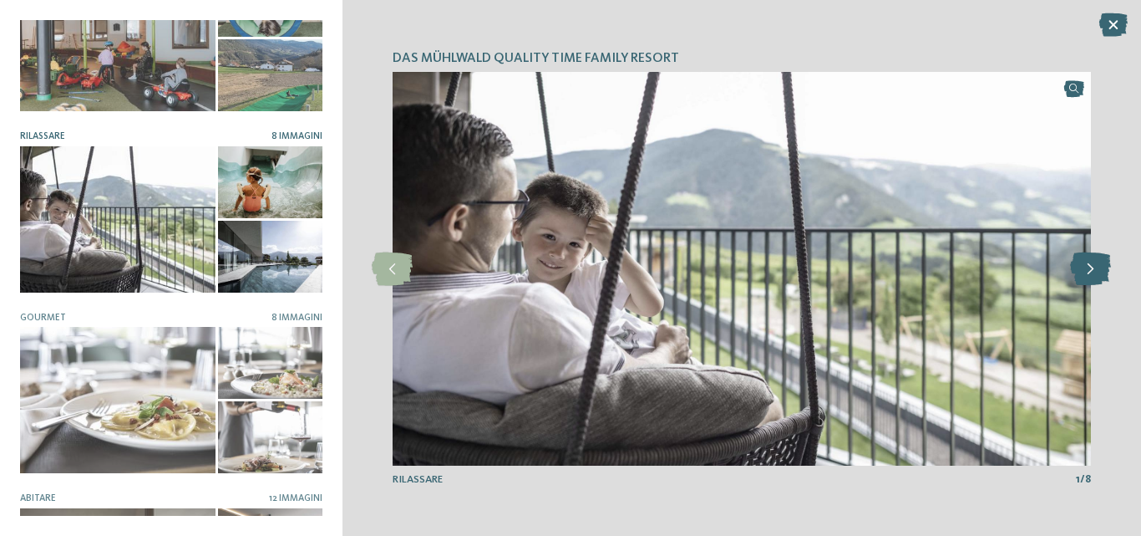
click at [1091, 274] on icon at bounding box center [1090, 268] width 41 height 33
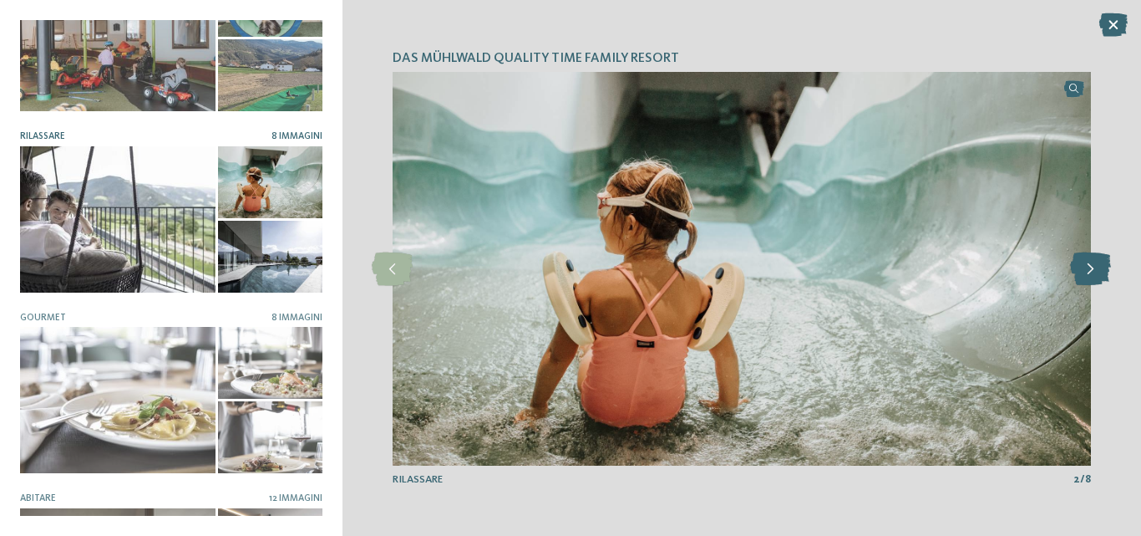
click at [1091, 274] on icon at bounding box center [1090, 268] width 41 height 33
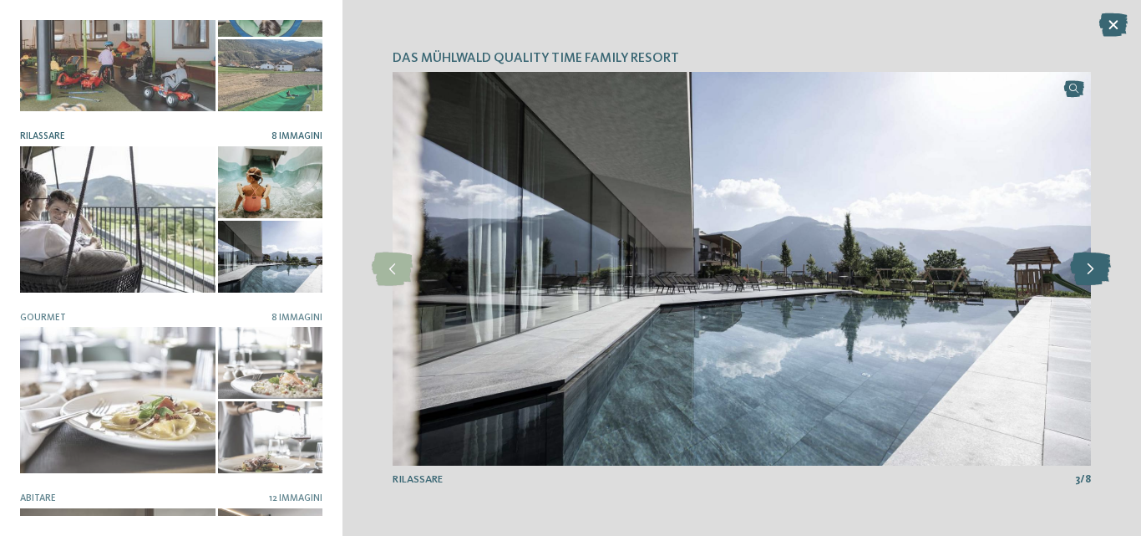
click at [1091, 274] on icon at bounding box center [1090, 268] width 41 height 33
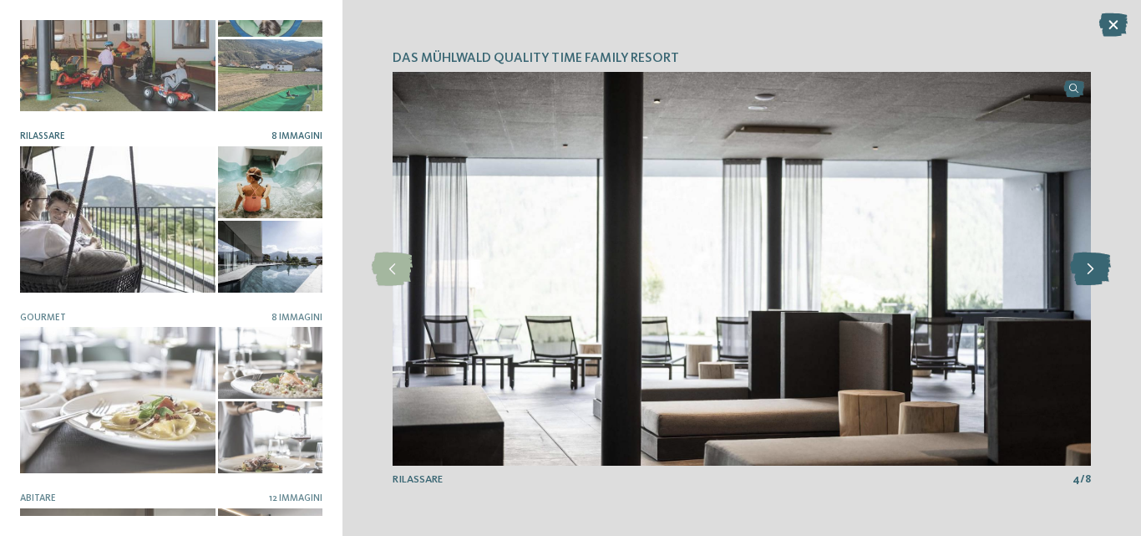
click at [1091, 274] on icon at bounding box center [1090, 268] width 41 height 33
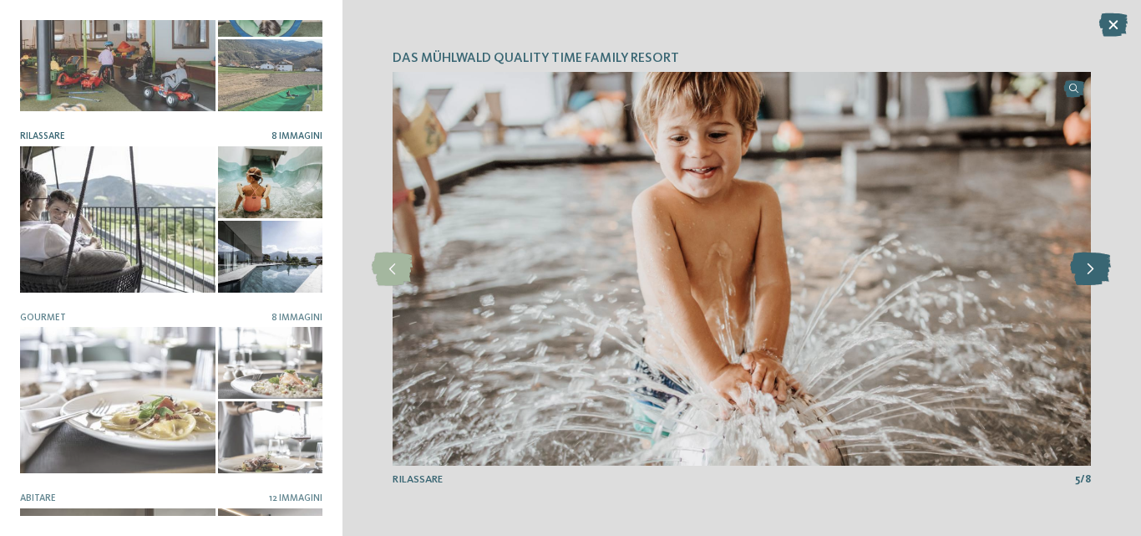
click at [1091, 274] on icon at bounding box center [1090, 268] width 41 height 33
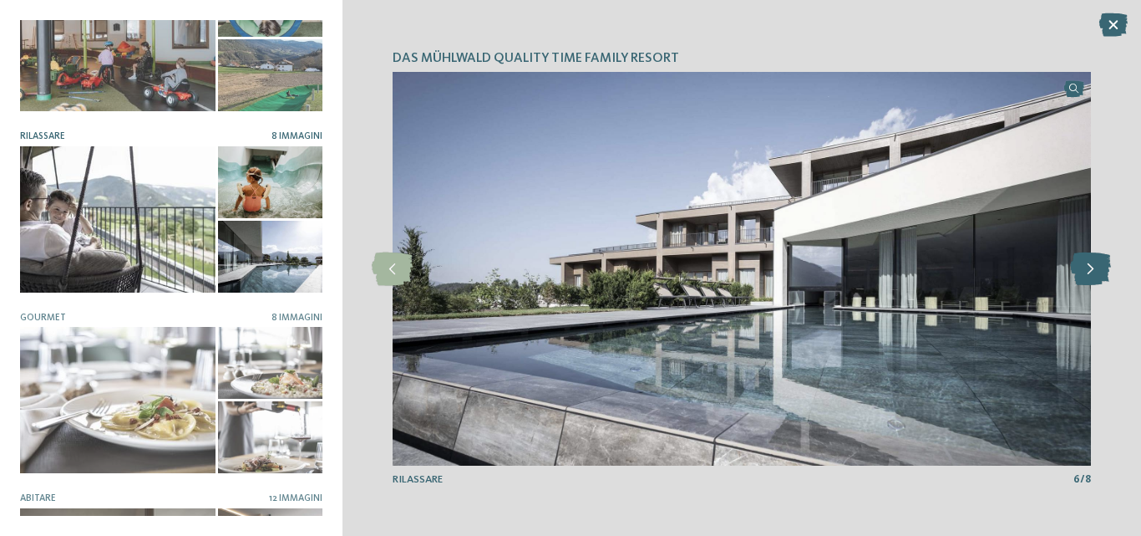
click at [1091, 274] on icon at bounding box center [1090, 268] width 41 height 33
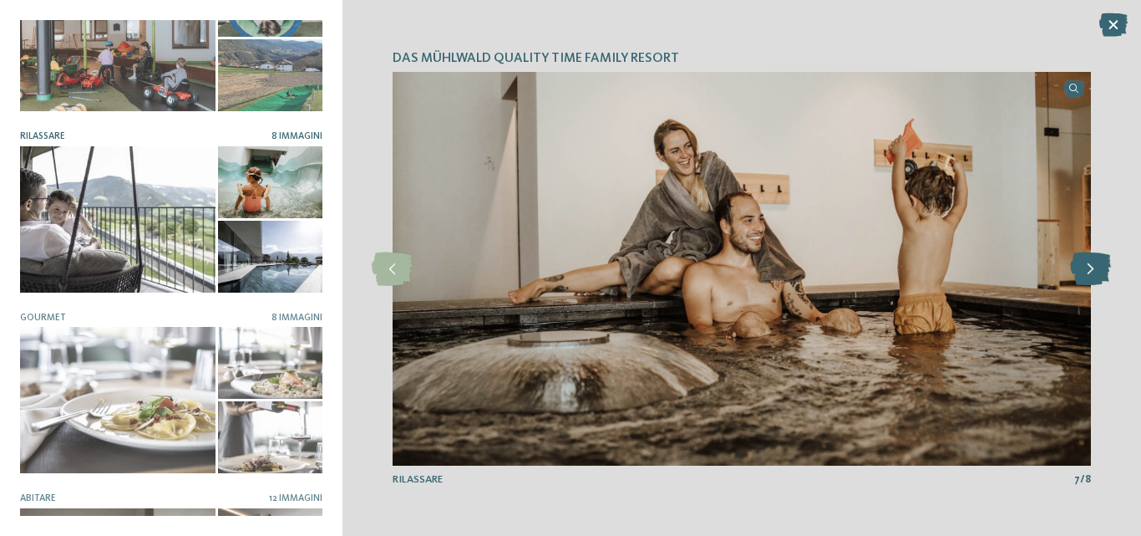
click at [1091, 274] on icon at bounding box center [1090, 268] width 41 height 33
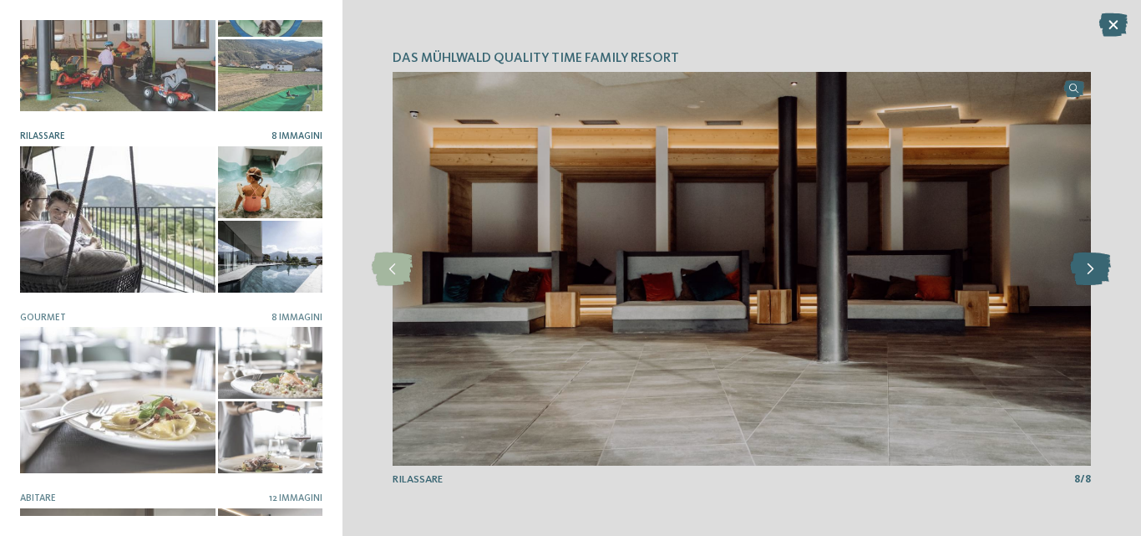
click at [1091, 274] on icon at bounding box center [1090, 268] width 41 height 33
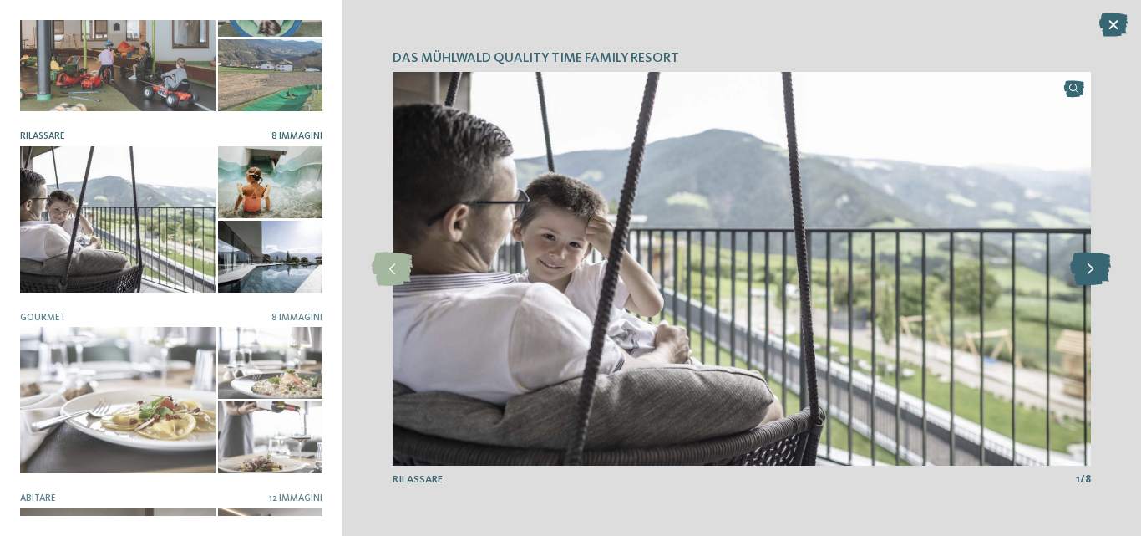
click at [1091, 274] on icon at bounding box center [1090, 268] width 41 height 33
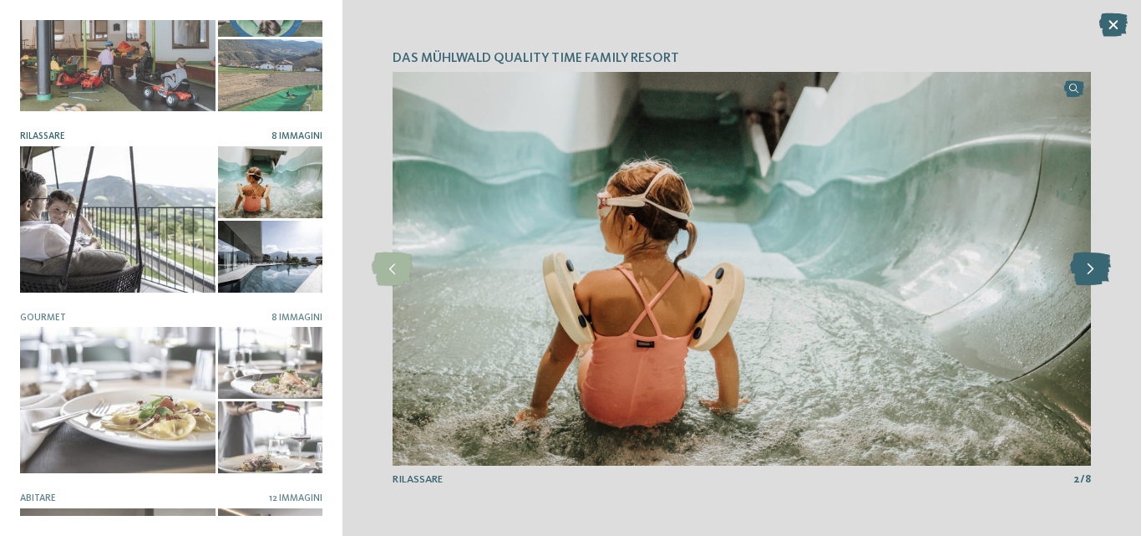
click at [1091, 274] on icon at bounding box center [1090, 268] width 41 height 33
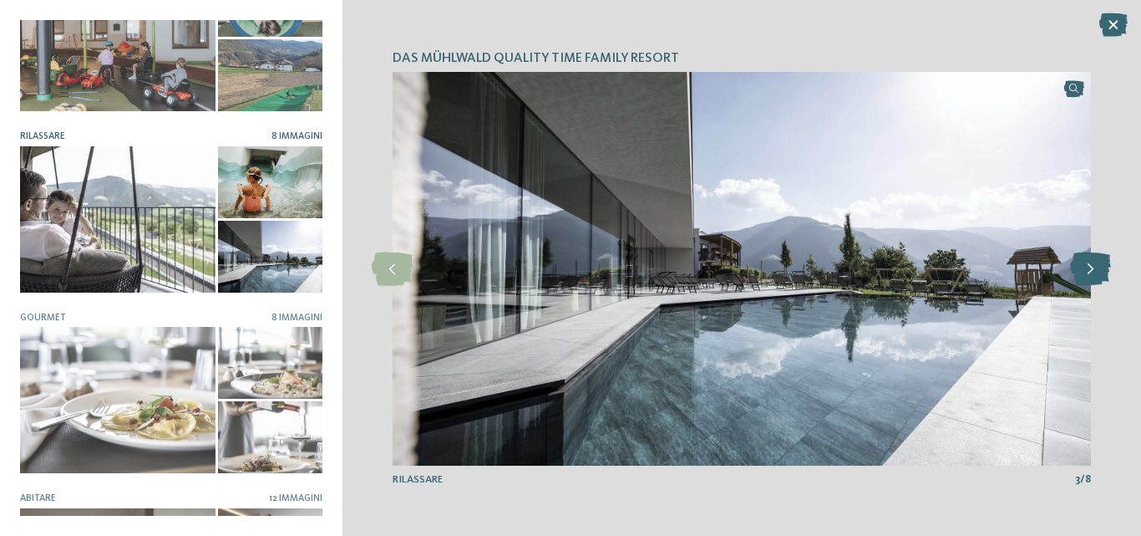
click at [1091, 274] on icon at bounding box center [1090, 268] width 41 height 33
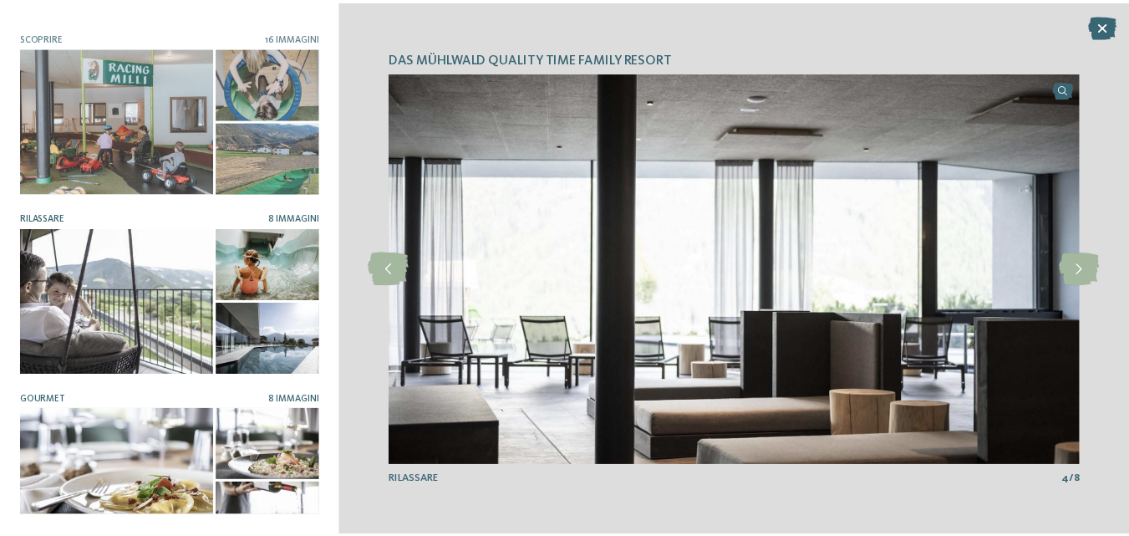
scroll to position [0, 0]
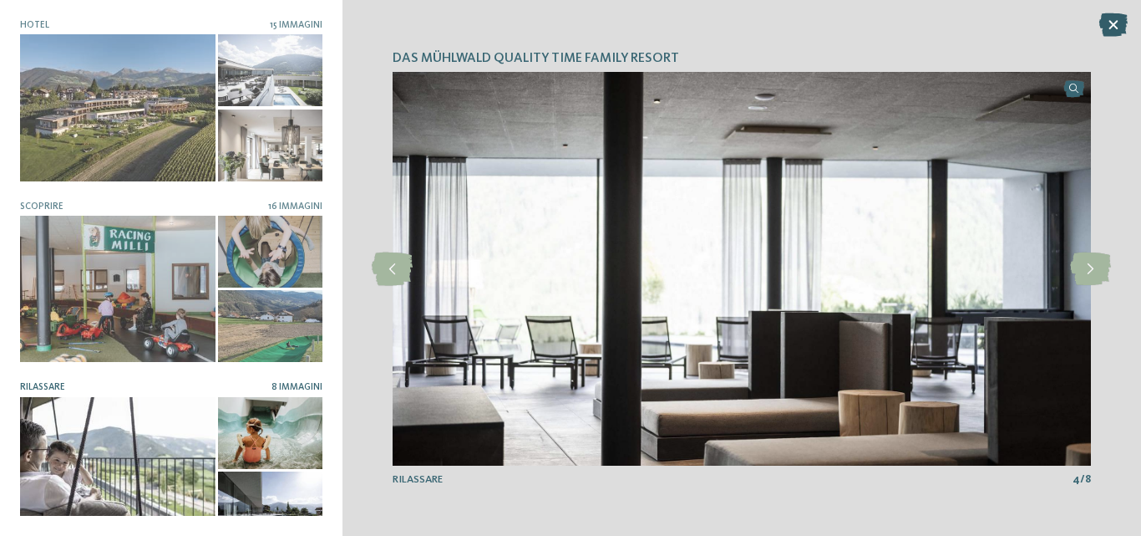
click at [1125, 22] on icon at bounding box center [1114, 24] width 28 height 23
